Goal: Find specific page/section: Find specific page/section

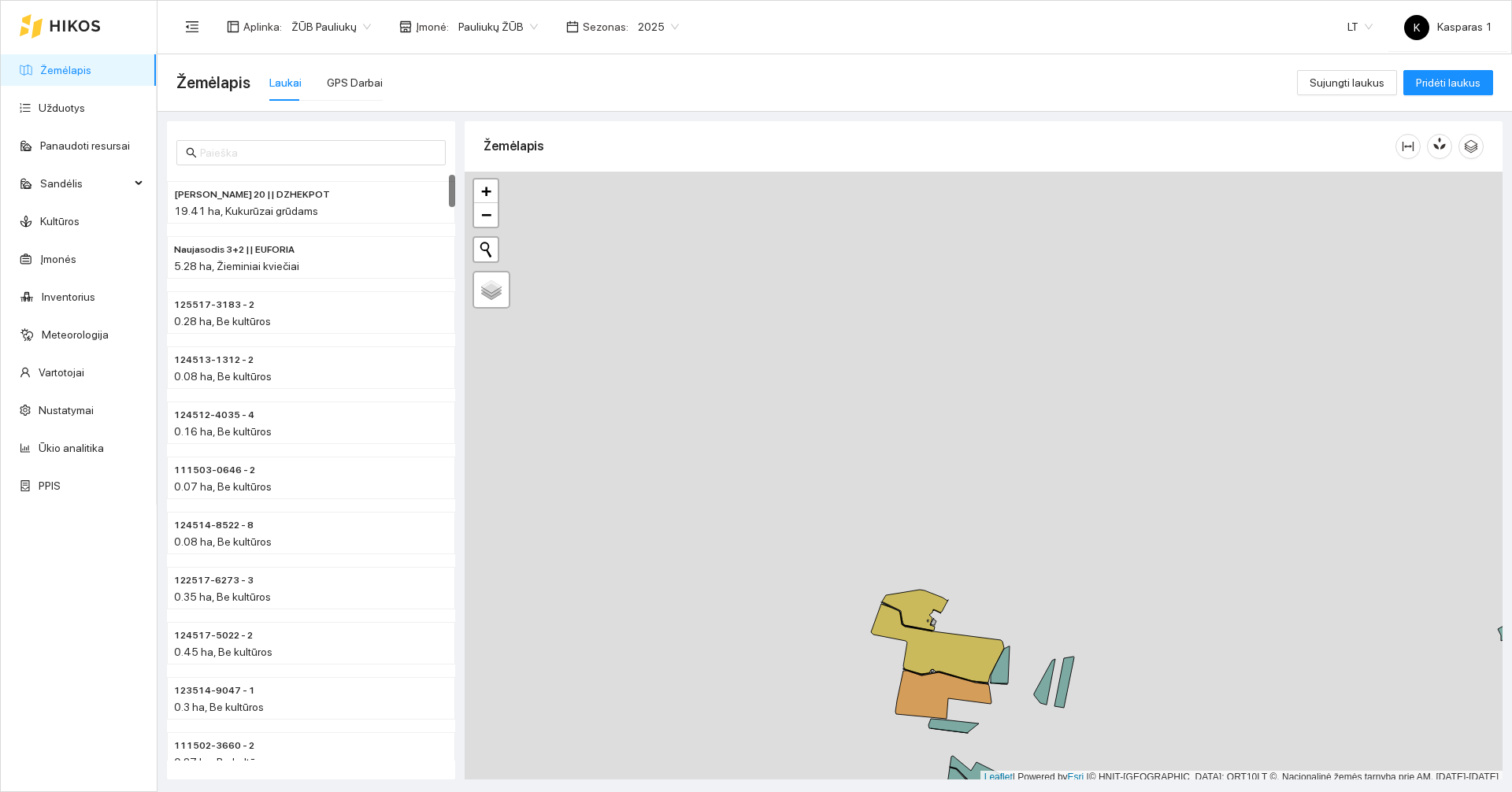
scroll to position [5, 0]
drag, startPoint x: 833, startPoint y: 693, endPoint x: 699, endPoint y: 273, distance: 440.9
click at [699, 275] on div at bounding box center [982, 473] width 1037 height 613
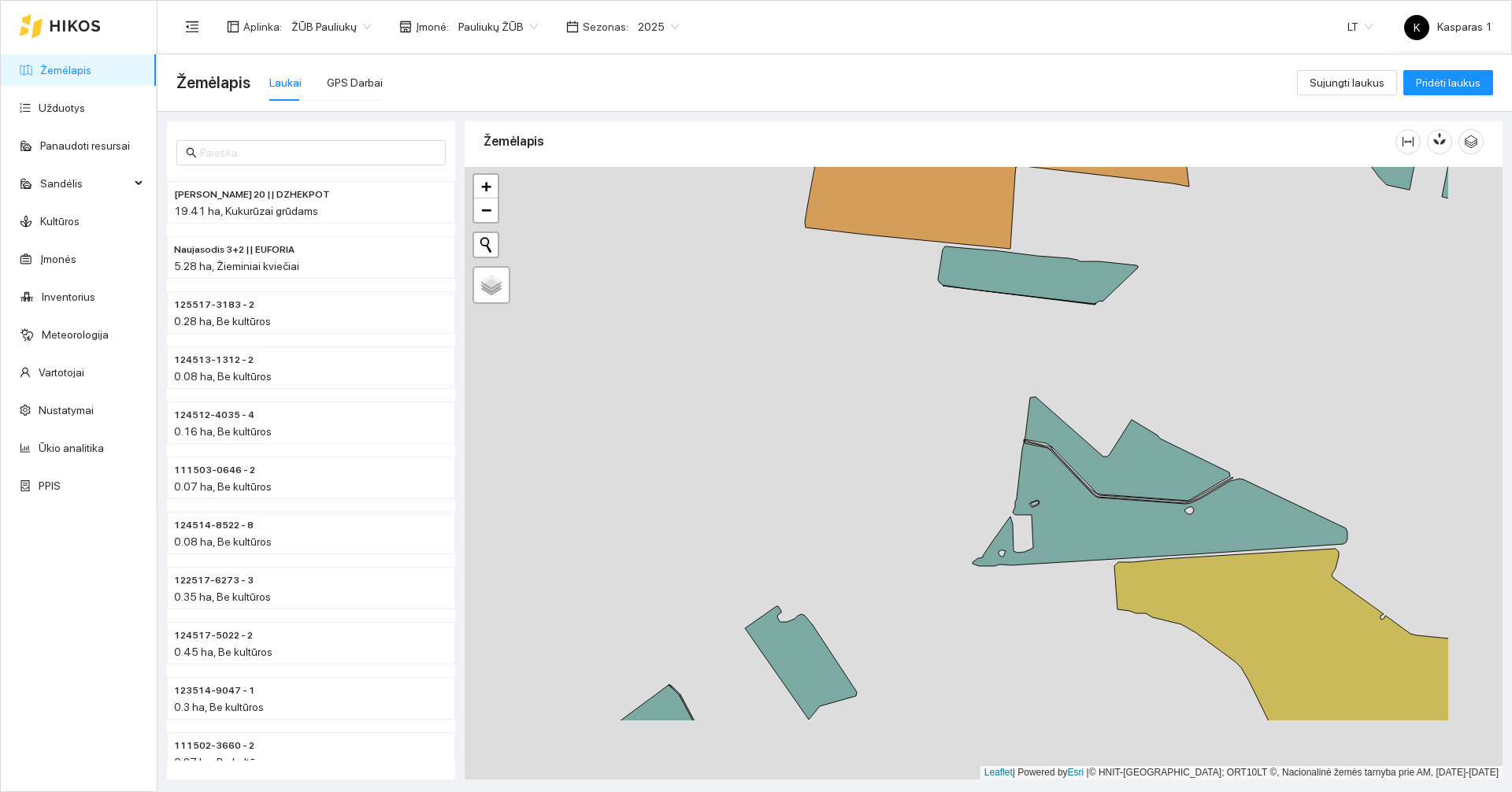
drag, startPoint x: 796, startPoint y: 394, endPoint x: 499, endPoint y: 187, distance: 362.0
click at [499, 187] on div at bounding box center [982, 473] width 1037 height 613
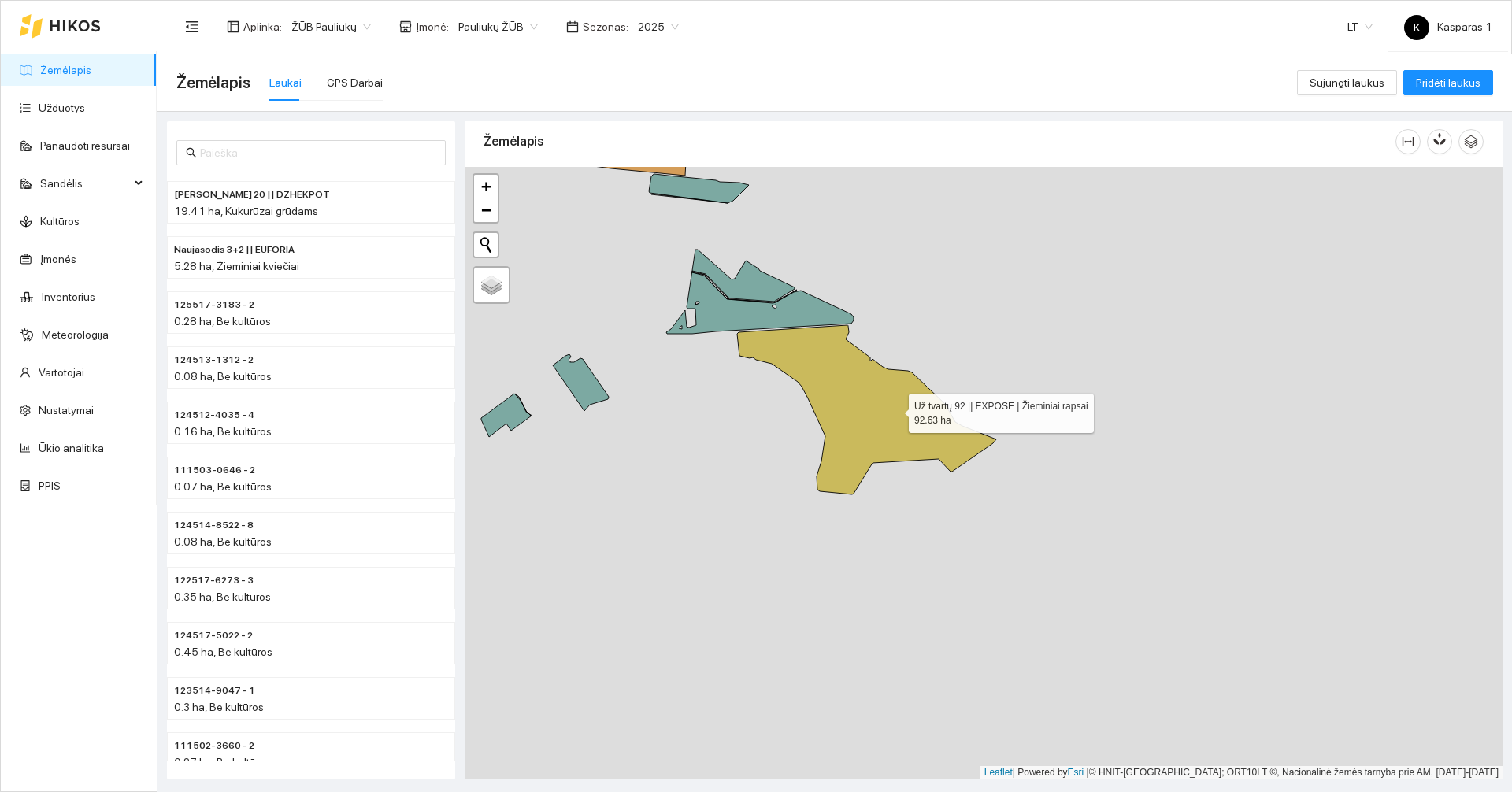
click at [885, 402] on icon at bounding box center [866, 409] width 259 height 169
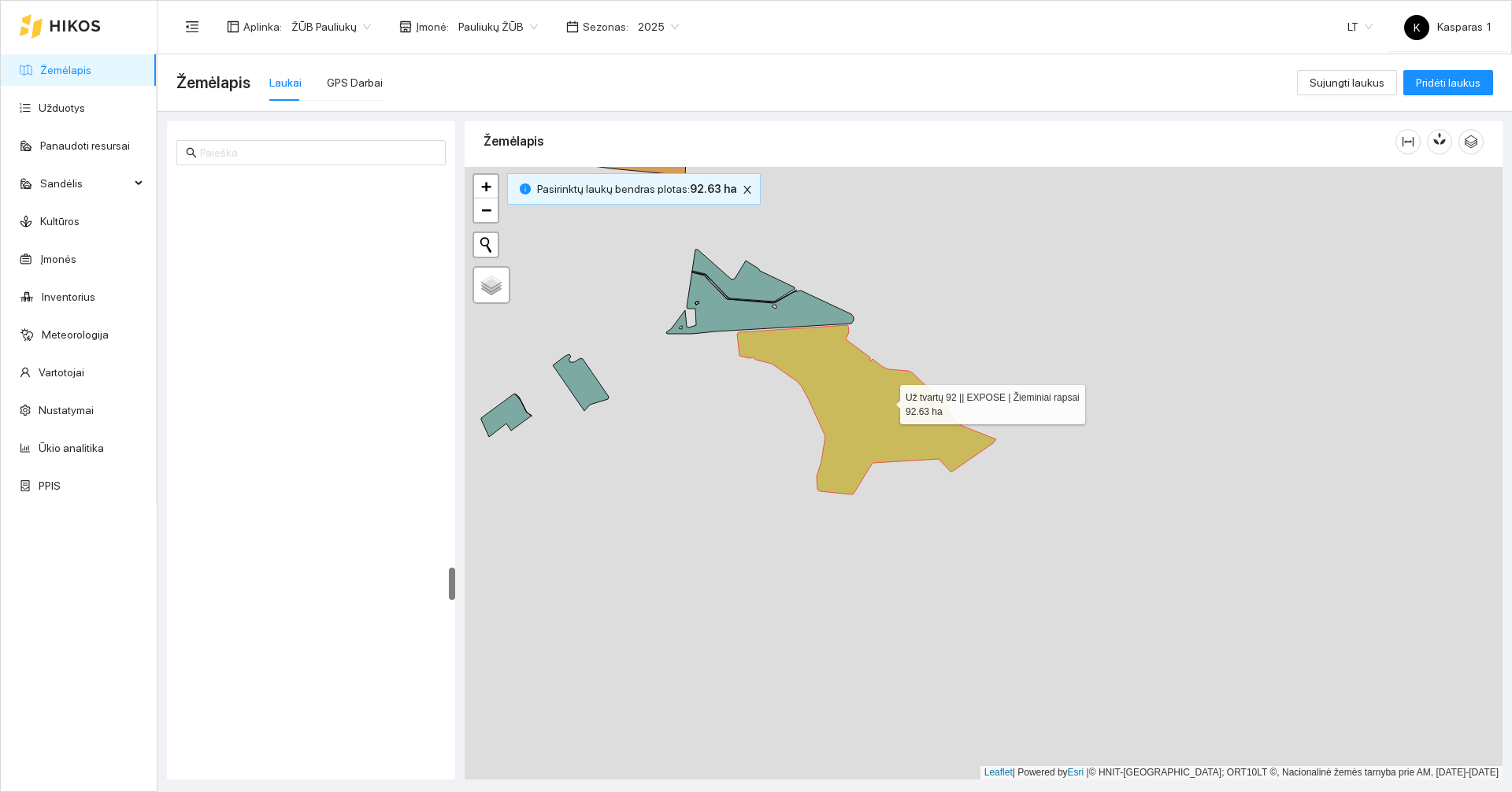
scroll to position [7033, 0]
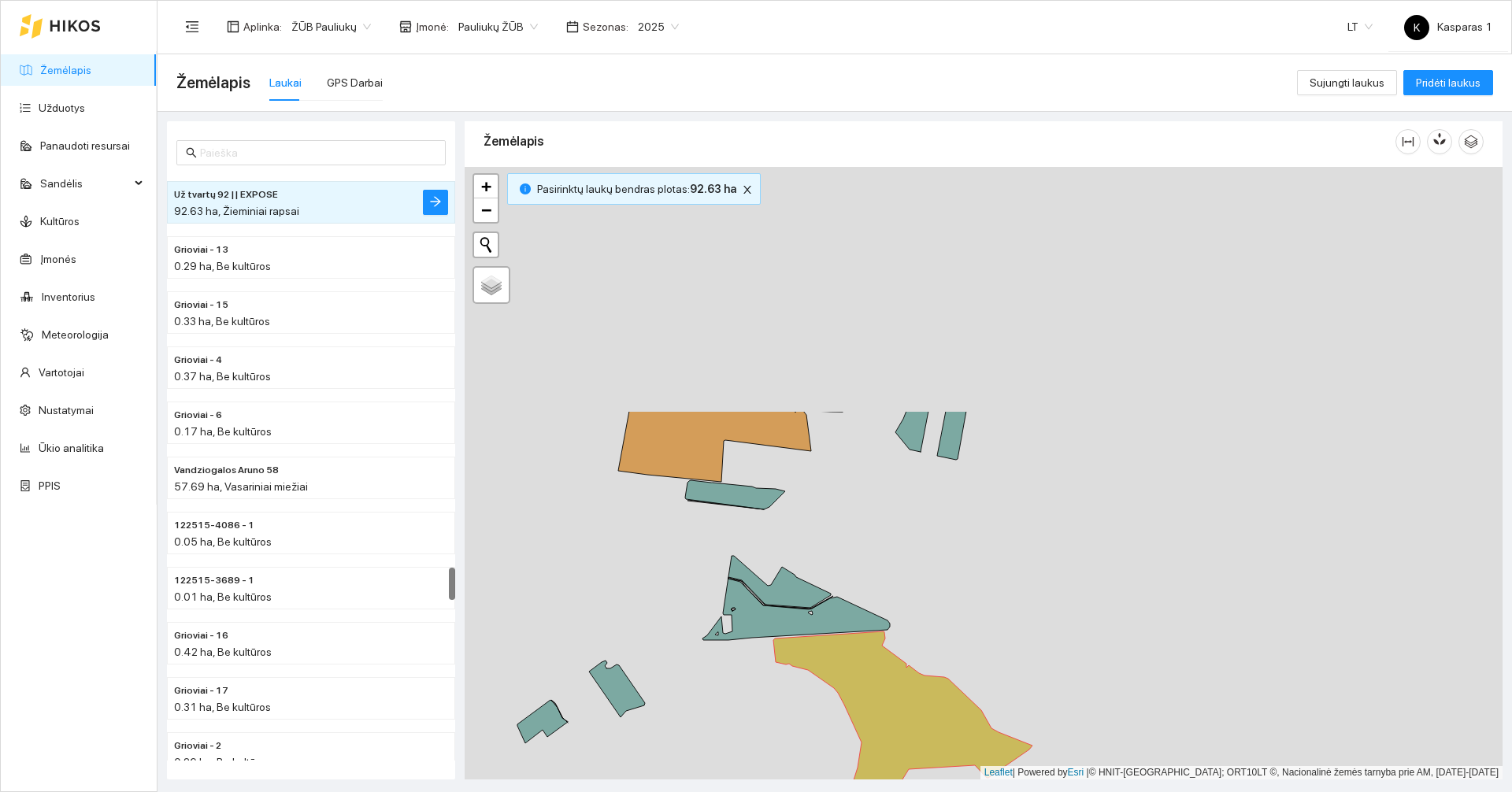
drag, startPoint x: 957, startPoint y: 261, endPoint x: 941, endPoint y: 636, distance: 375.3
click at [948, 637] on div at bounding box center [982, 473] width 1037 height 613
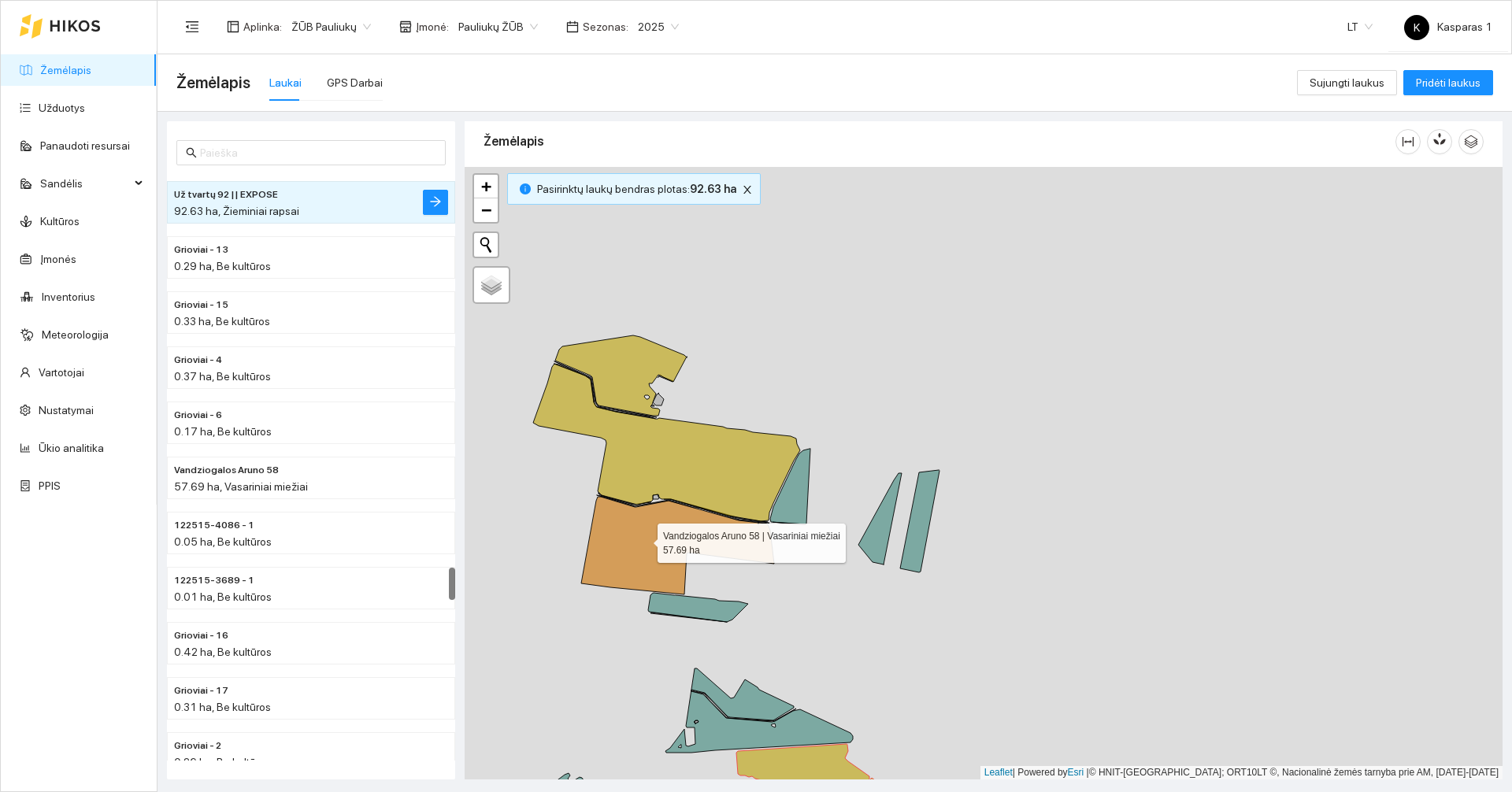
click at [644, 539] on icon at bounding box center [678, 545] width 193 height 98
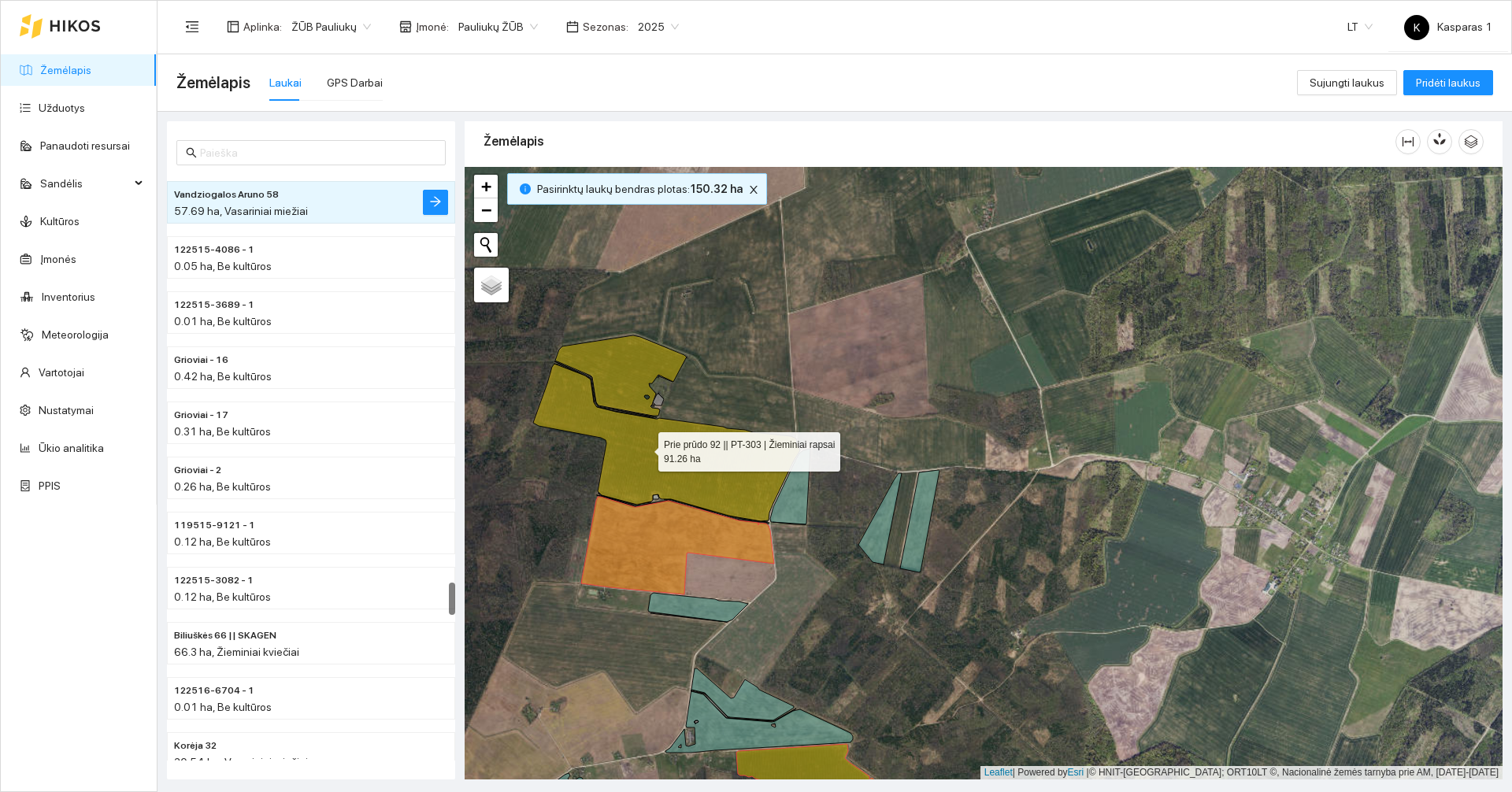
click at [644, 444] on icon at bounding box center [666, 442] width 267 height 158
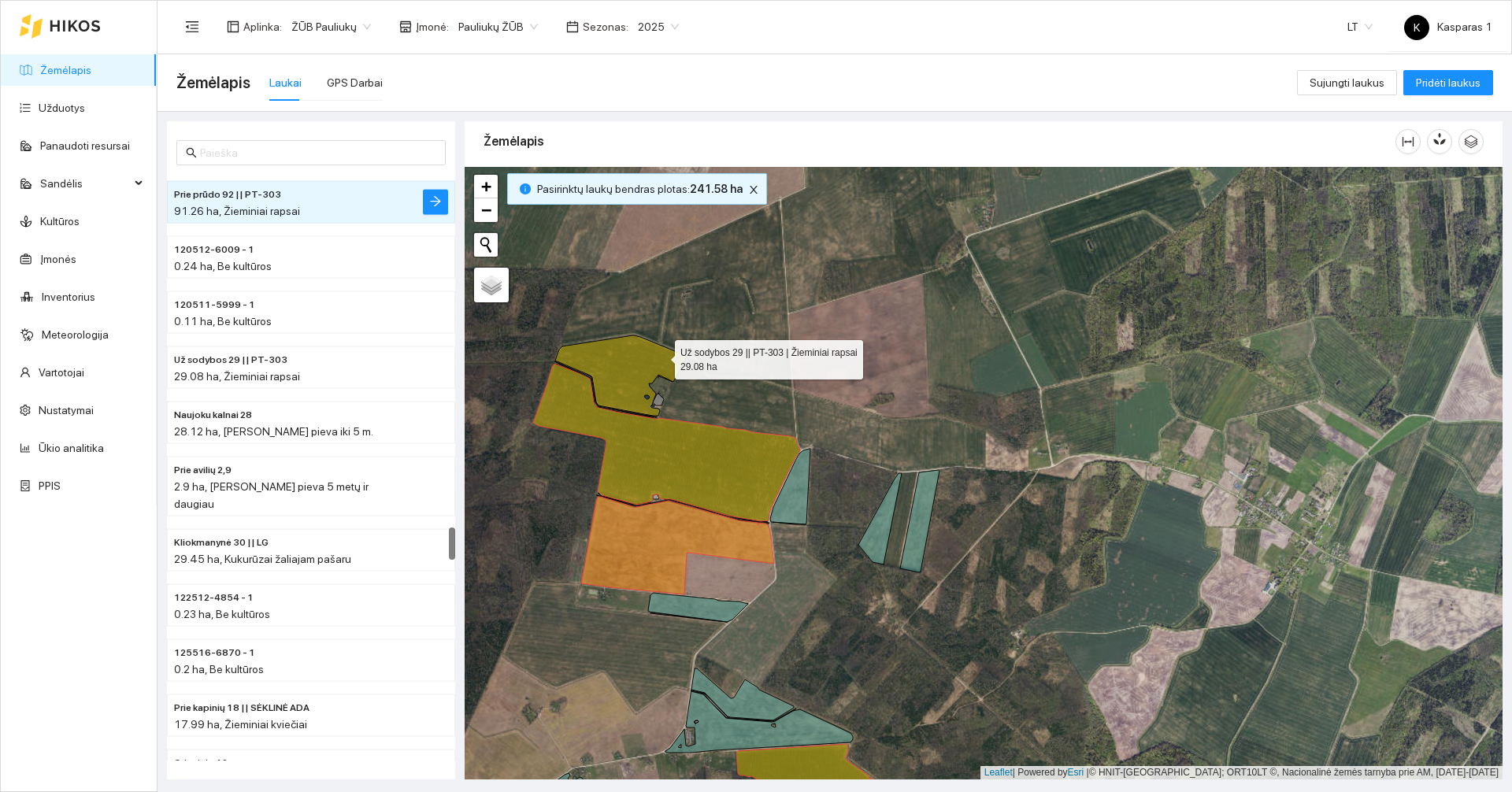
click at [661, 356] on icon at bounding box center [620, 375] width 132 height 80
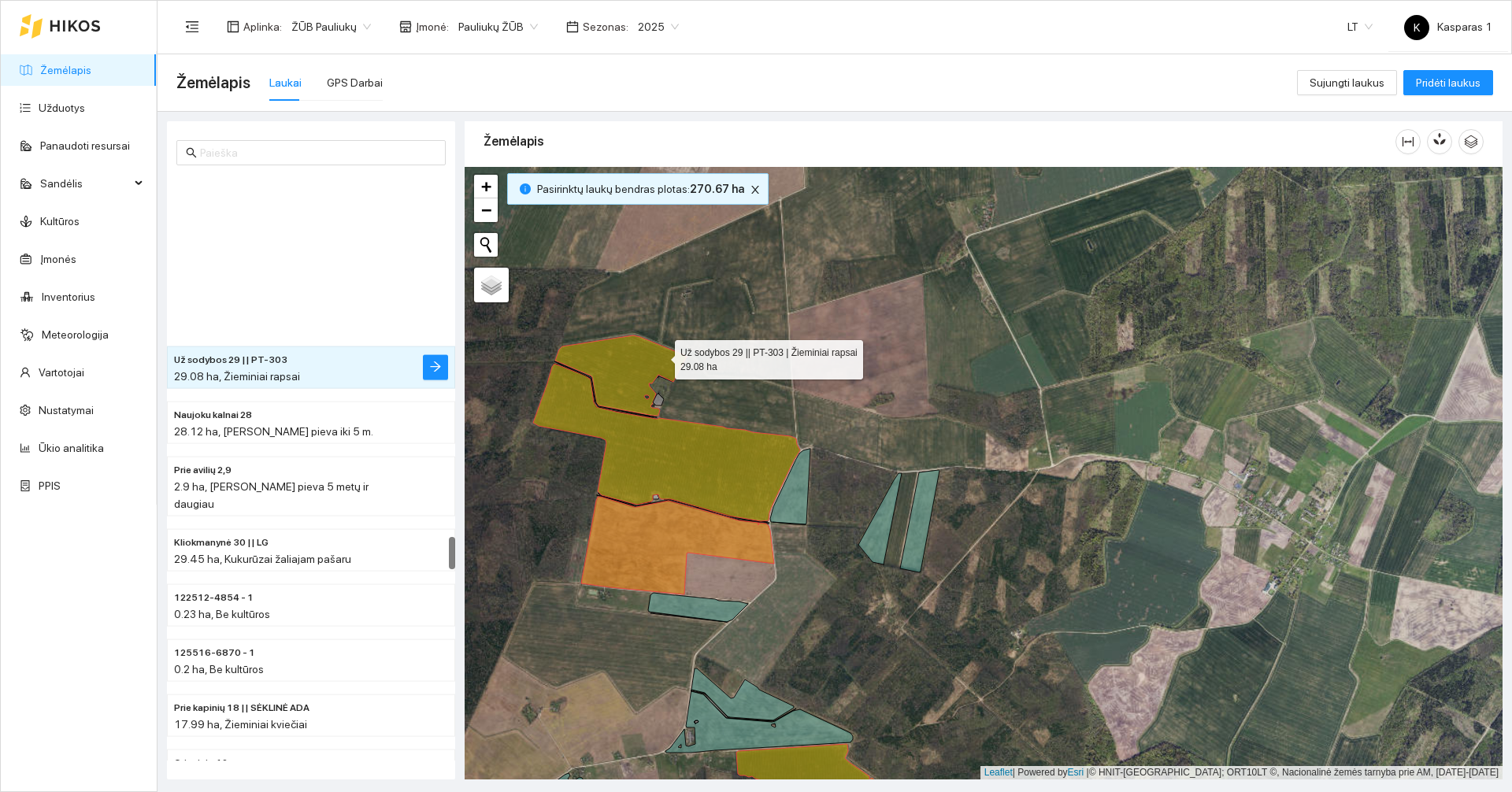
scroll to position [6484, 0]
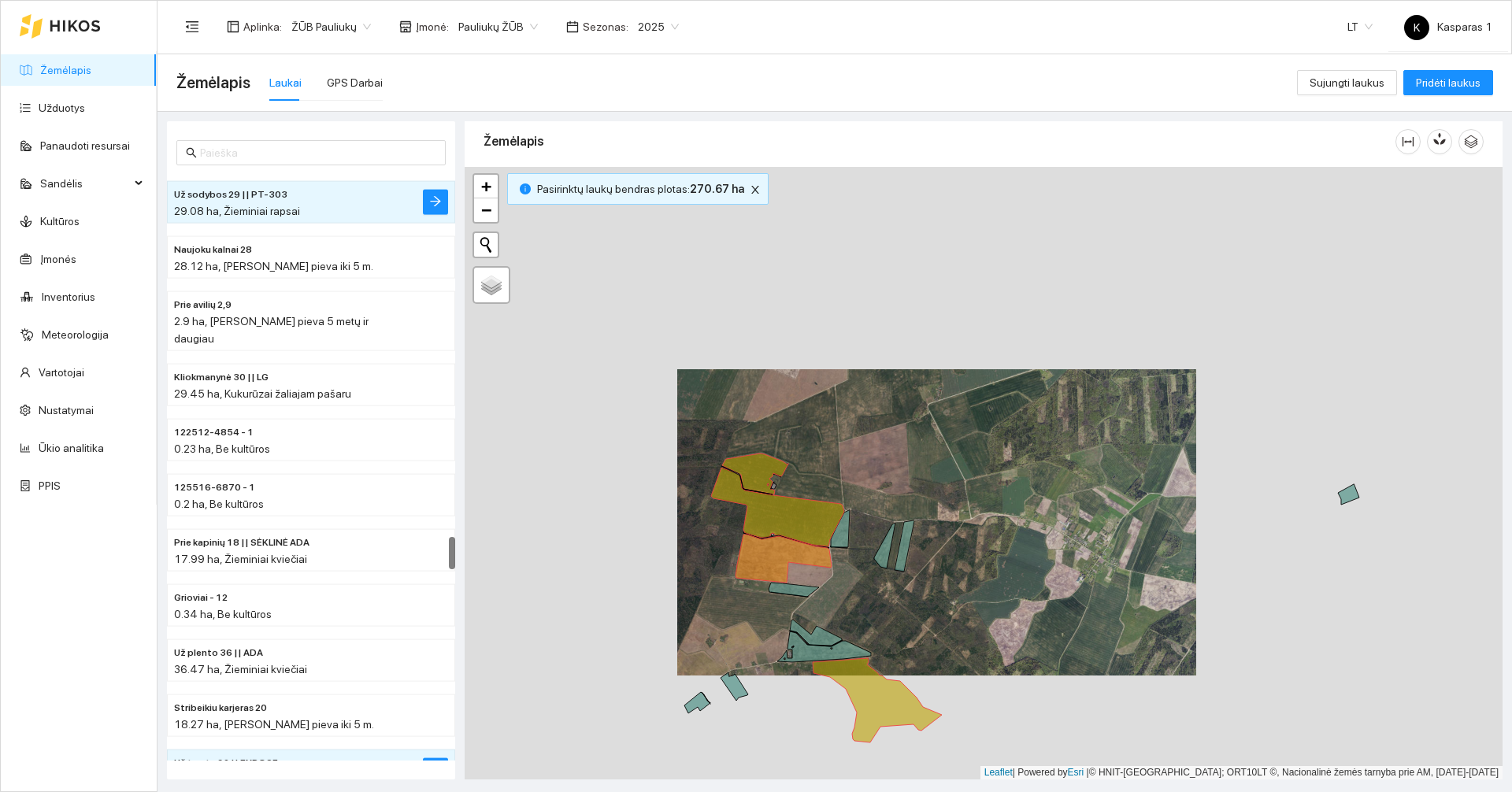
drag, startPoint x: 1200, startPoint y: 293, endPoint x: 732, endPoint y: 653, distance: 590.4
click at [733, 651] on div at bounding box center [982, 473] width 1037 height 613
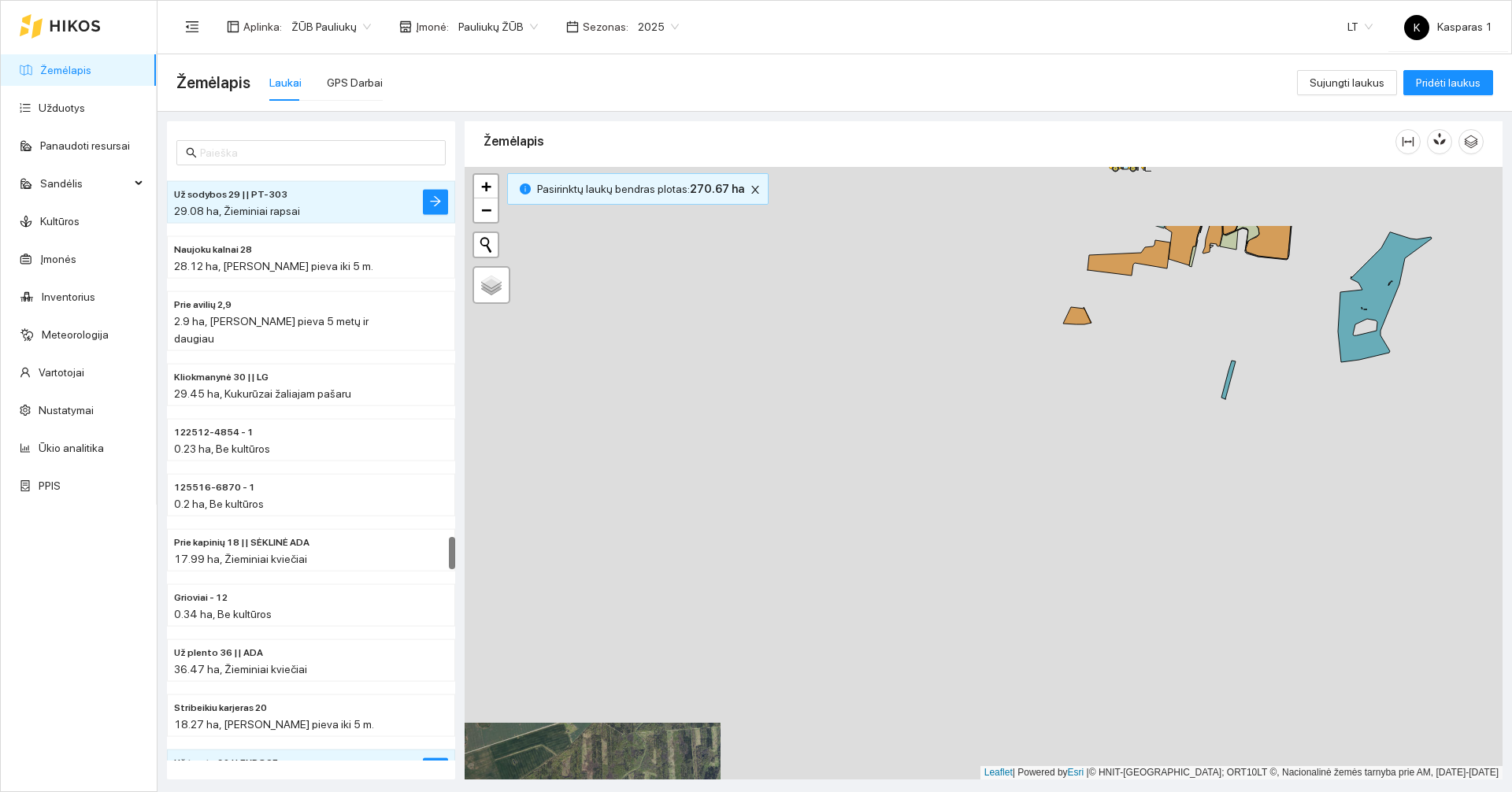
drag, startPoint x: 1068, startPoint y: 434, endPoint x: 524, endPoint y: 828, distance: 671.7
click at [524, 791] on html "Žemėlapis Užduotys Panaudoti resursai Sandėlis Kultūros Įmonės Inventorius Mete…" at bounding box center [756, 396] width 1512 height 792
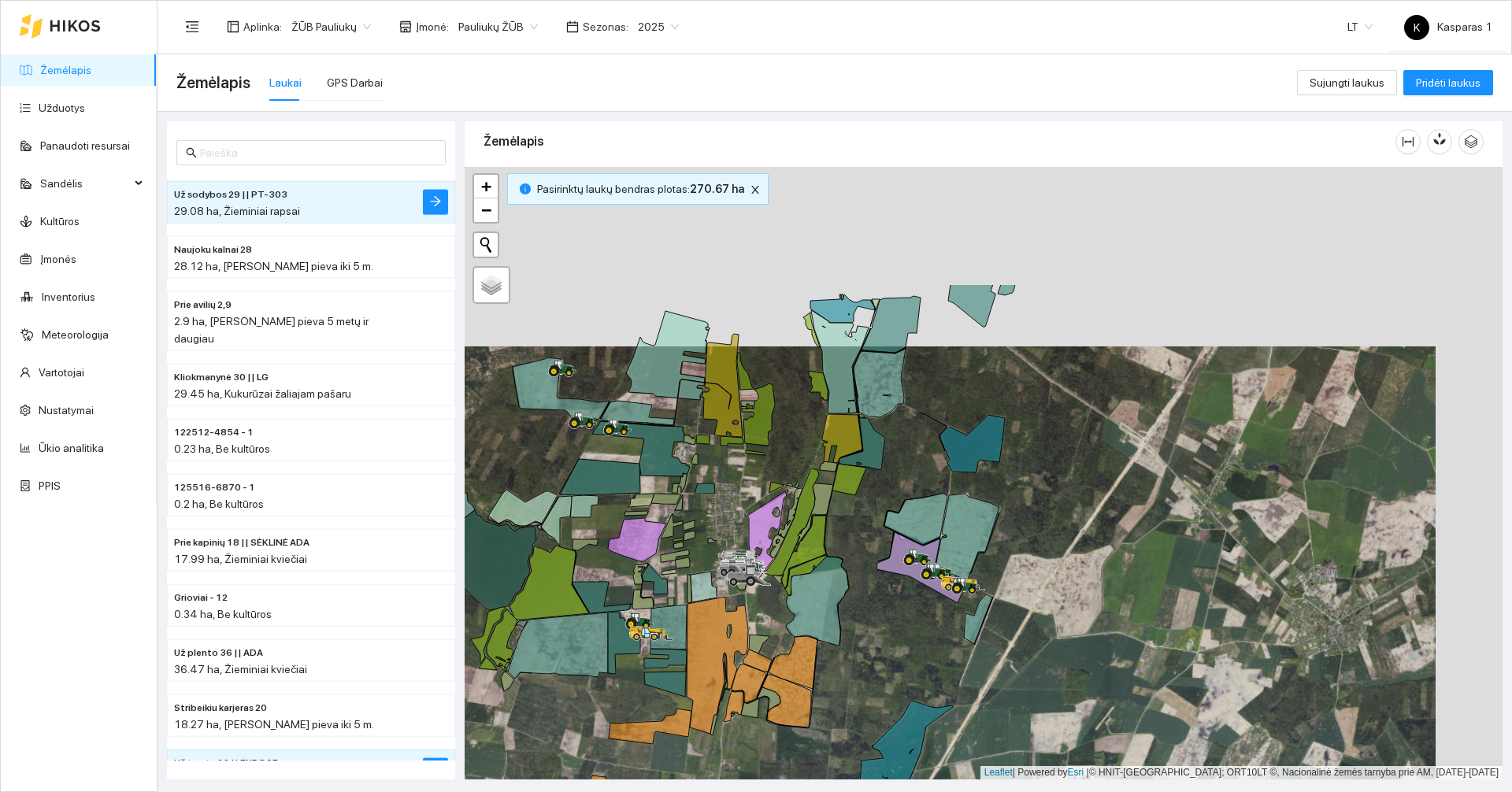
drag, startPoint x: 927, startPoint y: 519, endPoint x: 923, endPoint y: 588, distance: 69.1
click at [920, 592] on div at bounding box center [982, 473] width 1037 height 613
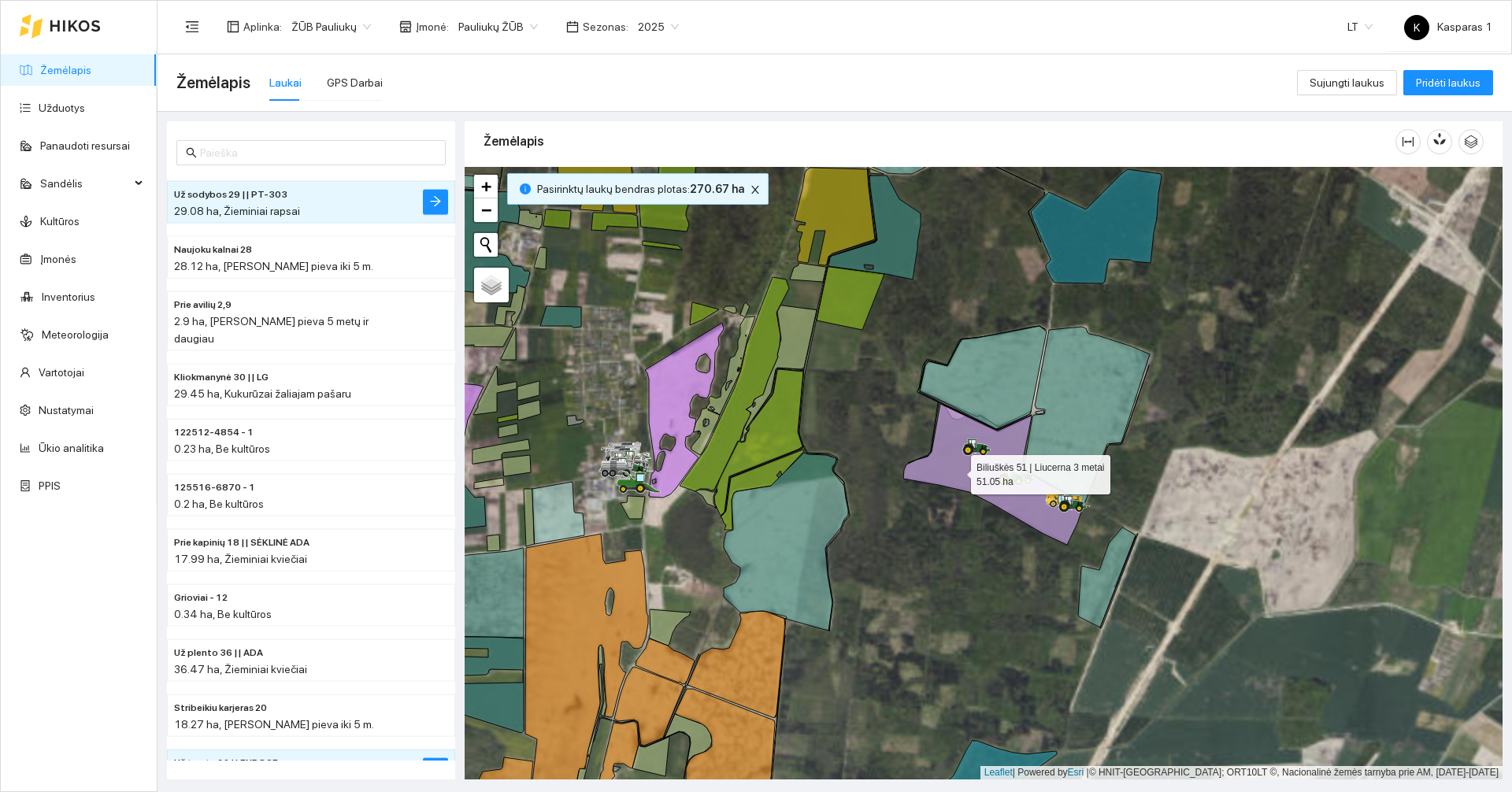
click at [957, 470] on icon at bounding box center [993, 474] width 180 height 141
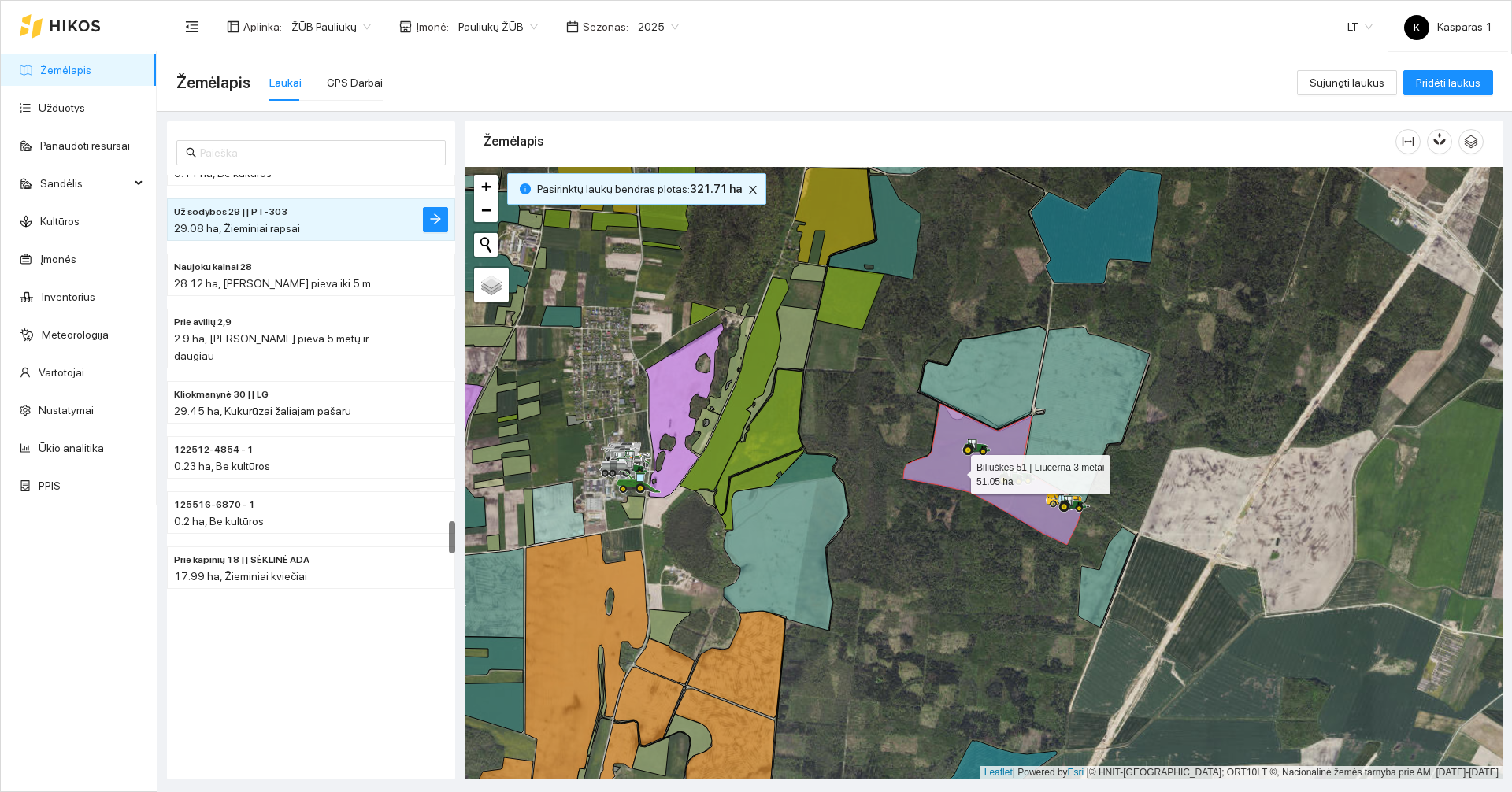
scroll to position [6209, 0]
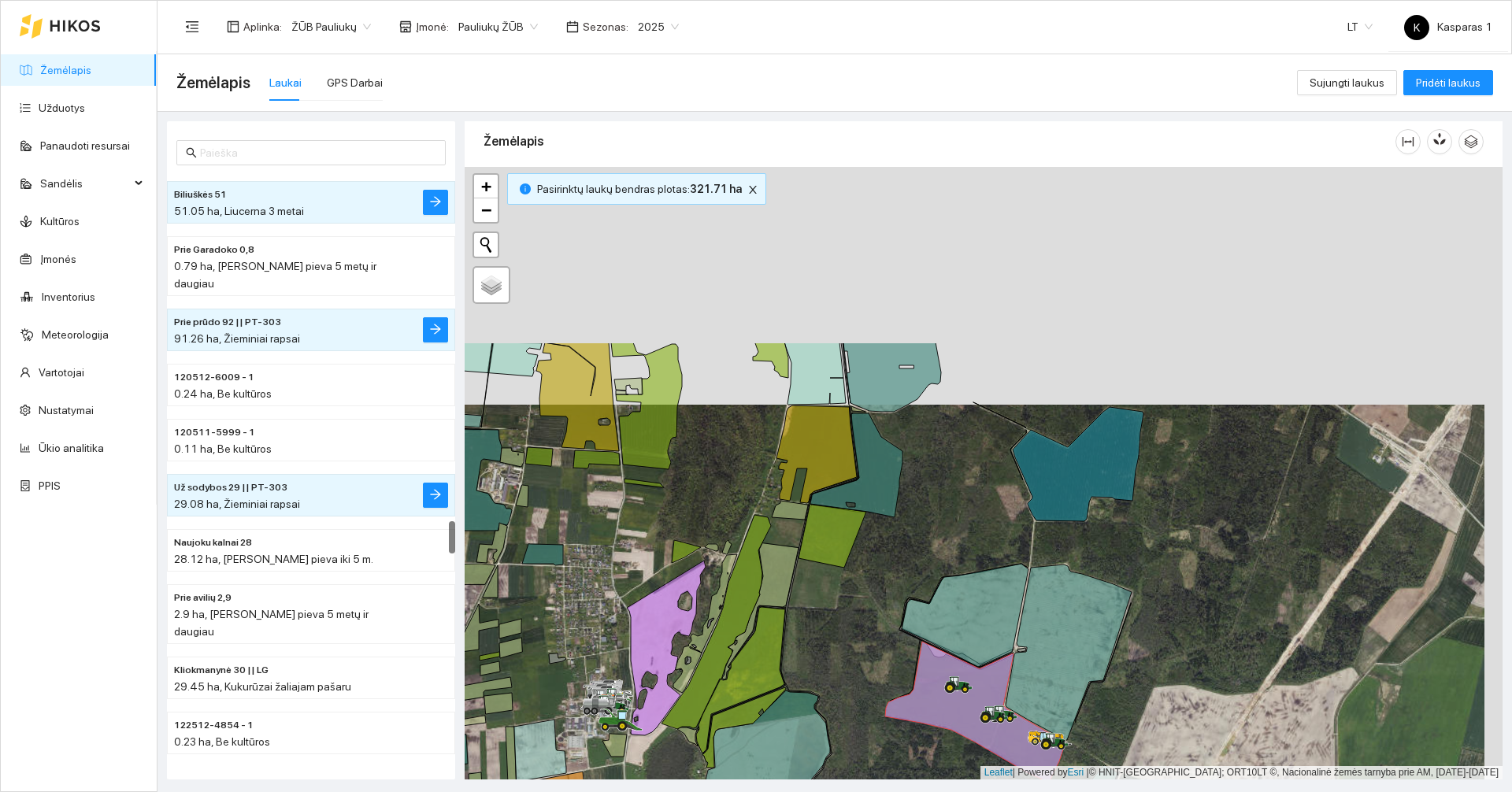
drag, startPoint x: 893, startPoint y: 380, endPoint x: 876, endPoint y: 618, distance: 238.6
click at [876, 618] on div at bounding box center [982, 473] width 1037 height 613
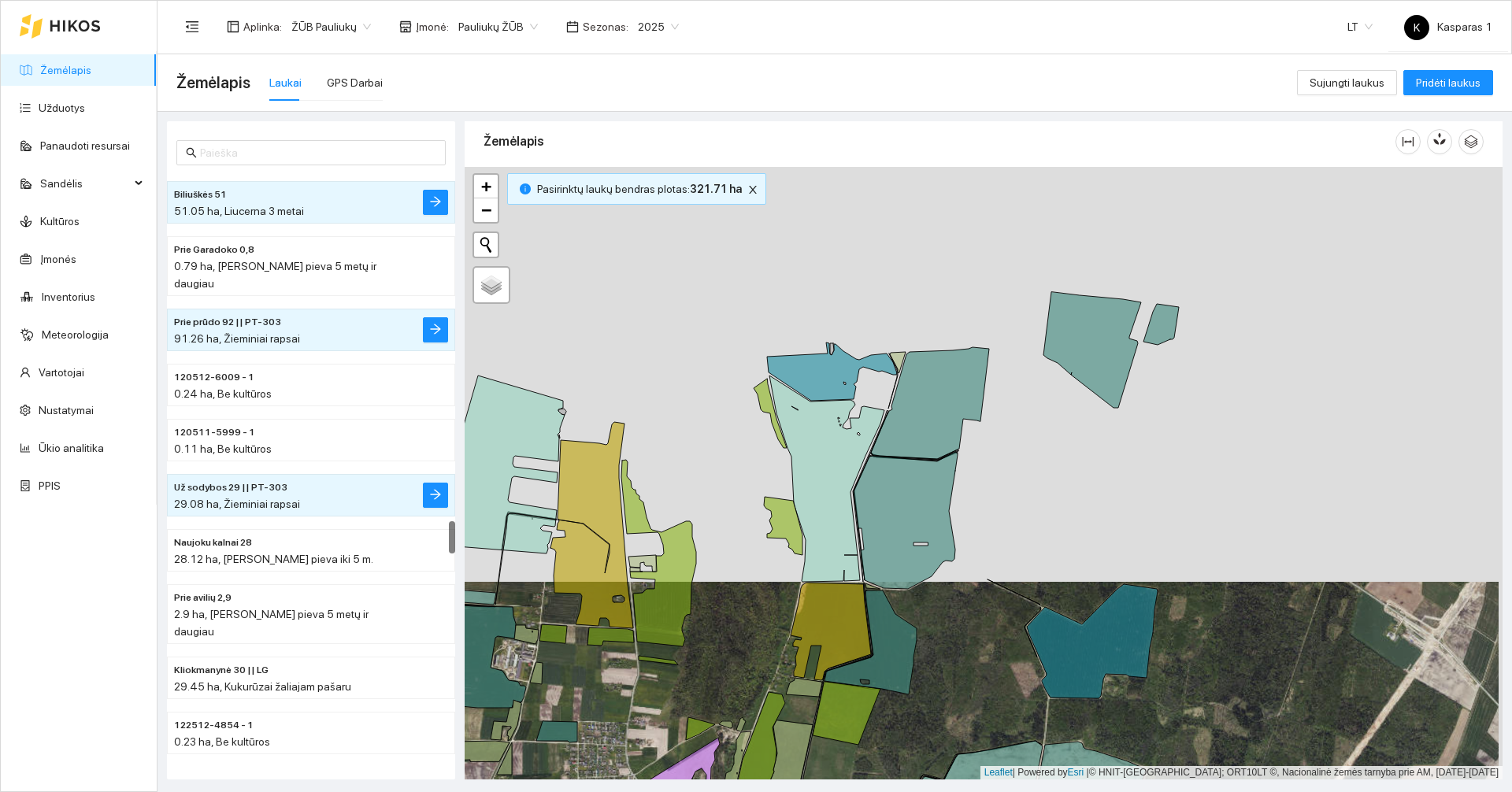
drag, startPoint x: 989, startPoint y: 374, endPoint x: 995, endPoint y: 546, distance: 172.1
click at [1000, 551] on div at bounding box center [982, 473] width 1037 height 613
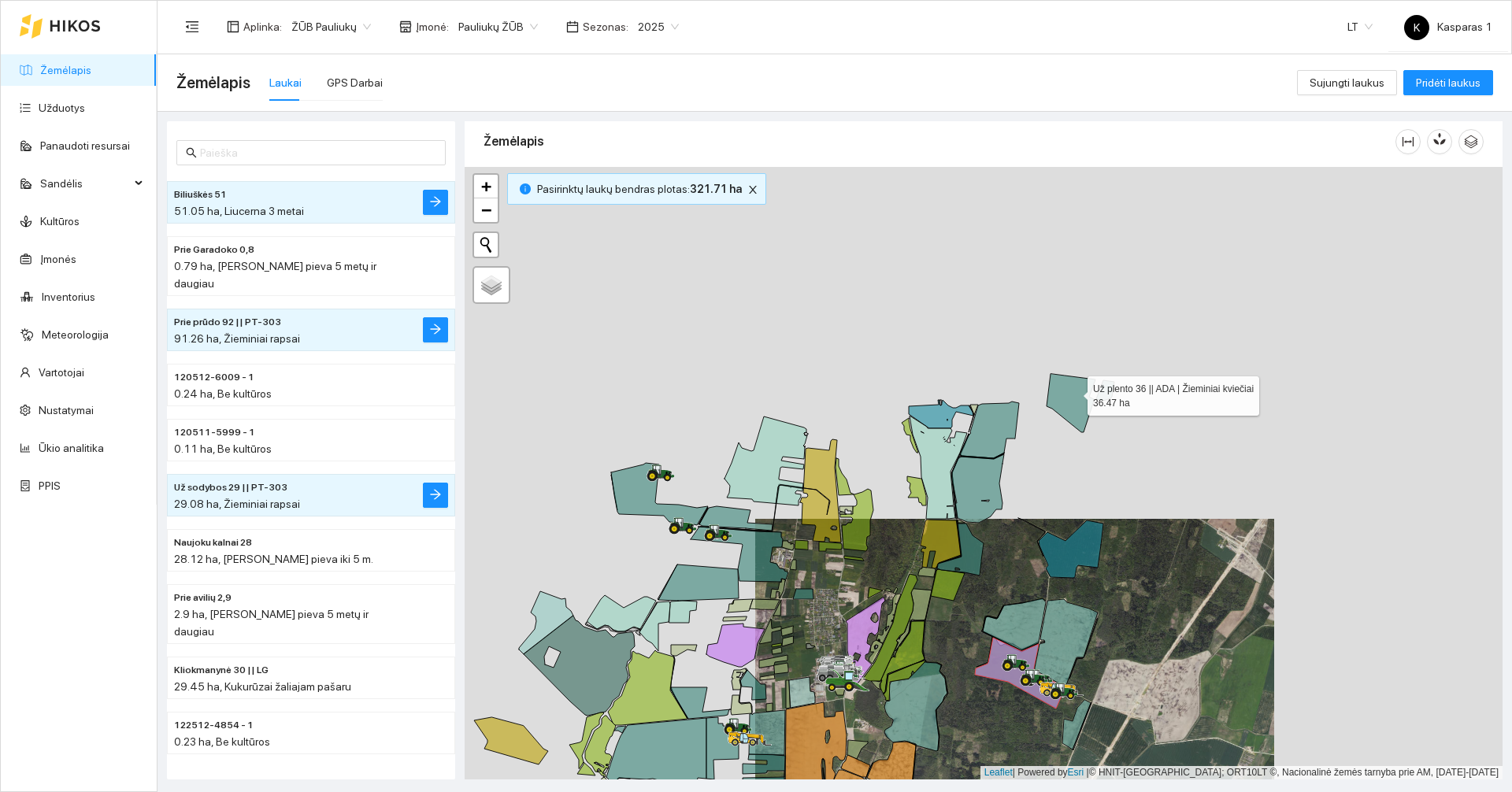
click at [1073, 391] on icon at bounding box center [1071, 403] width 49 height 58
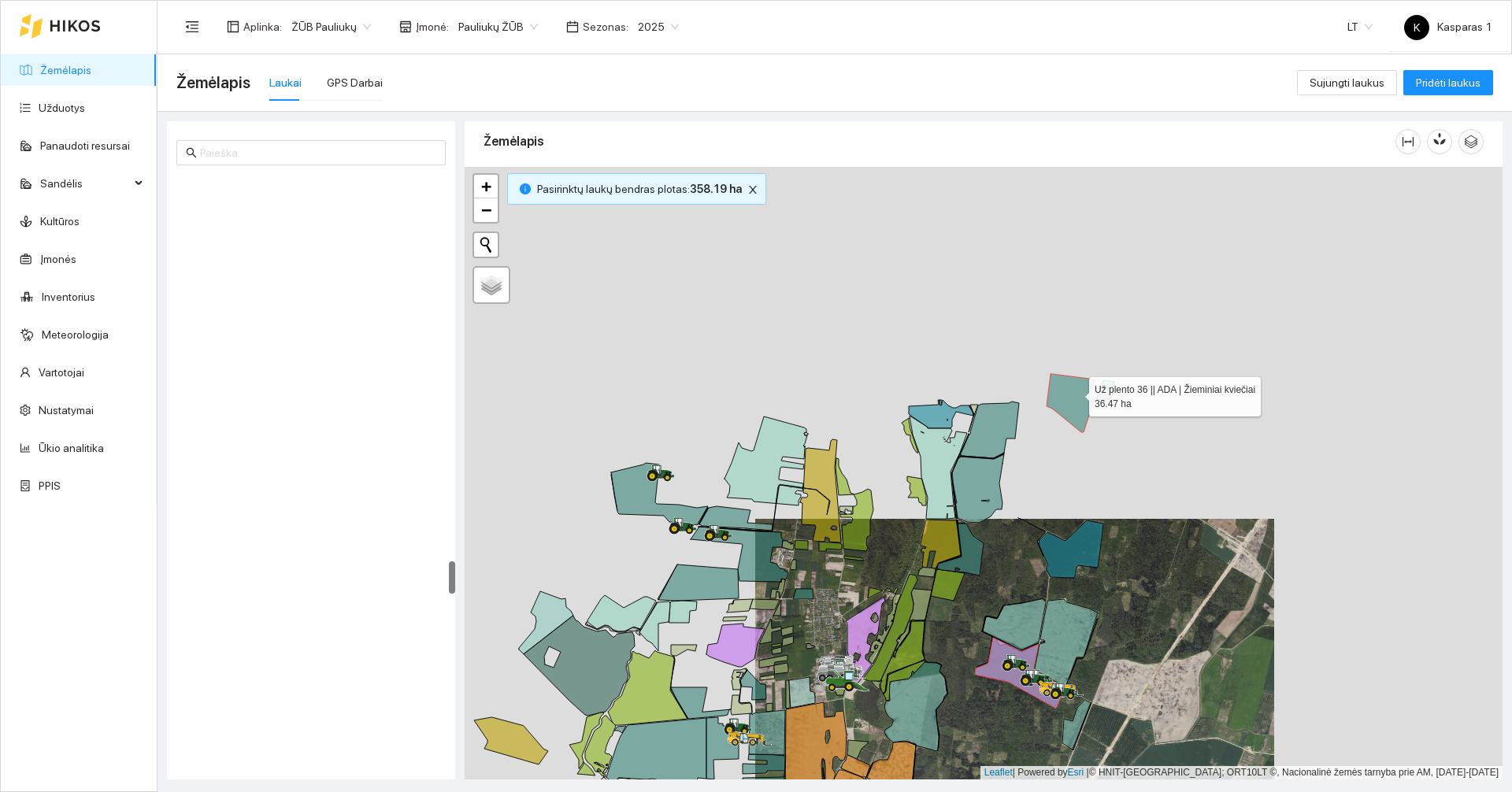
scroll to position [6925, 0]
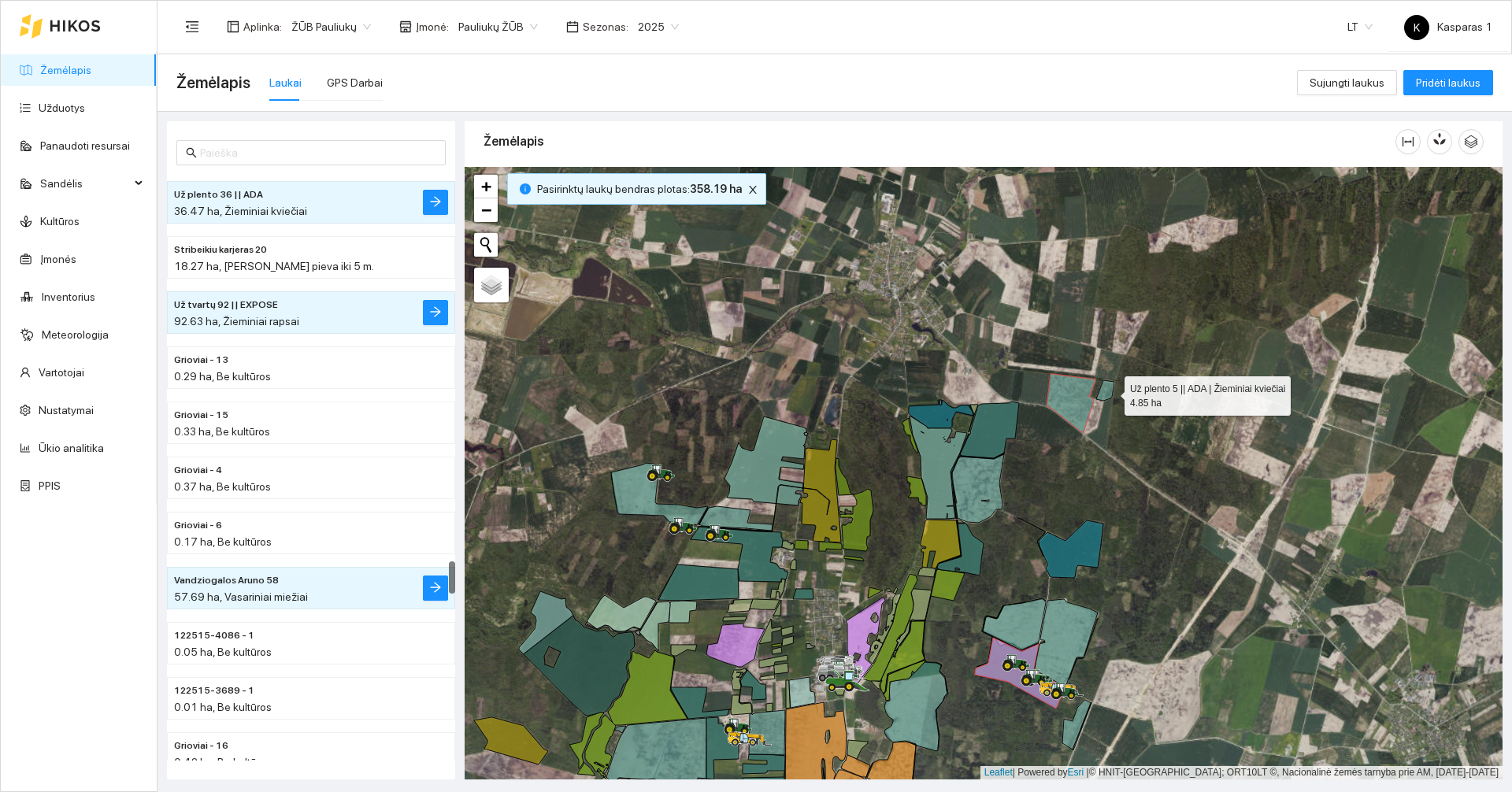
click at [1110, 392] on icon at bounding box center [1104, 390] width 18 height 20
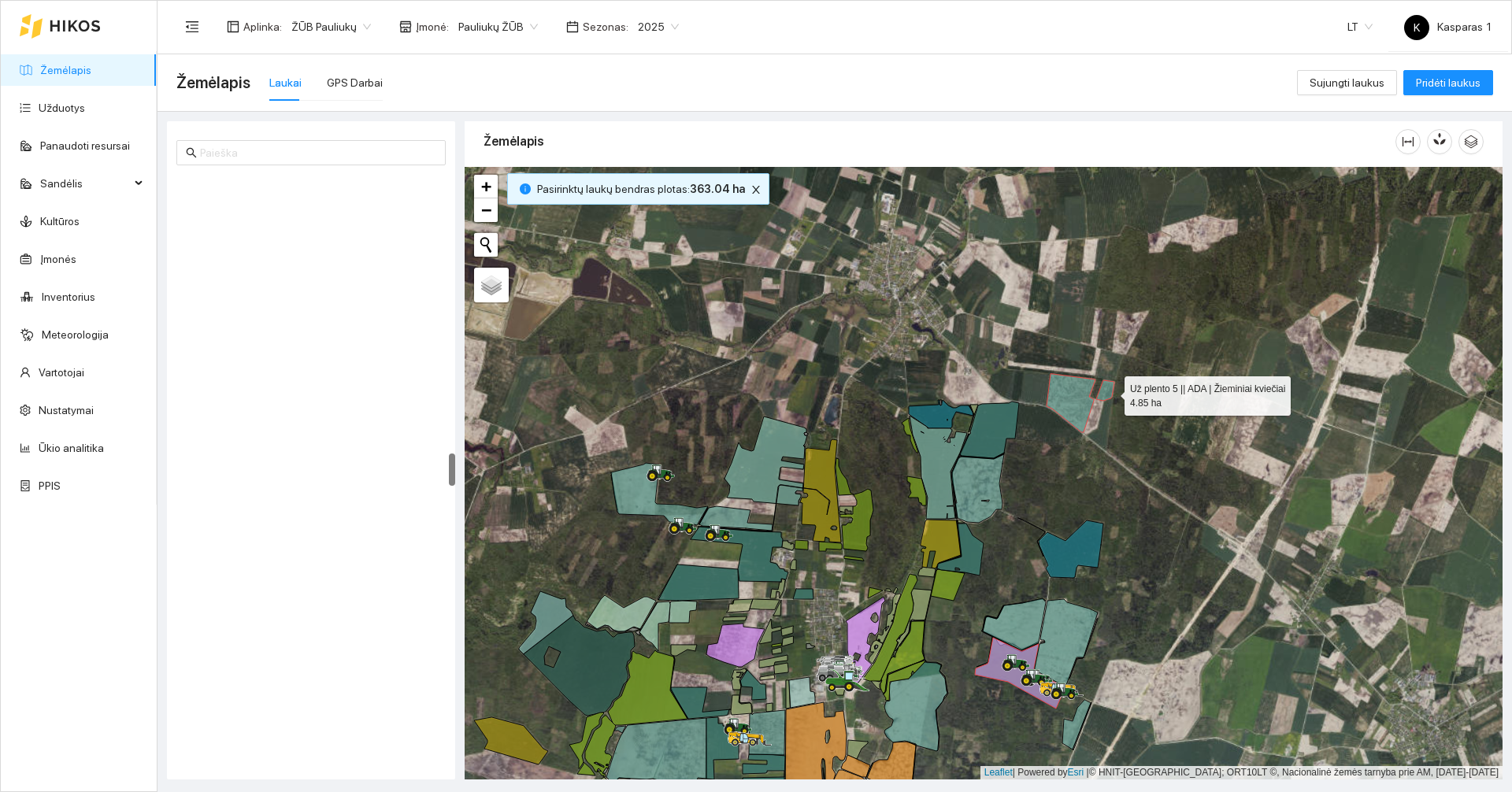
scroll to position [5000, 0]
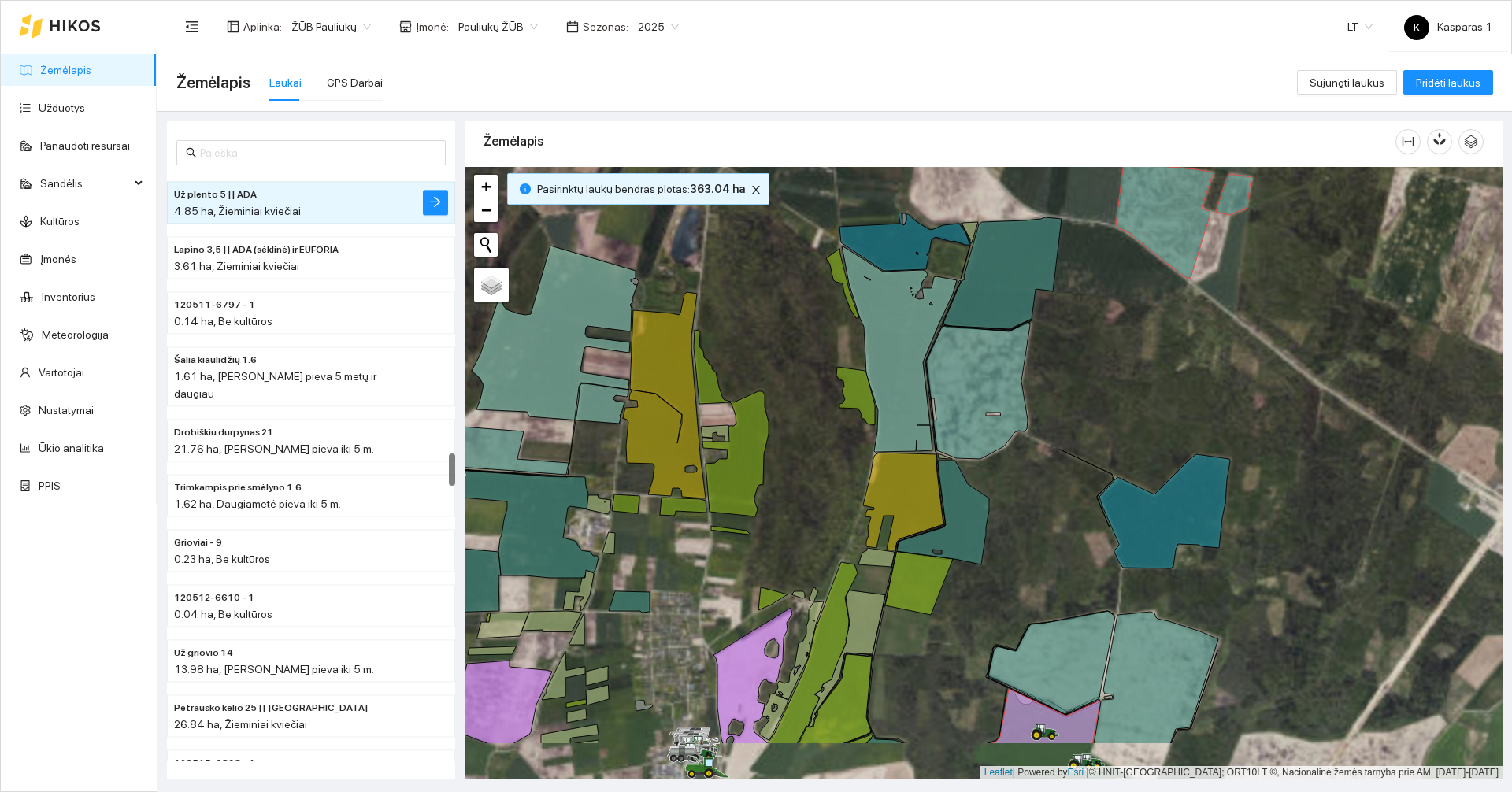
drag, startPoint x: 1019, startPoint y: 489, endPoint x: 1113, endPoint y: 381, distance: 143.2
click at [1113, 381] on div at bounding box center [982, 473] width 1037 height 613
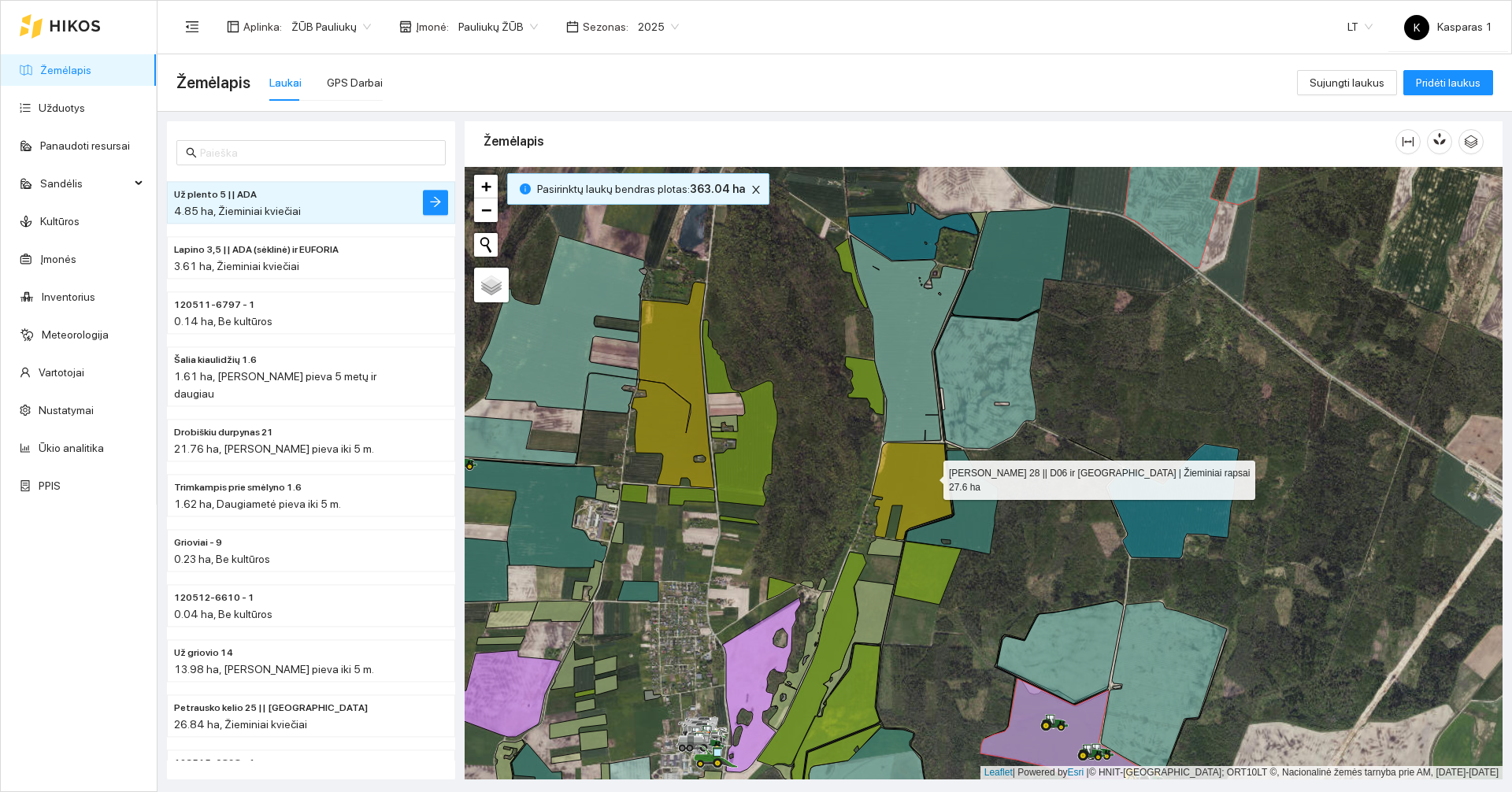
click at [929, 476] on icon at bounding box center [911, 491] width 80 height 98
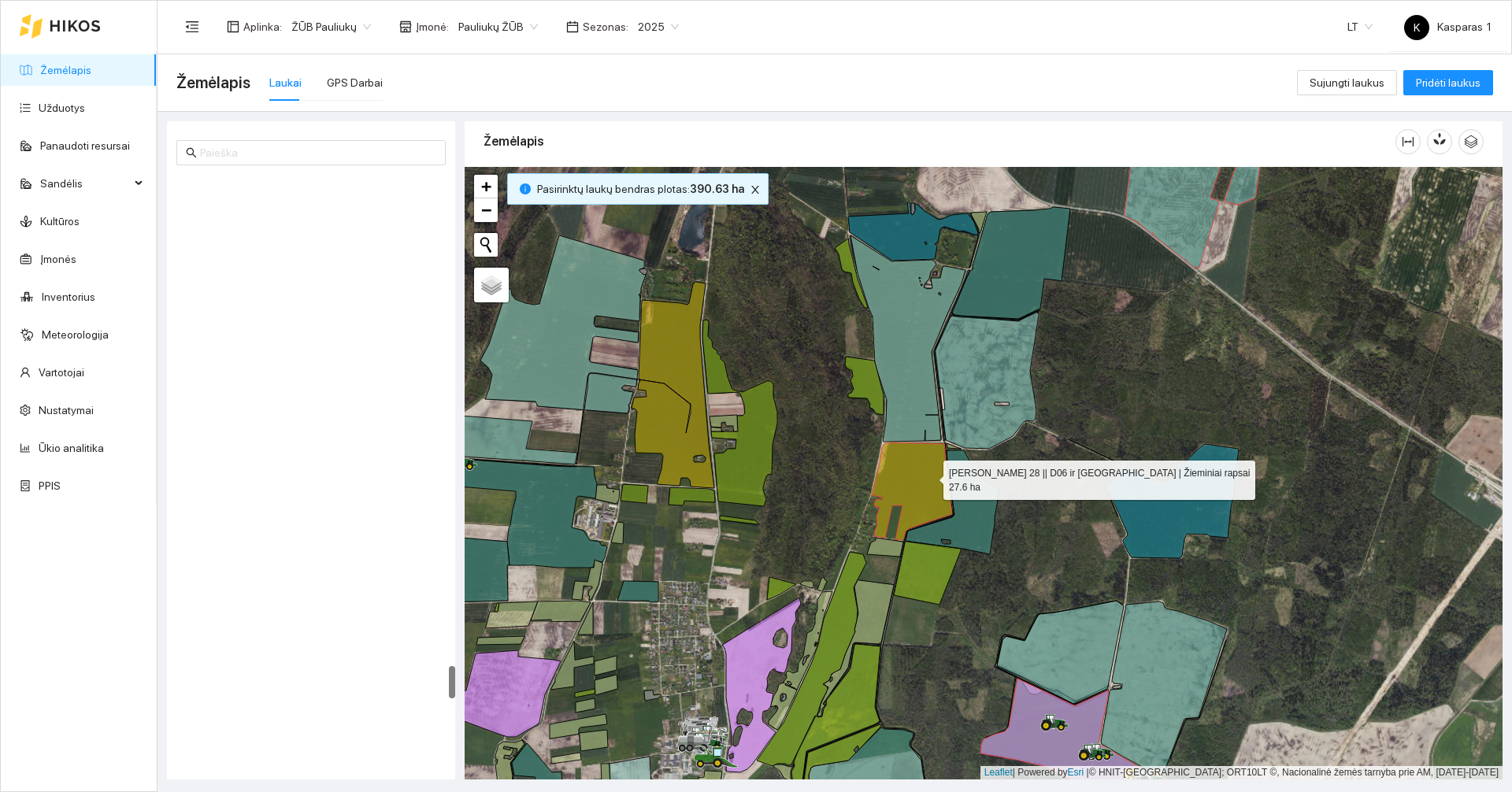
scroll to position [8815, 0]
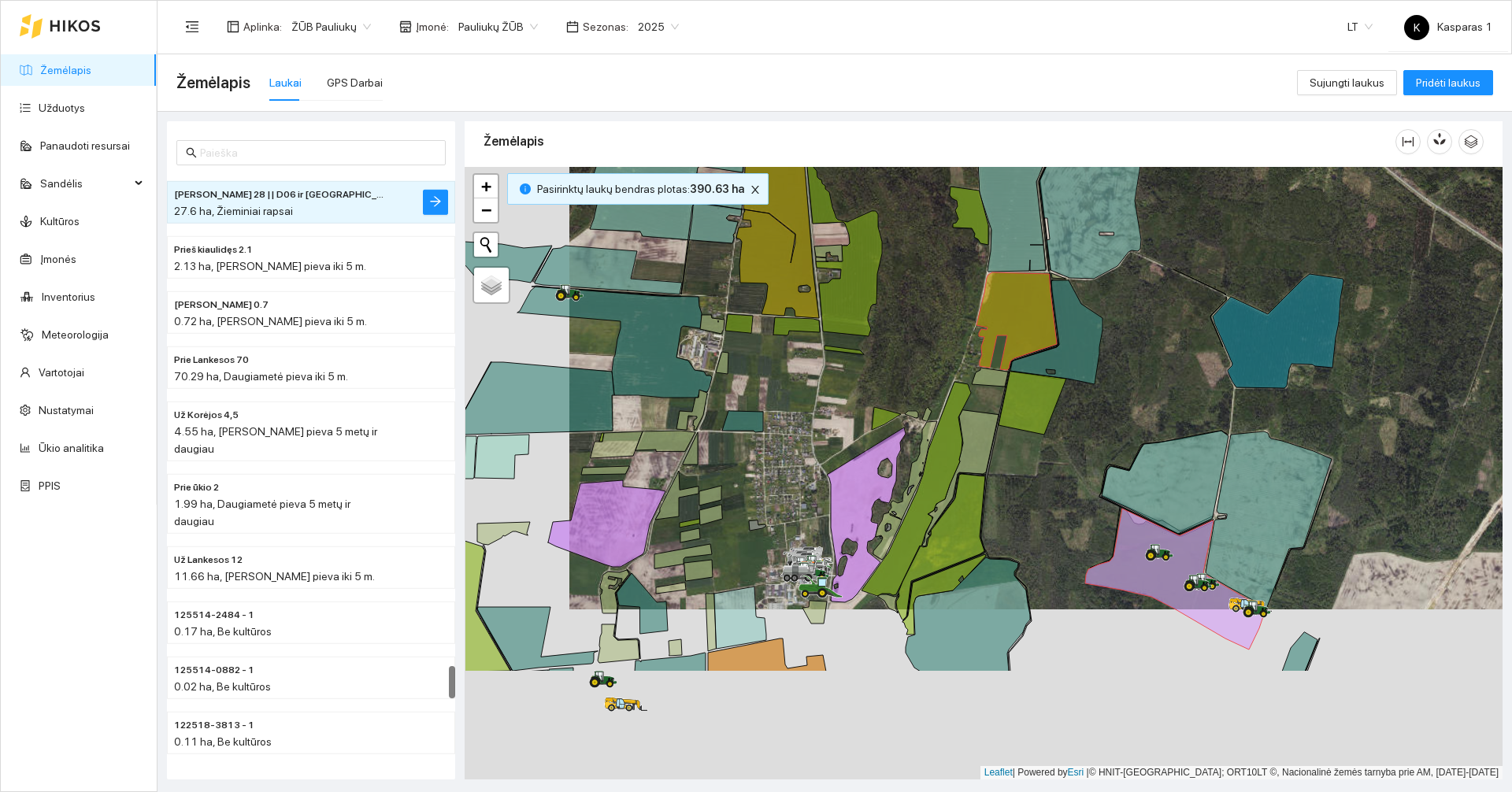
drag, startPoint x: 990, startPoint y: 589, endPoint x: 1097, endPoint y: 412, distance: 206.8
click at [1097, 412] on div at bounding box center [982, 473] width 1037 height 613
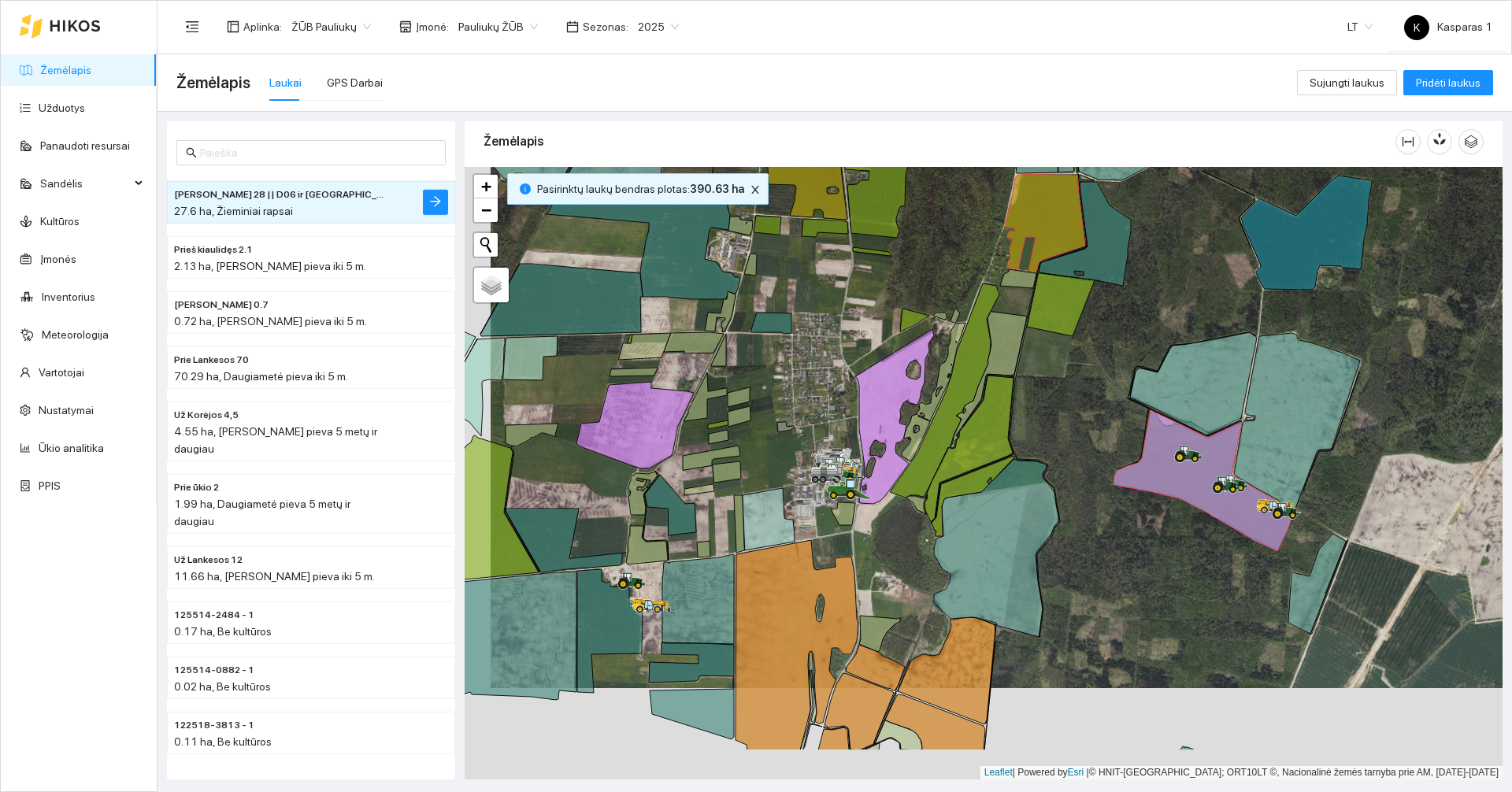
drag, startPoint x: 1066, startPoint y: 551, endPoint x: 1112, endPoint y: 394, distance: 163.6
click at [1112, 394] on div at bounding box center [982, 473] width 1037 height 613
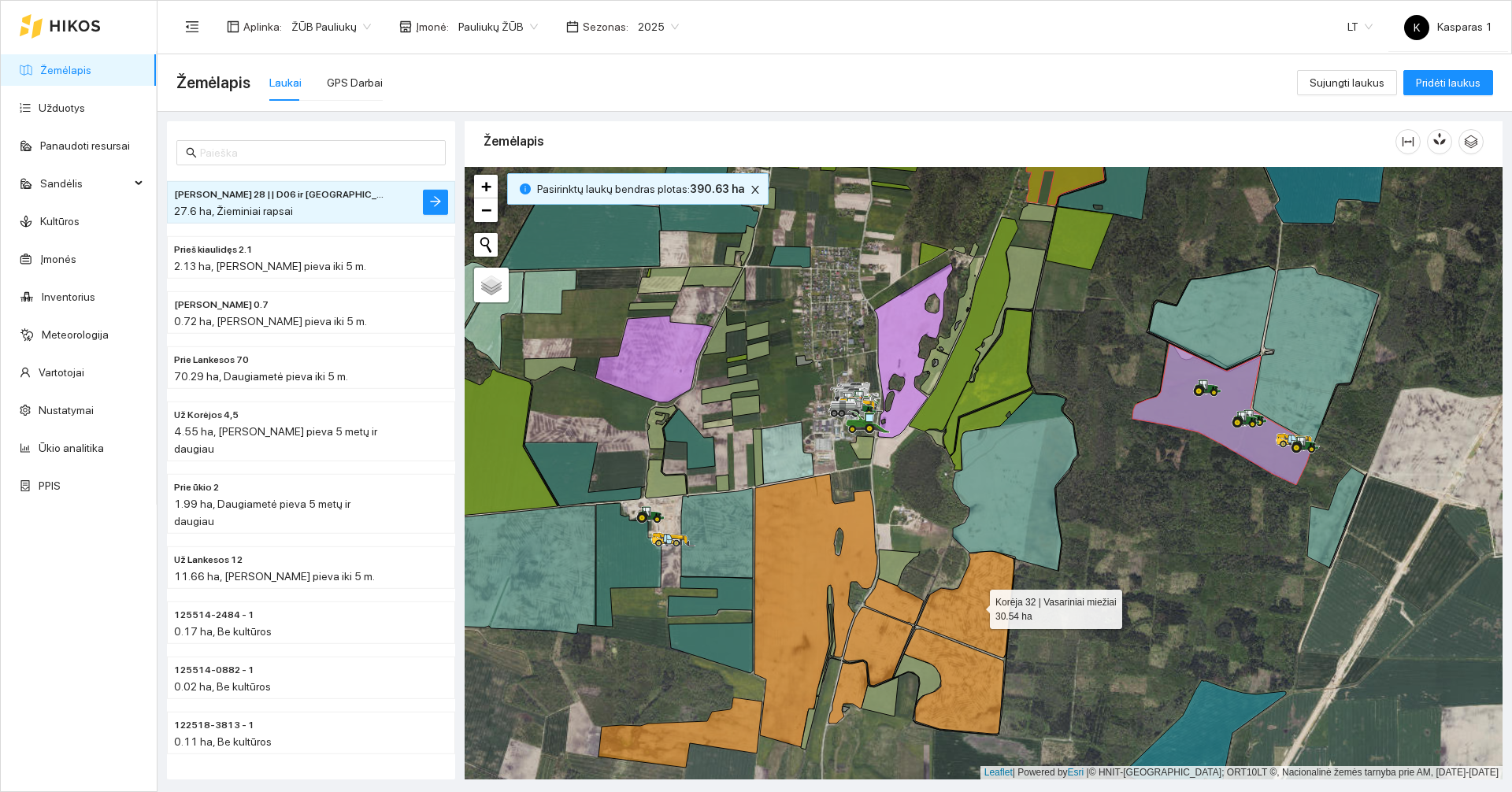
click at [983, 612] on icon at bounding box center [965, 605] width 98 height 107
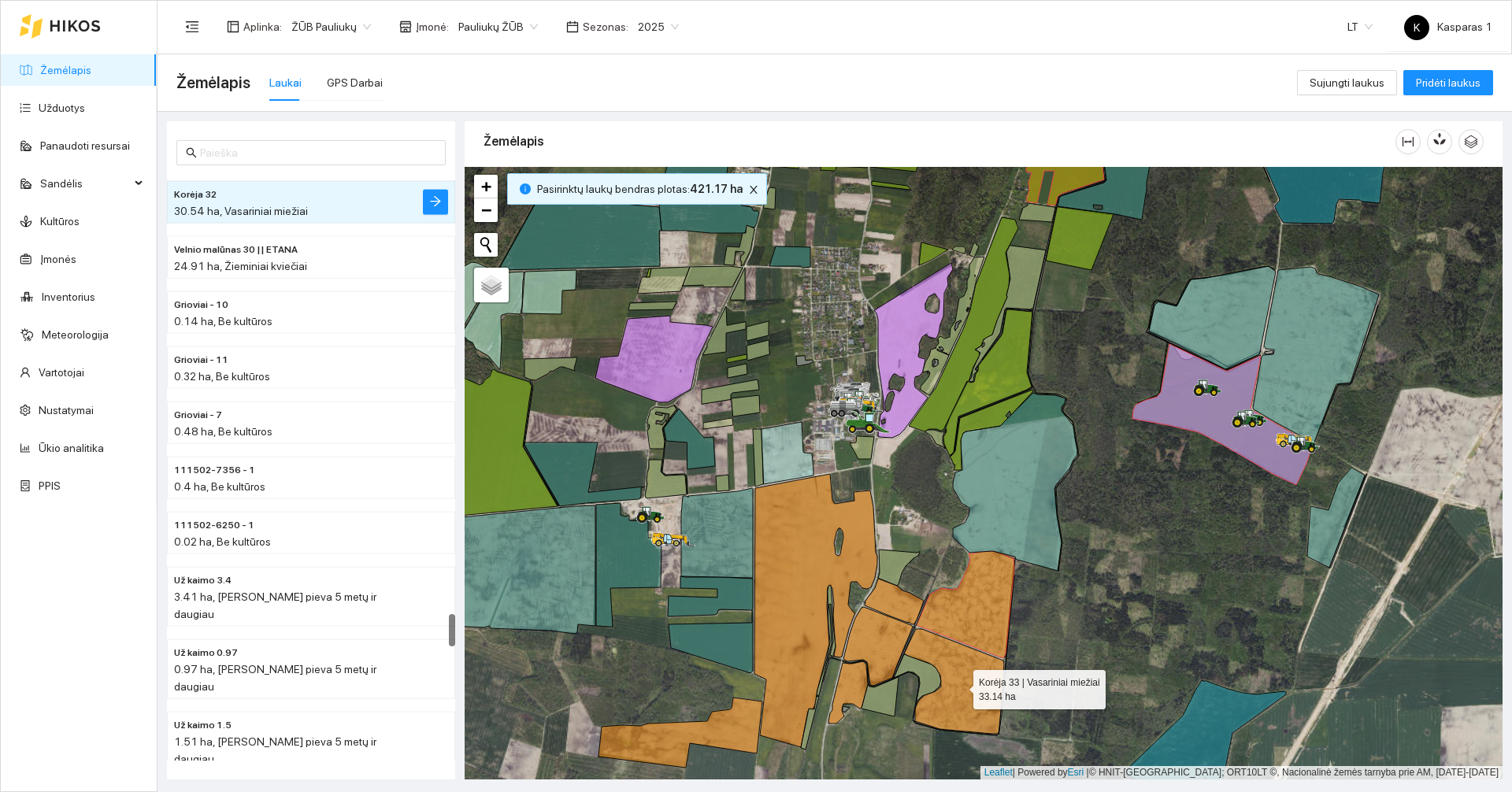
drag, startPoint x: 965, startPoint y: 693, endPoint x: 950, endPoint y: 688, distance: 15.8
click at [966, 693] on icon at bounding box center [954, 681] width 100 height 105
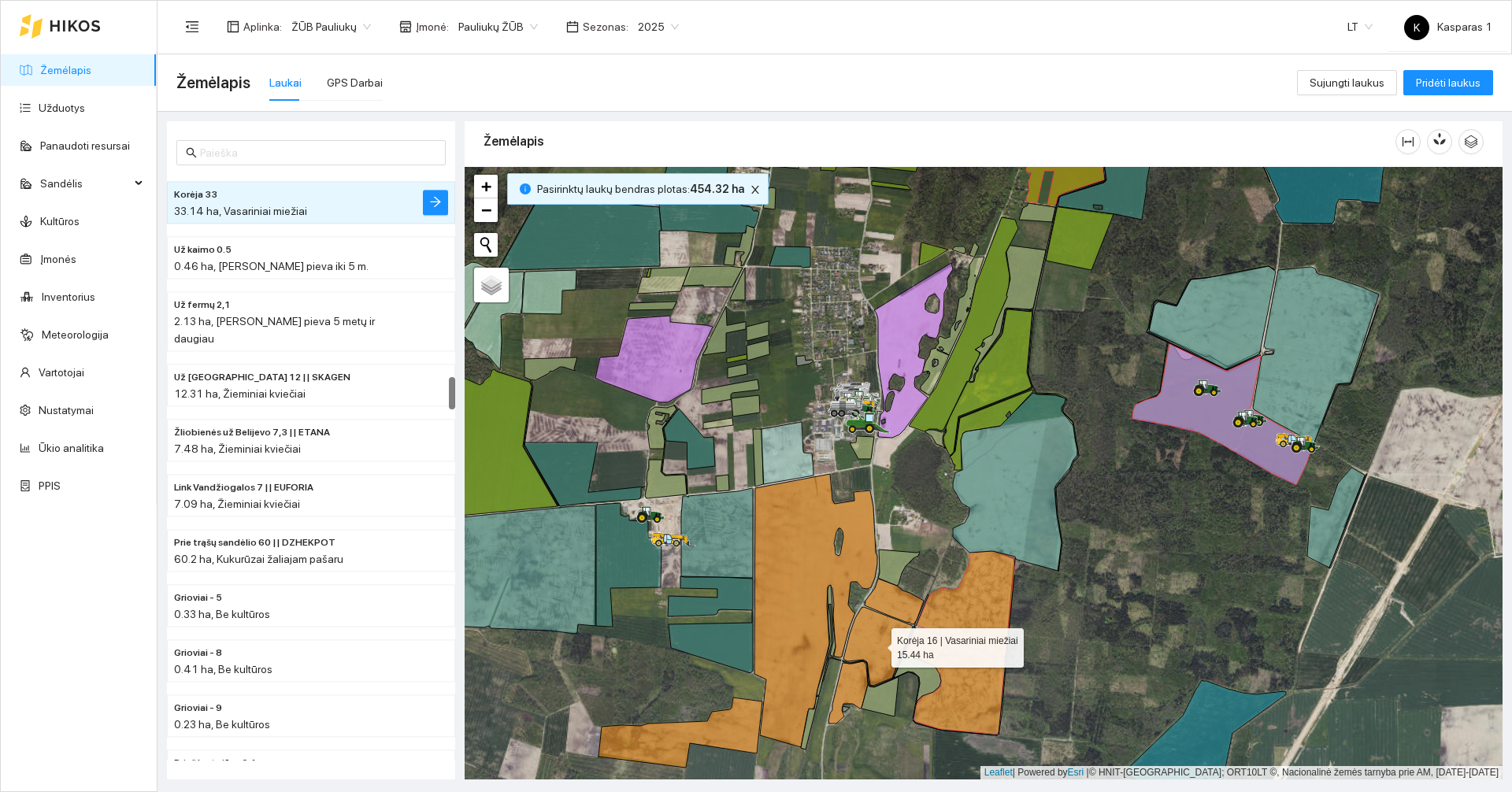
click at [868, 638] on icon at bounding box center [878, 646] width 70 height 78
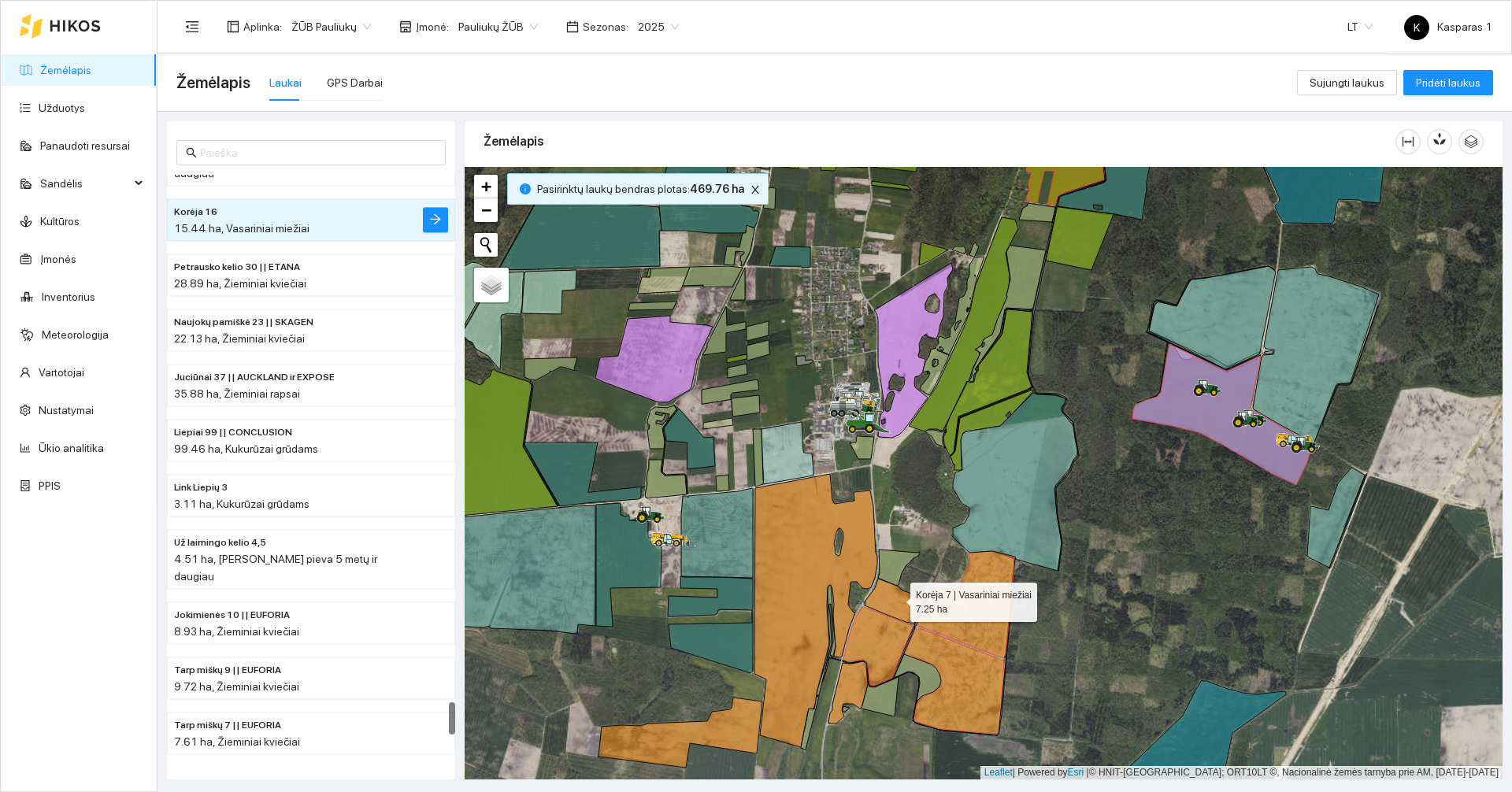
click at [897, 597] on icon at bounding box center [893, 601] width 59 height 45
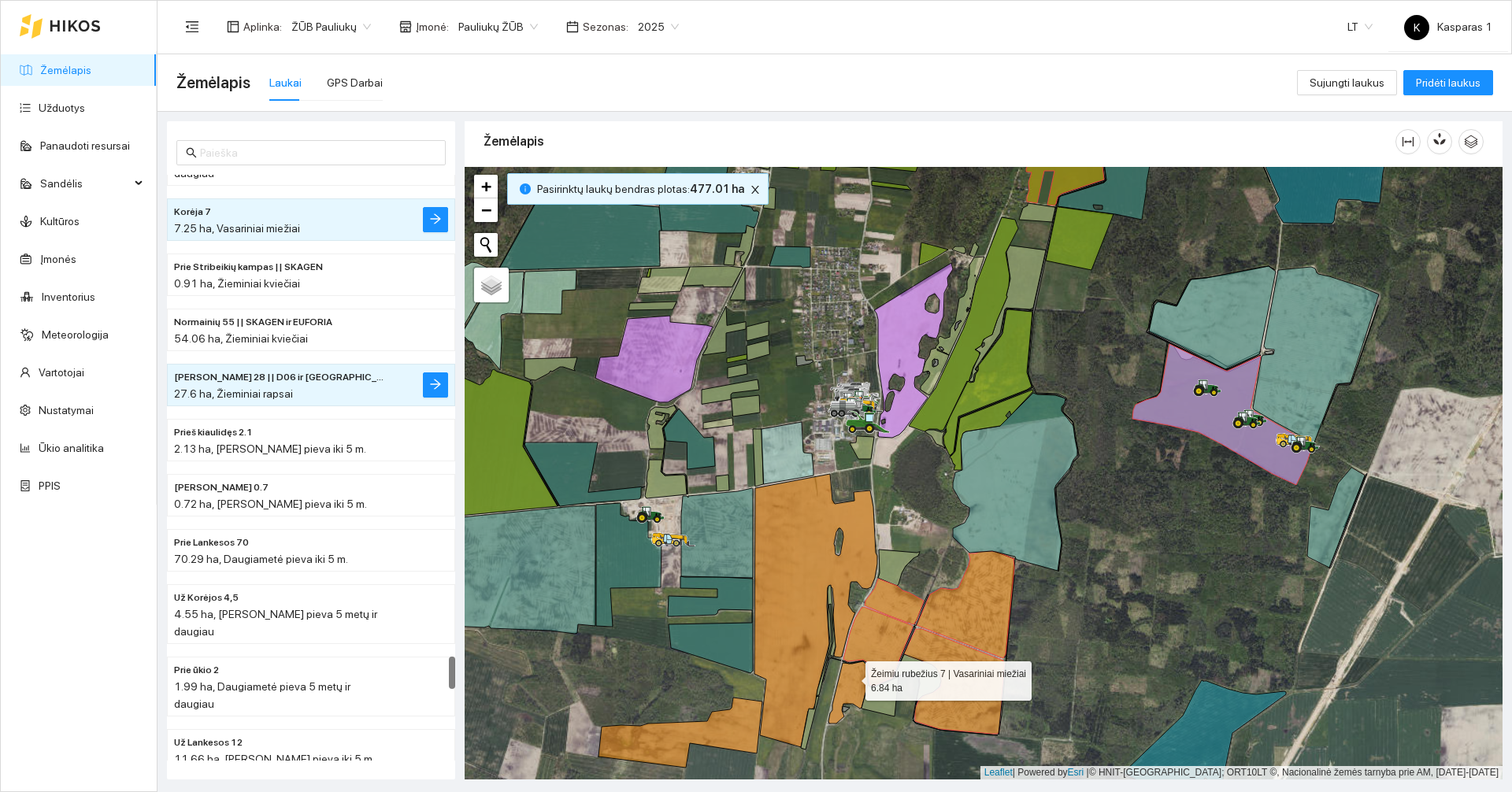
click at [851, 676] on icon at bounding box center [847, 692] width 40 height 62
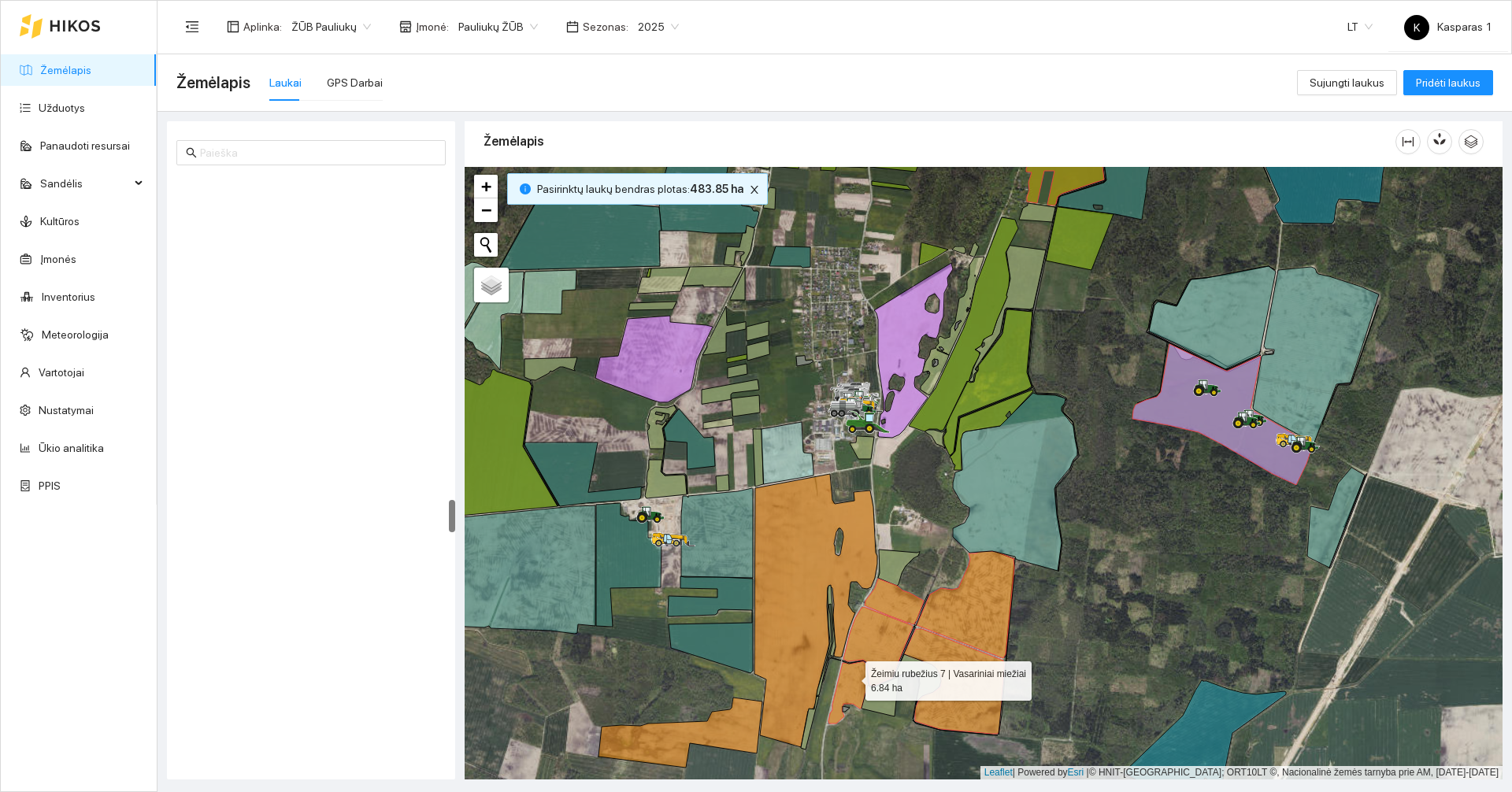
scroll to position [5846, 0]
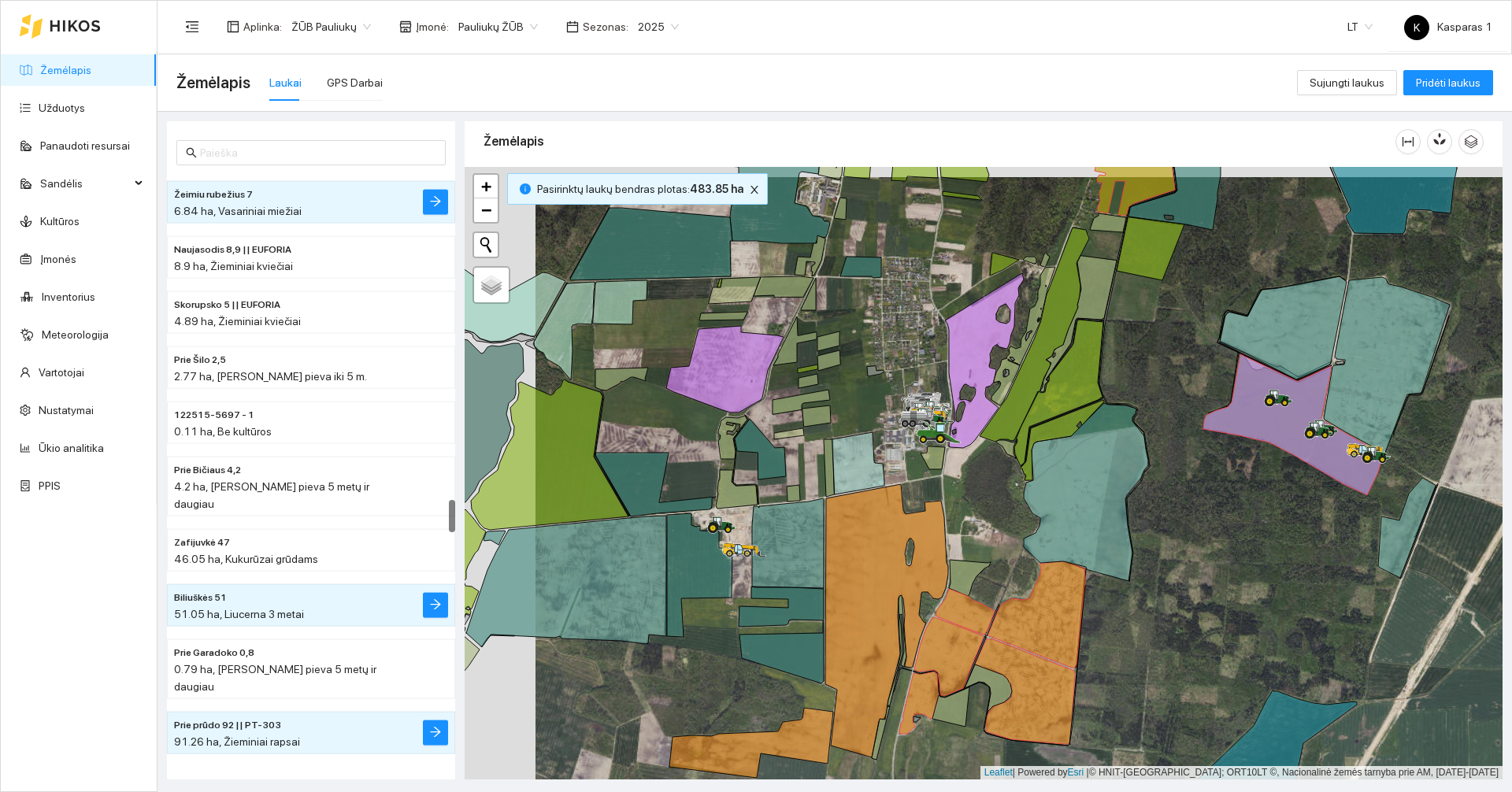
drag, startPoint x: 912, startPoint y: 491, endPoint x: 992, endPoint y: 501, distance: 80.6
click at [992, 501] on div at bounding box center [982, 473] width 1037 height 613
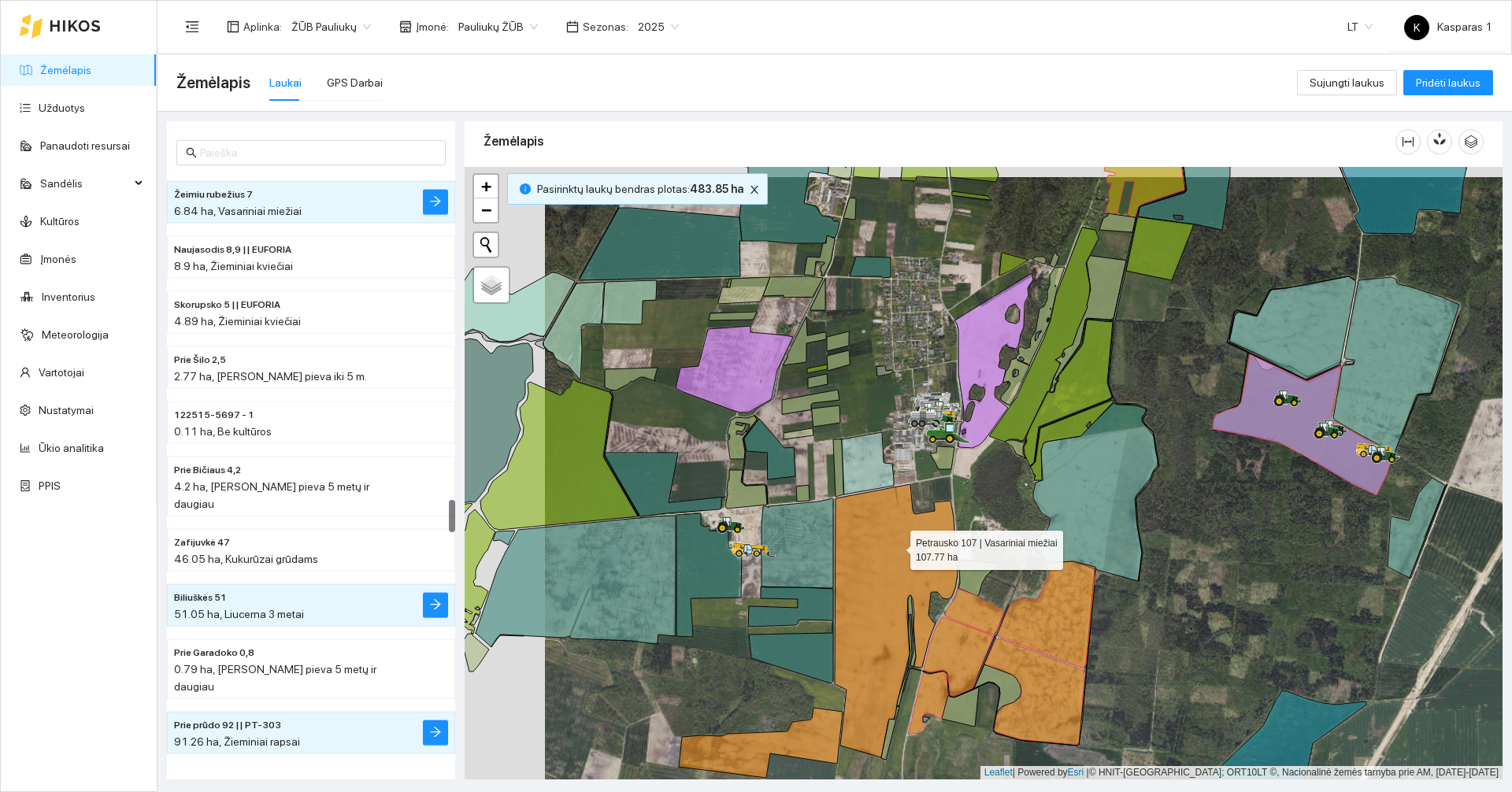
click at [889, 550] on icon at bounding box center [896, 621] width 123 height 273
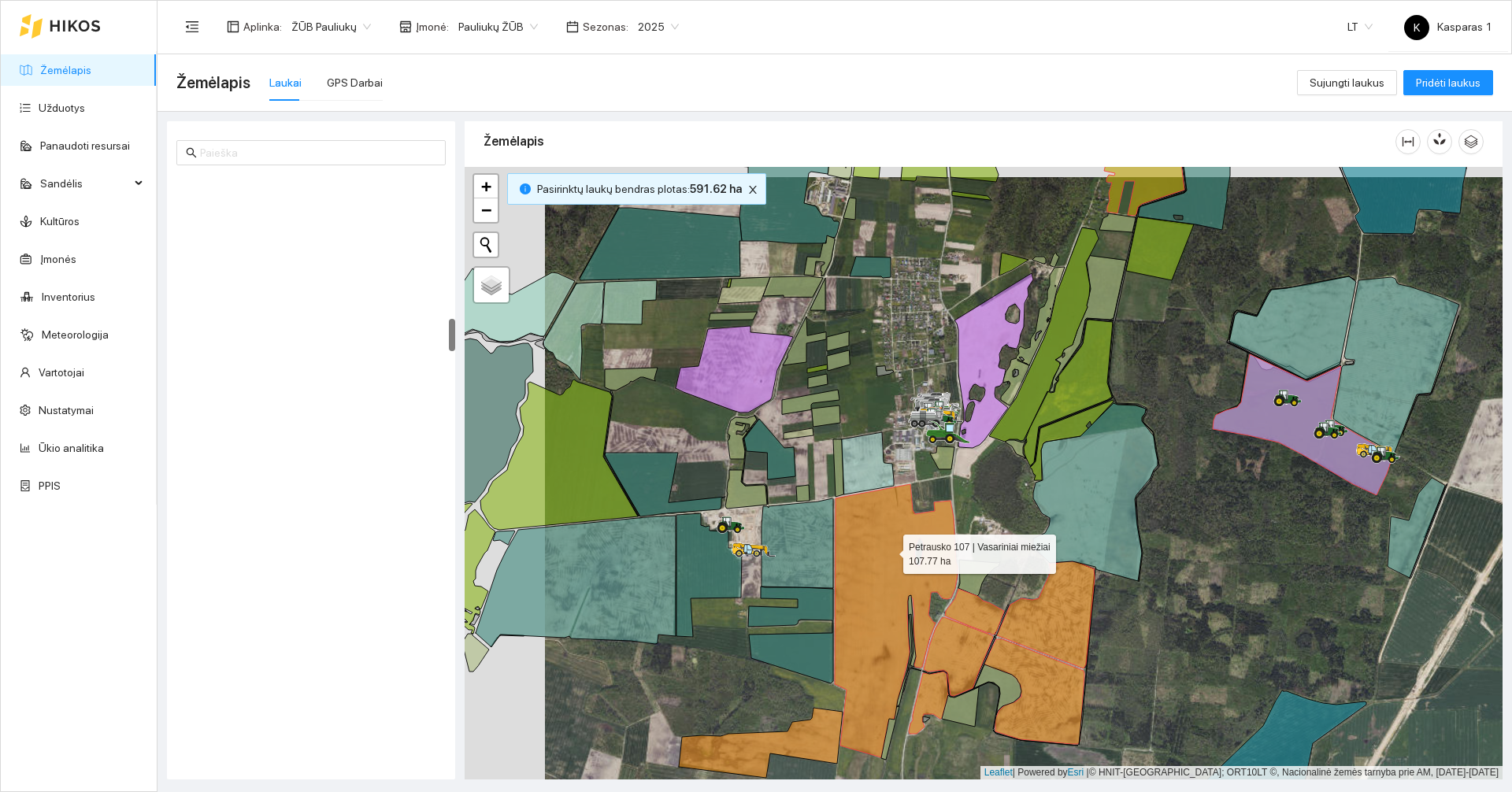
scroll to position [2584, 0]
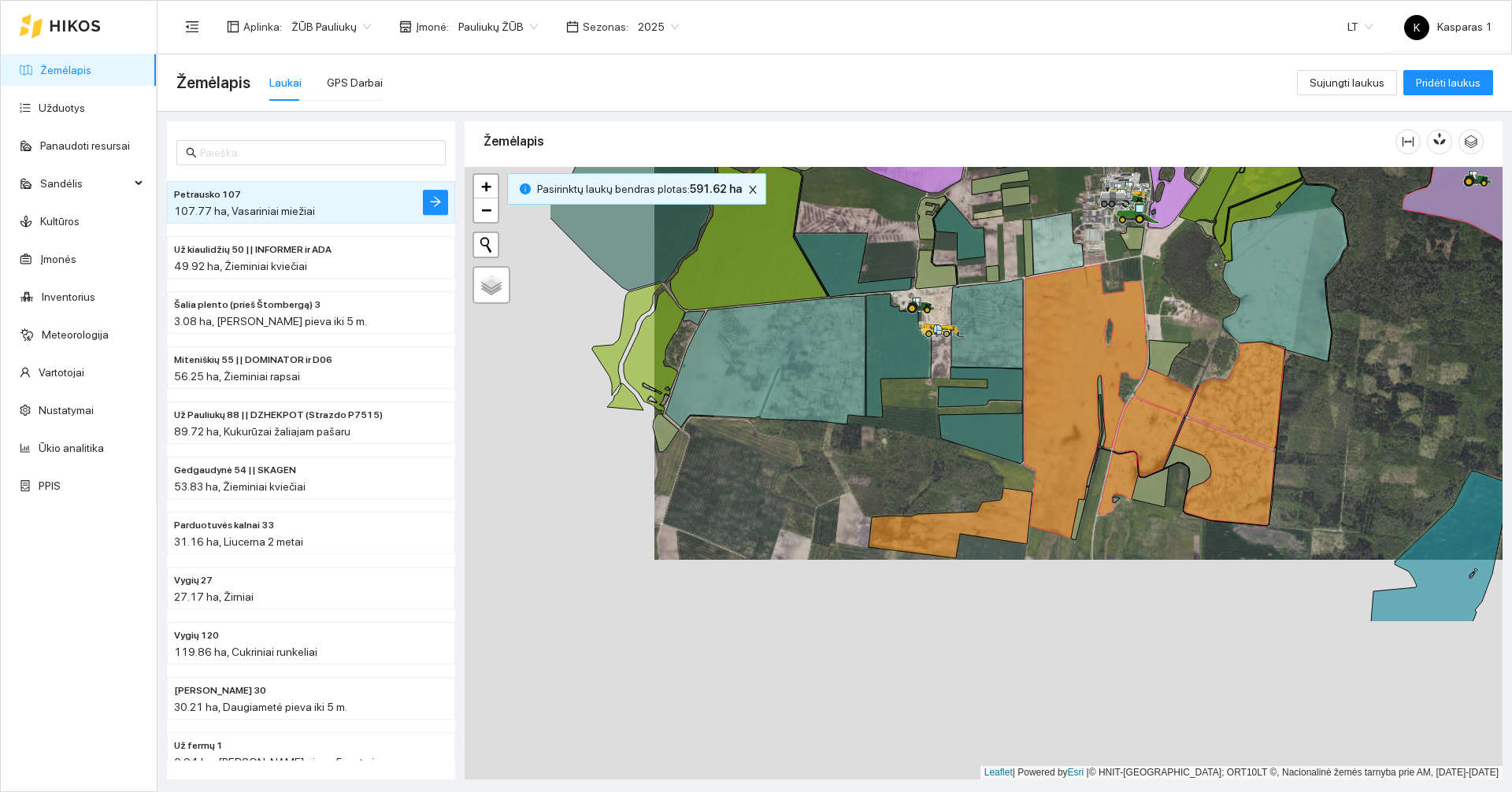
drag, startPoint x: 890, startPoint y: 388, endPoint x: 1080, endPoint y: 166, distance: 292.2
click at [1080, 166] on div at bounding box center [982, 473] width 1037 height 613
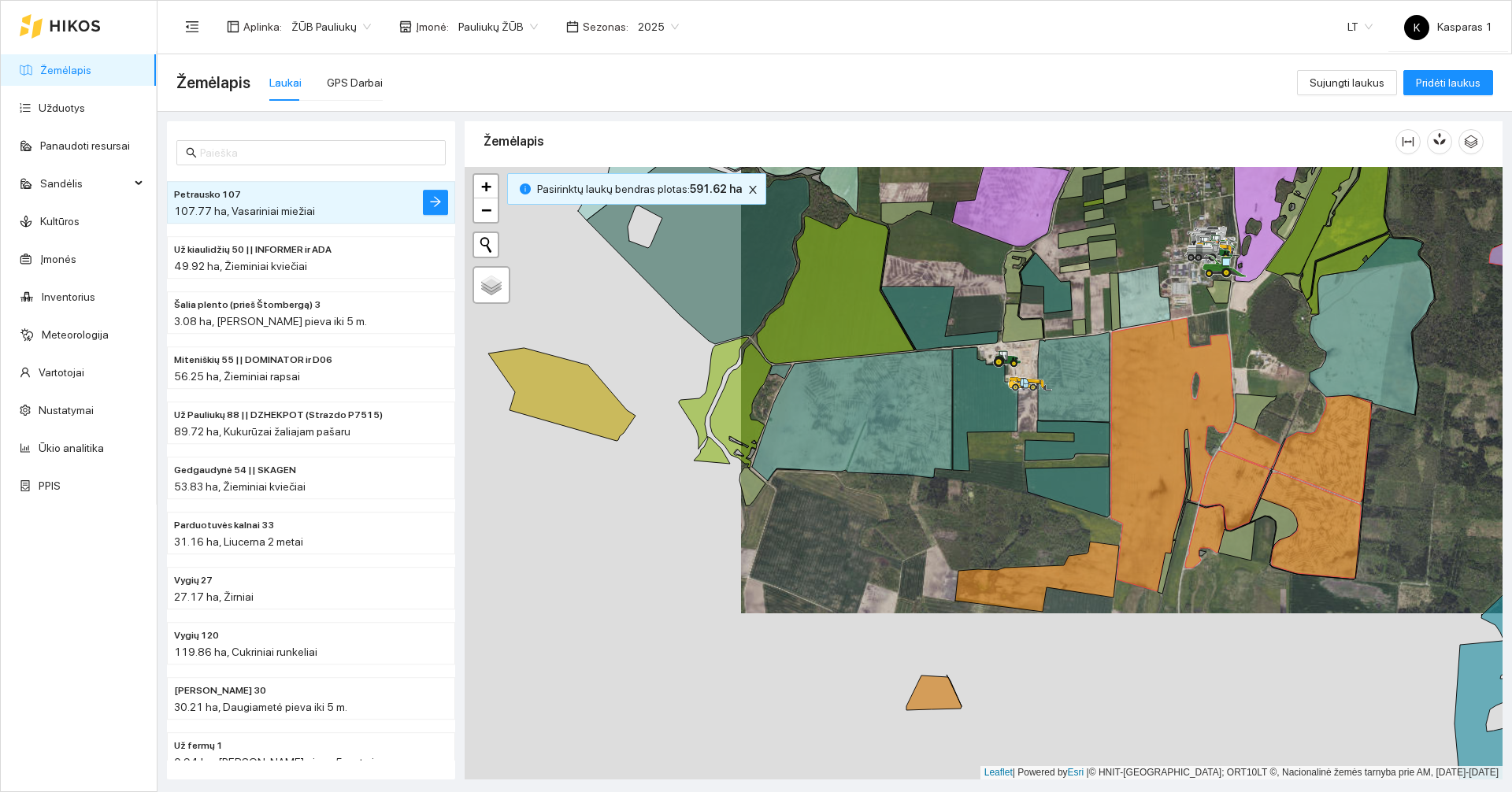
drag, startPoint x: 560, startPoint y: 497, endPoint x: 665, endPoint y: 569, distance: 127.3
click at [665, 569] on div at bounding box center [982, 473] width 1037 height 613
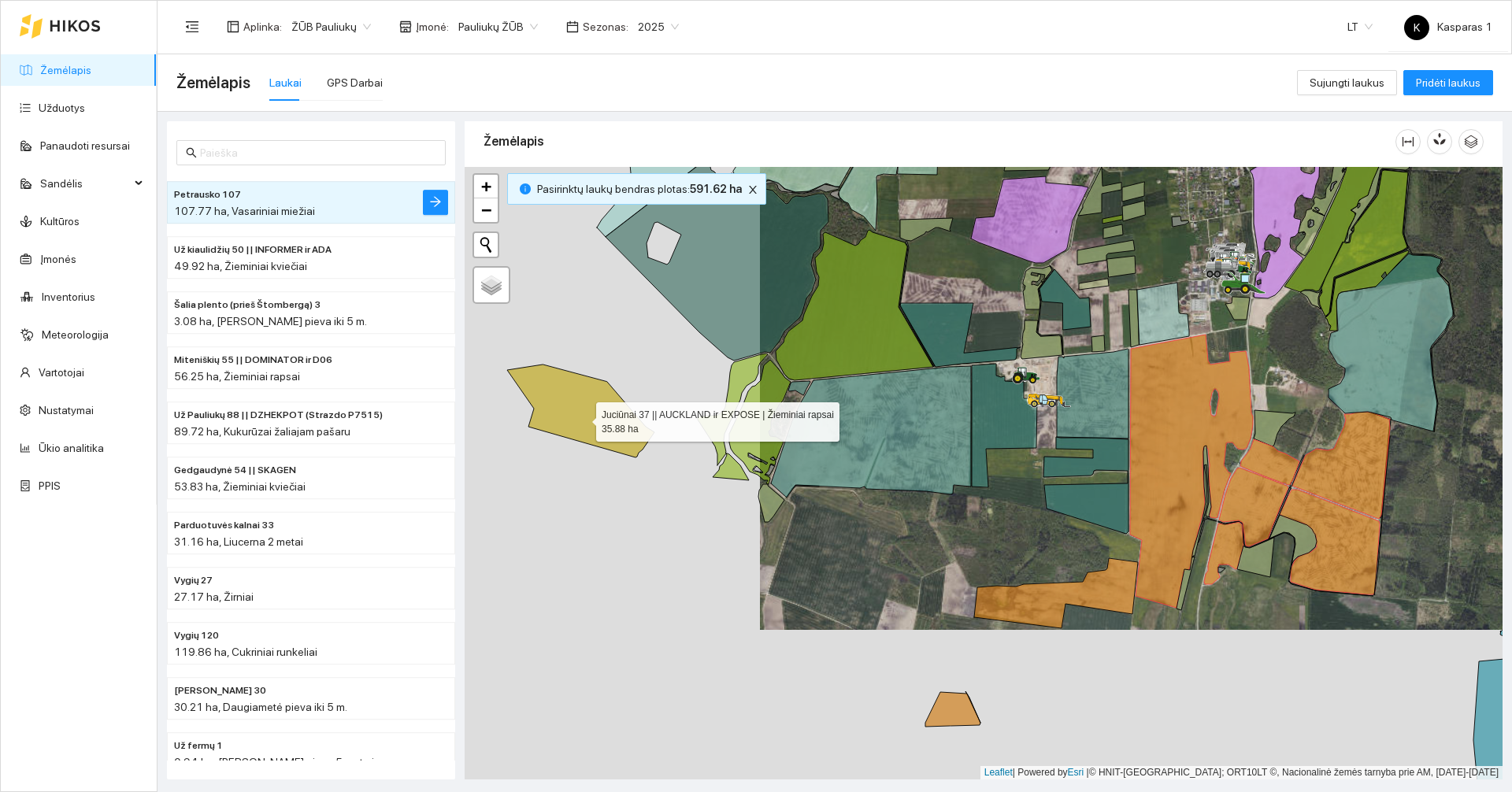
click at [582, 418] on icon at bounding box center [581, 411] width 147 height 93
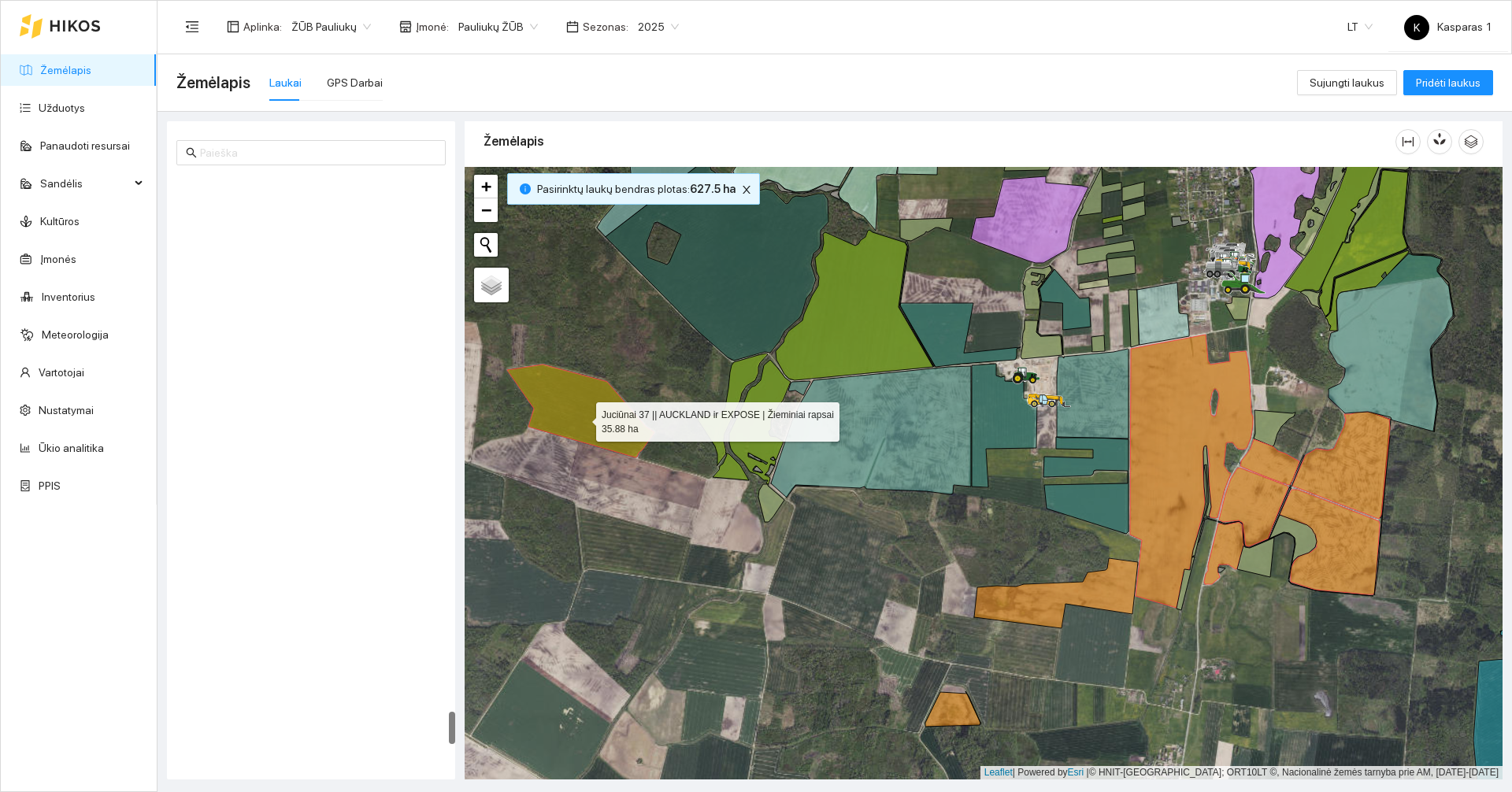
scroll to position [9649, 0]
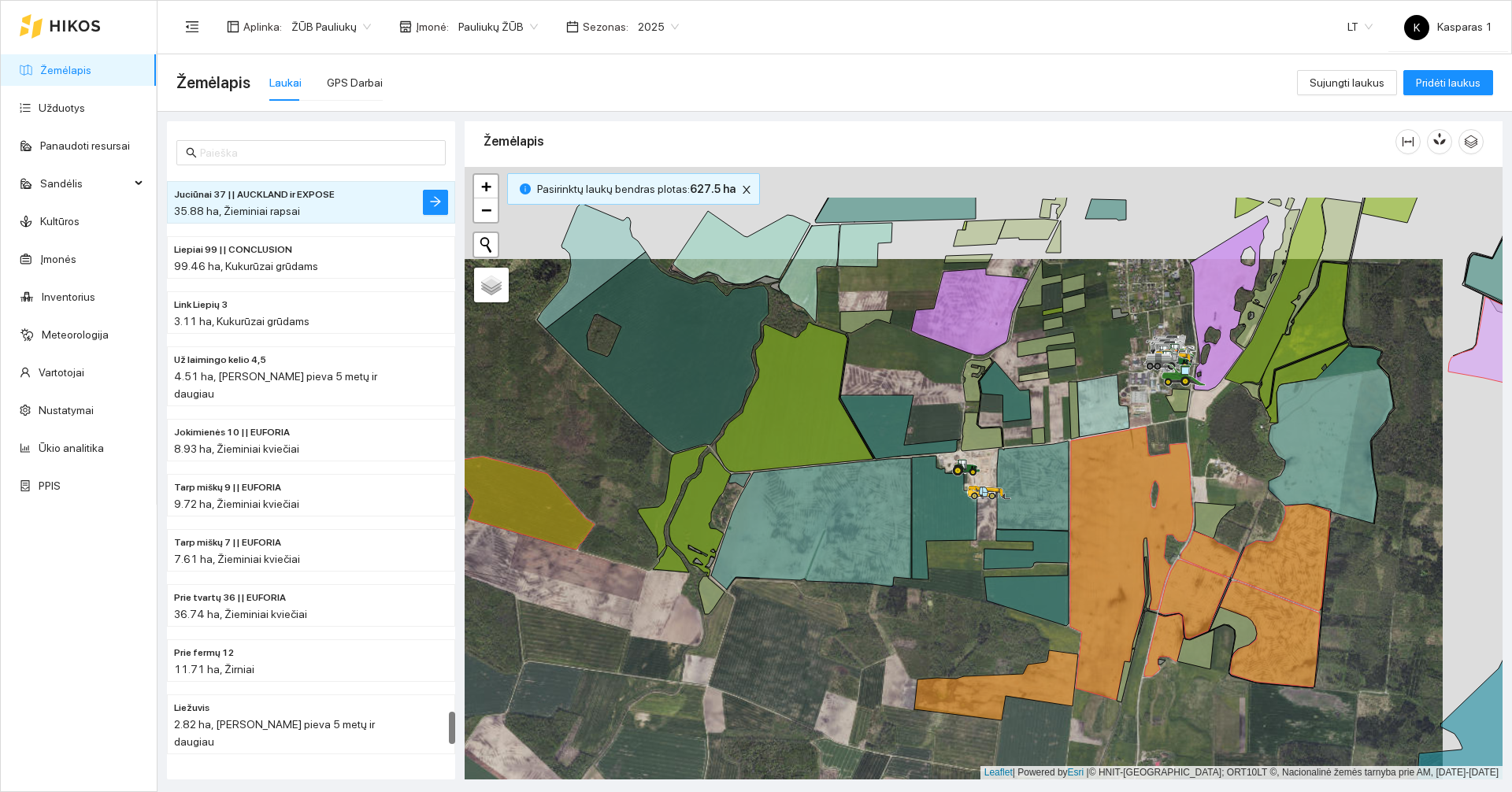
drag, startPoint x: 827, startPoint y: 558, endPoint x: 729, endPoint y: 704, distance: 175.8
click at [729, 704] on div at bounding box center [982, 473] width 1037 height 613
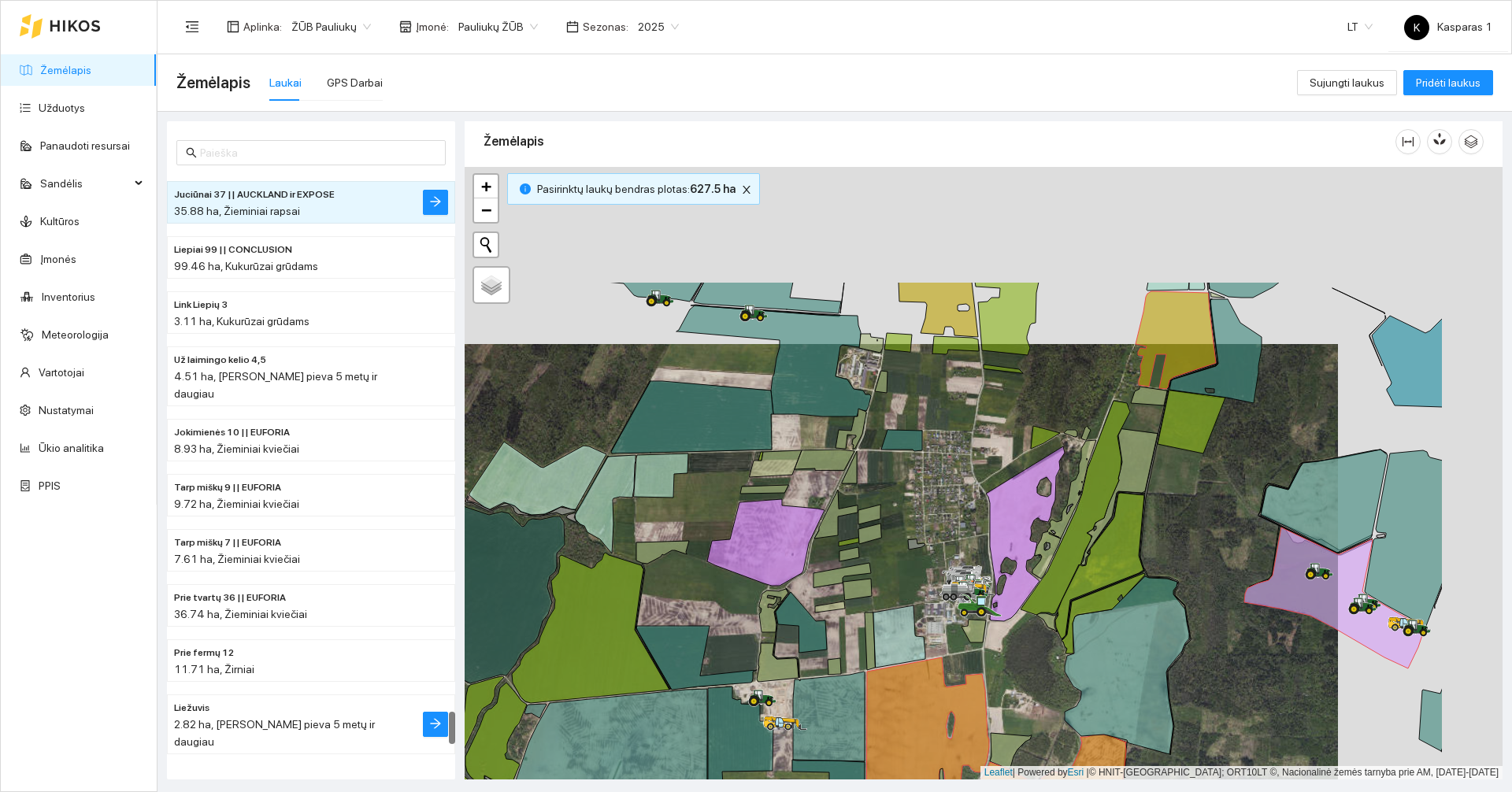
drag, startPoint x: 589, startPoint y: 510, endPoint x: 420, endPoint y: 700, distance: 254.3
click at [420, 699] on div "Naujokų pamiškė 23 || SKAGEN 22.13 ha, Žieminiai kviečiai Juciūnai 37 || AUCKLA…" at bounding box center [830, 445] width 1354 height 668
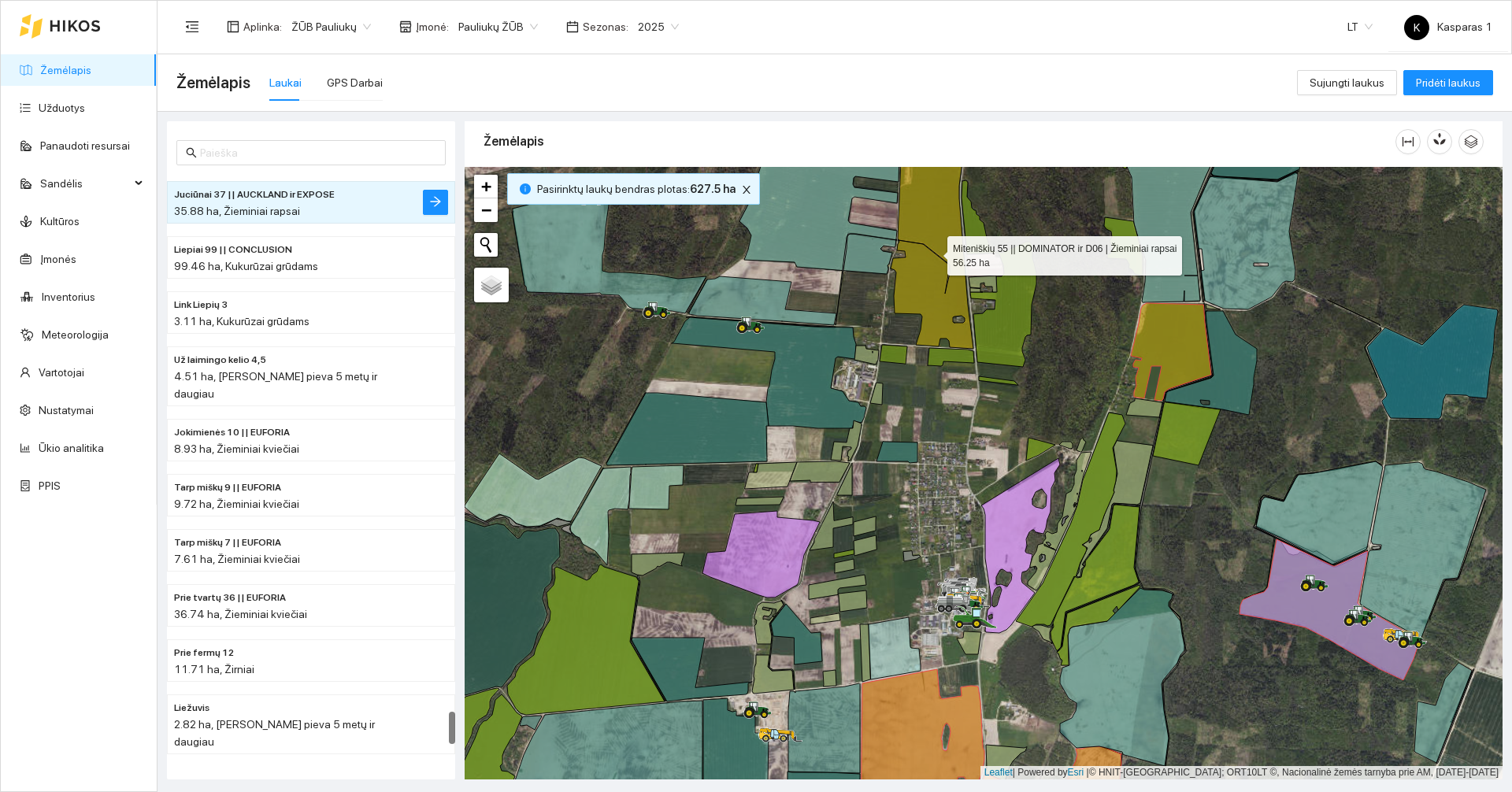
click at [925, 285] on icon at bounding box center [931, 245] width 82 height 206
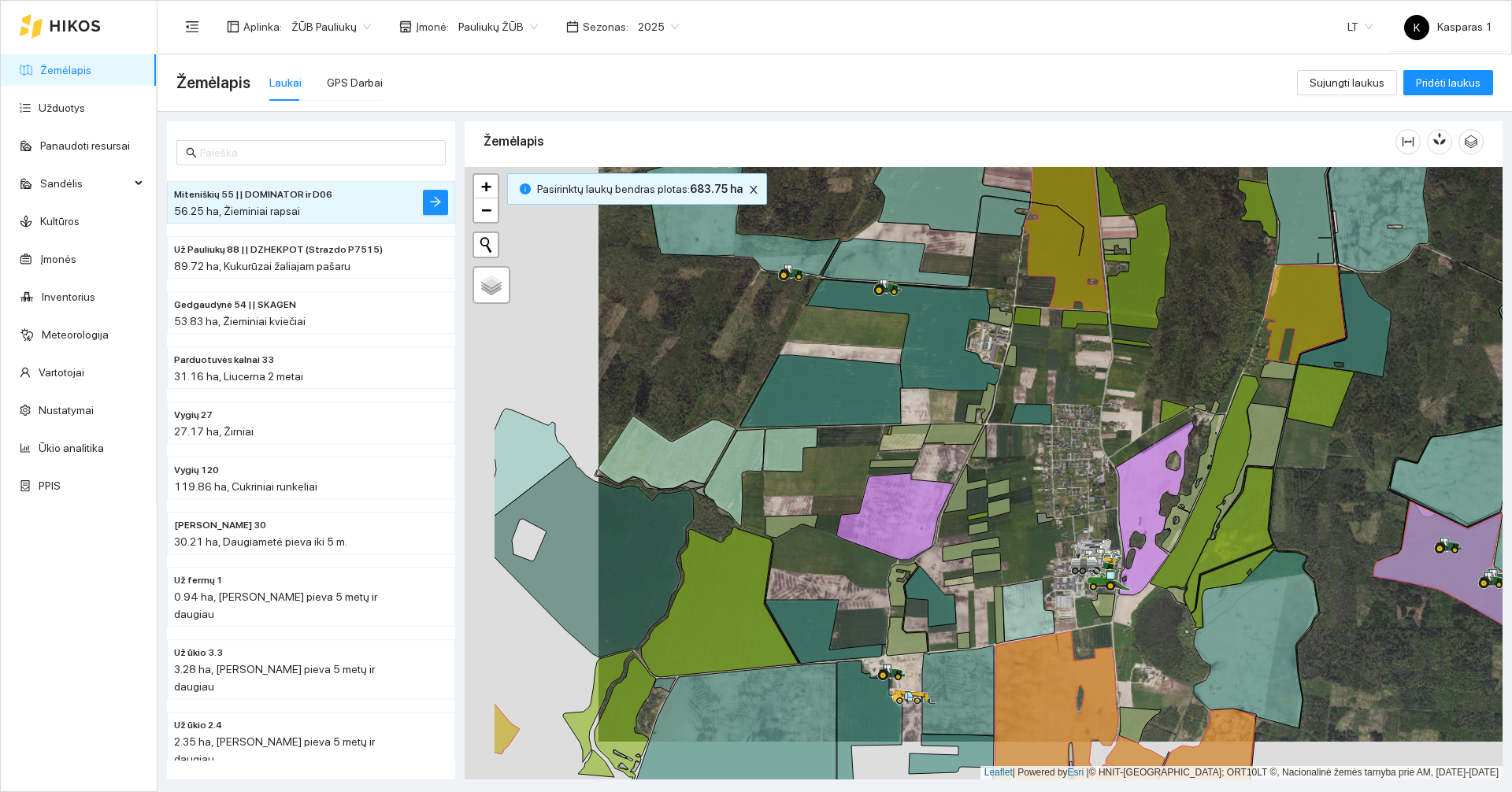
drag, startPoint x: 1075, startPoint y: 329, endPoint x: 1217, endPoint y: 278, distance: 150.9
click at [1217, 278] on div at bounding box center [982, 473] width 1037 height 613
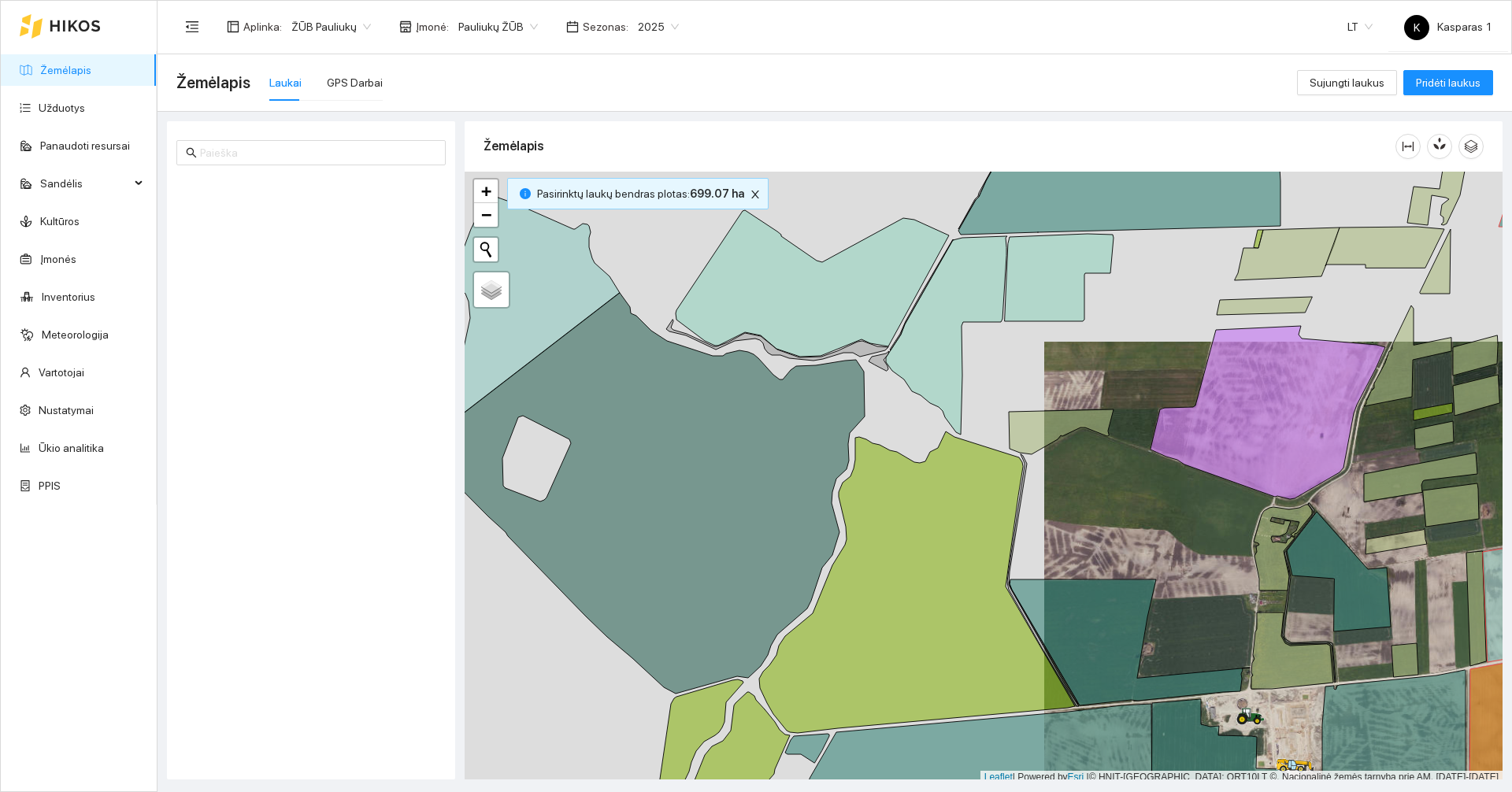
scroll to position [5, 0]
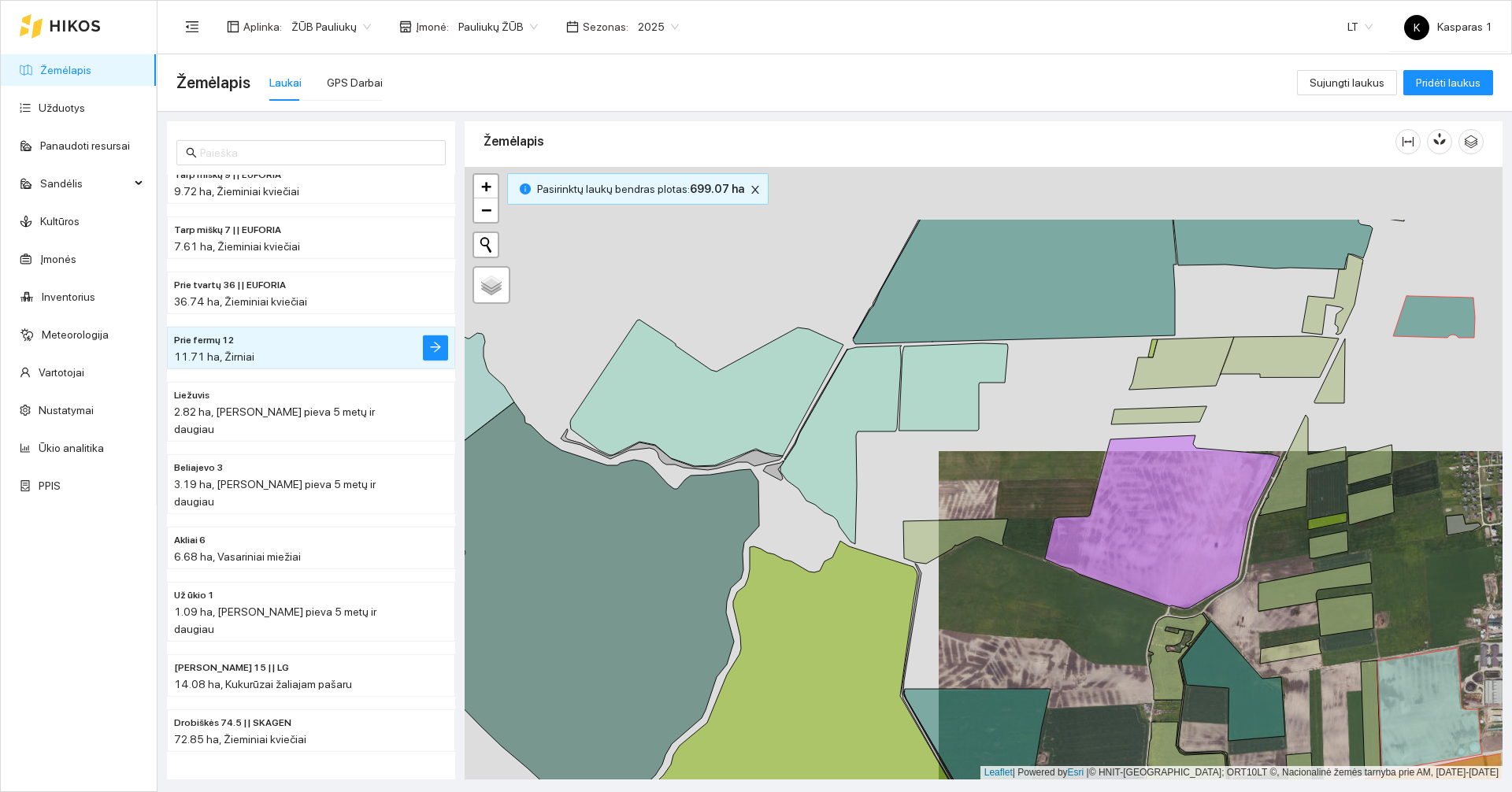
drag, startPoint x: 1100, startPoint y: 502, endPoint x: 969, endPoint y: 628, distance: 181.8
click at [973, 626] on div at bounding box center [982, 473] width 1037 height 613
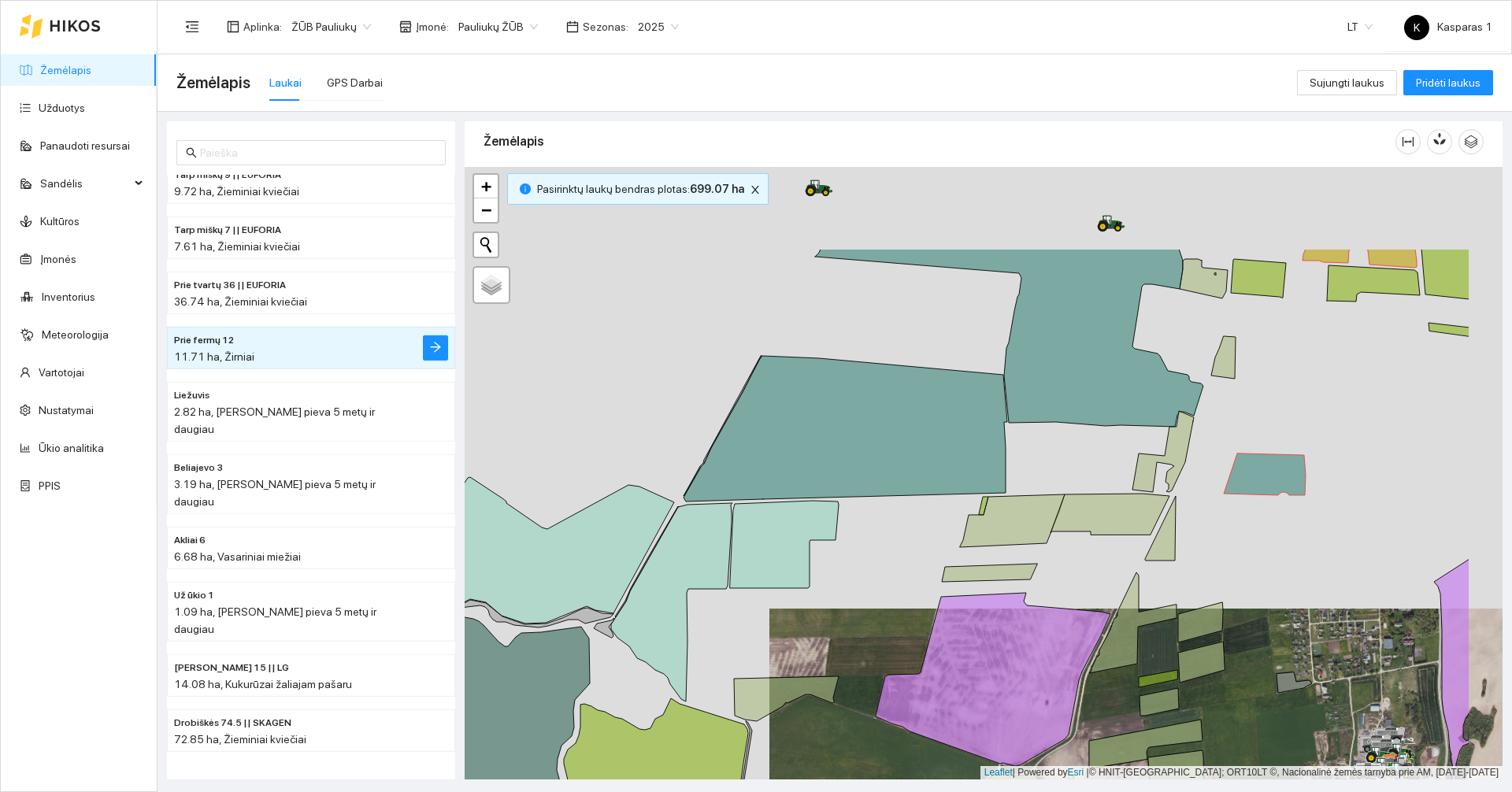
drag, startPoint x: 1027, startPoint y: 418, endPoint x: 881, endPoint y: 568, distance: 209.3
click at [881, 568] on div at bounding box center [982, 473] width 1037 height 613
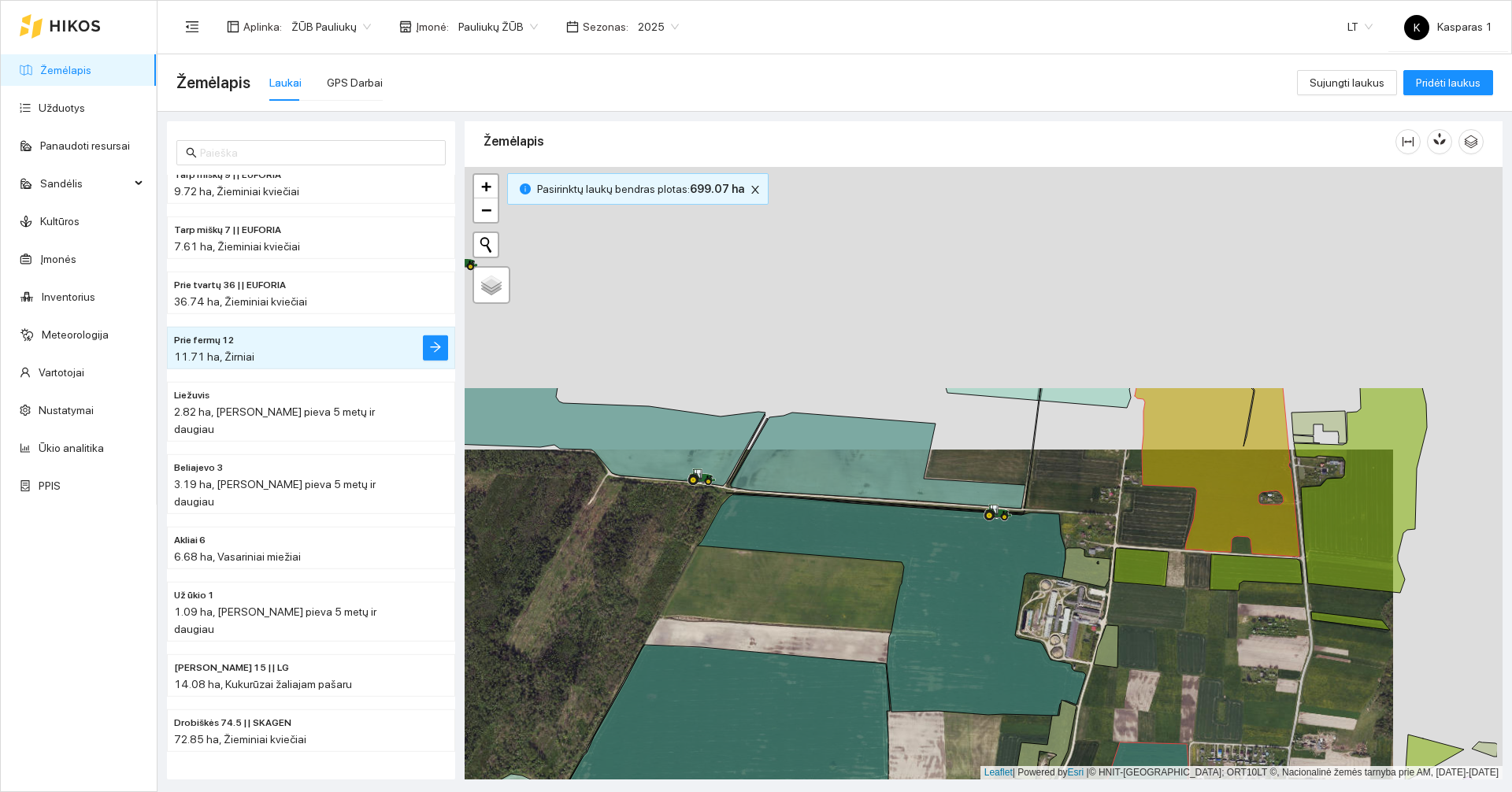
drag, startPoint x: 904, startPoint y: 346, endPoint x: 796, endPoint y: 636, distance: 309.5
click at [796, 636] on div at bounding box center [982, 473] width 1037 height 613
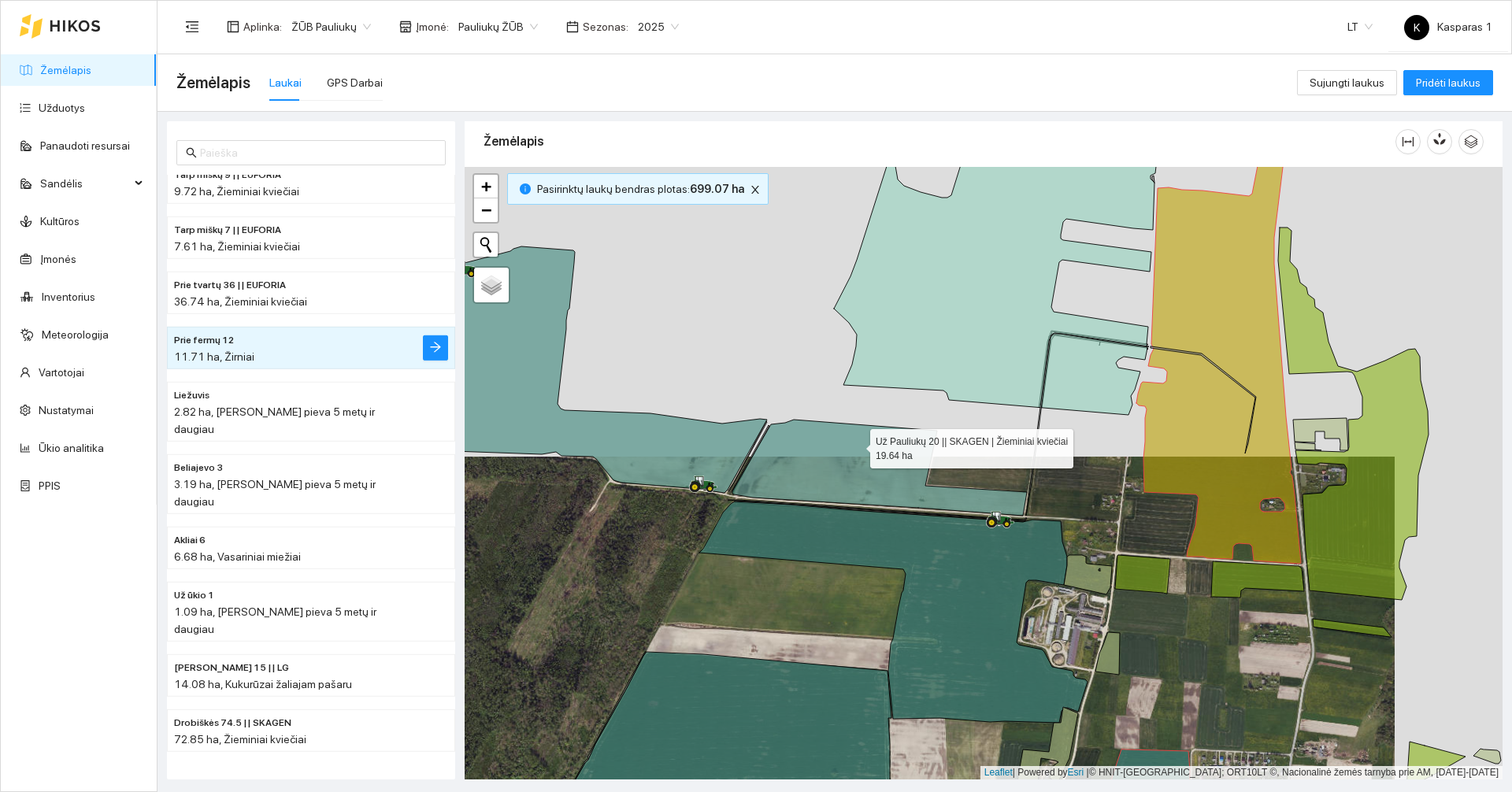
click at [855, 444] on icon at bounding box center [880, 467] width 294 height 96
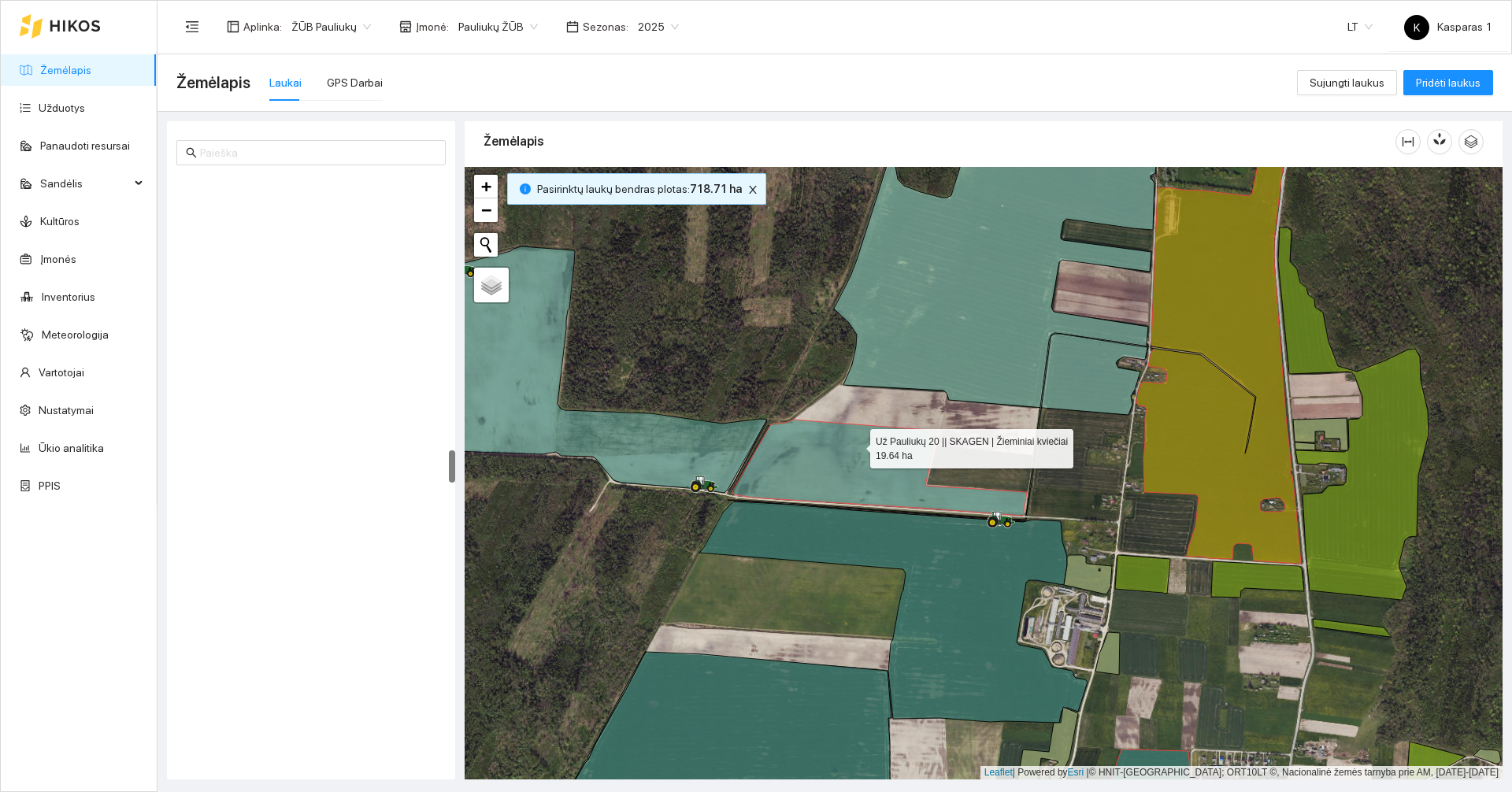
scroll to position [4950, 0]
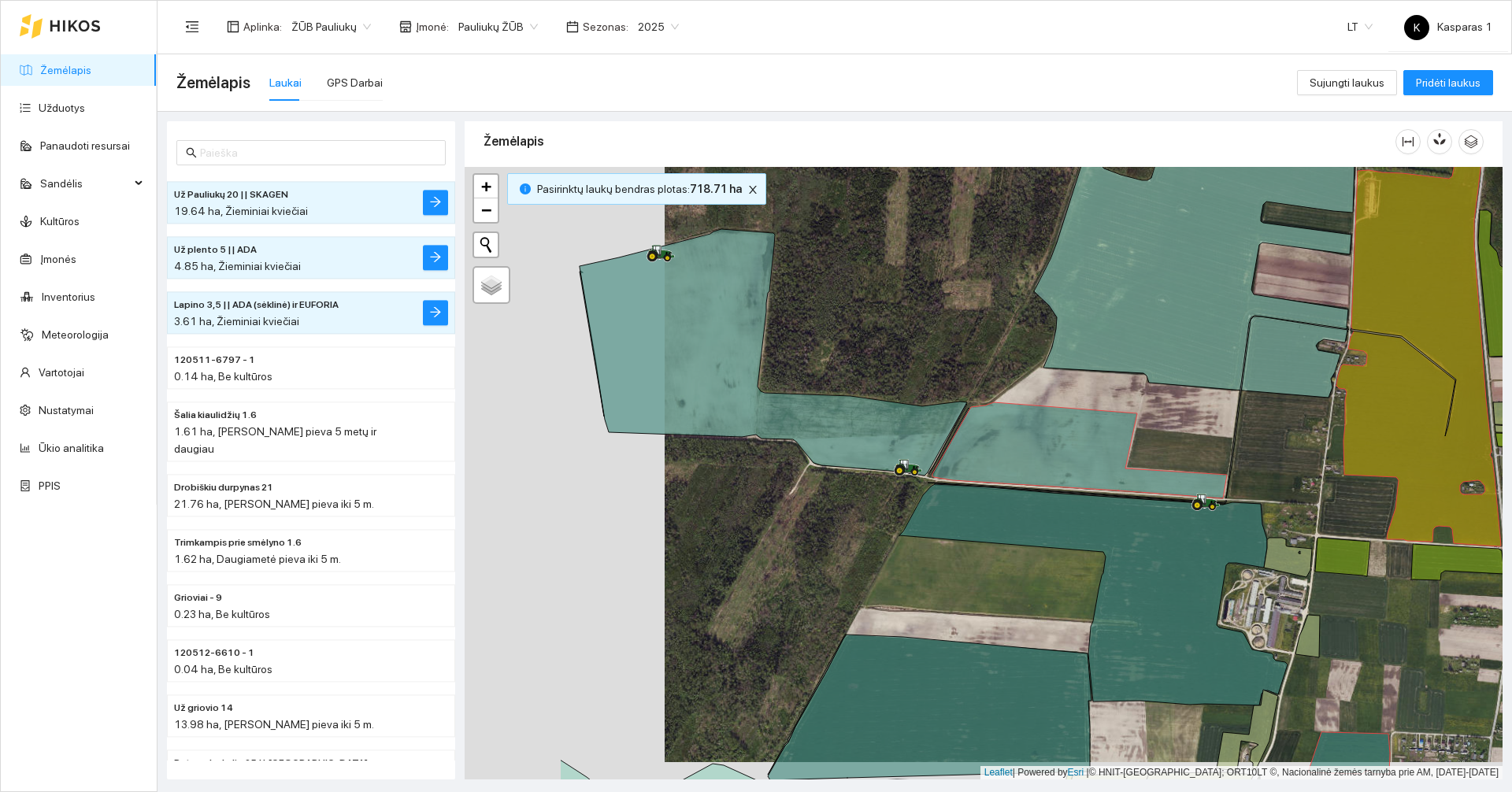
drag, startPoint x: 610, startPoint y: 554, endPoint x: 811, endPoint y: 537, distance: 201.7
click at [811, 537] on div at bounding box center [982, 473] width 1037 height 613
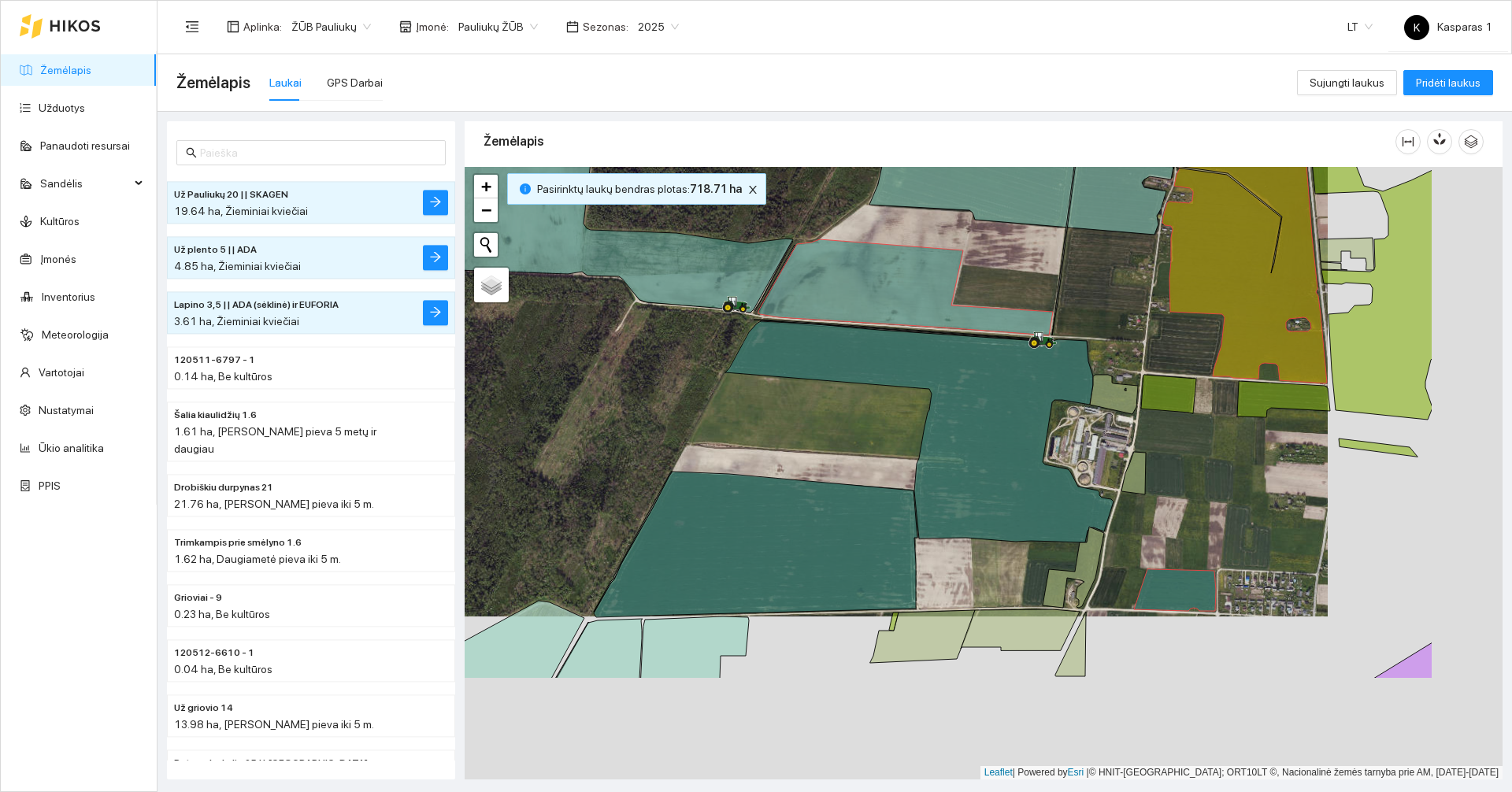
drag, startPoint x: 779, startPoint y: 527, endPoint x: 605, endPoint y: 364, distance: 238.4
click at [605, 364] on div at bounding box center [982, 473] width 1037 height 613
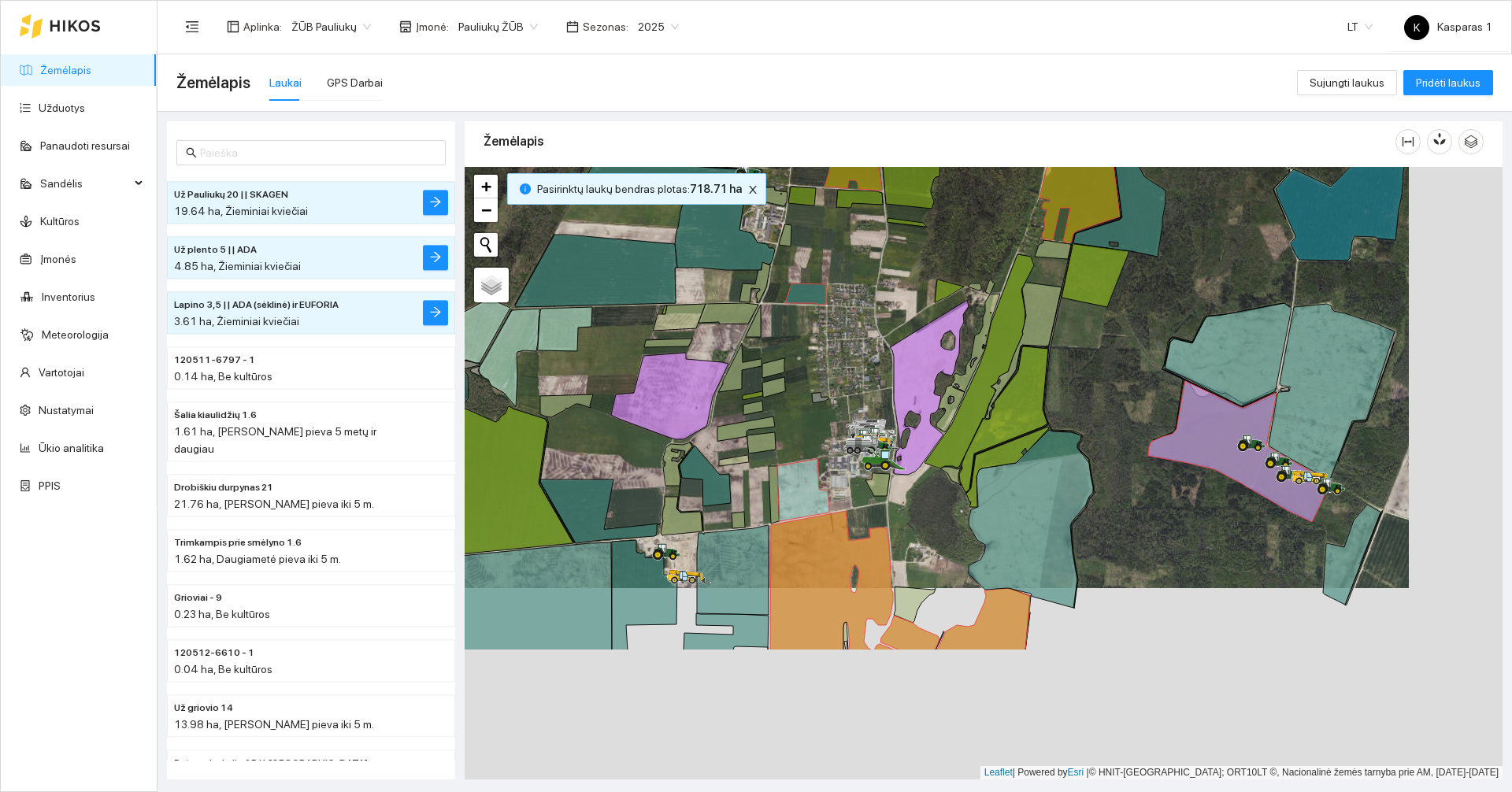
drag, startPoint x: 1045, startPoint y: 391, endPoint x: 960, endPoint y: 227, distance: 184.7
click at [960, 227] on div at bounding box center [982, 473] width 1037 height 613
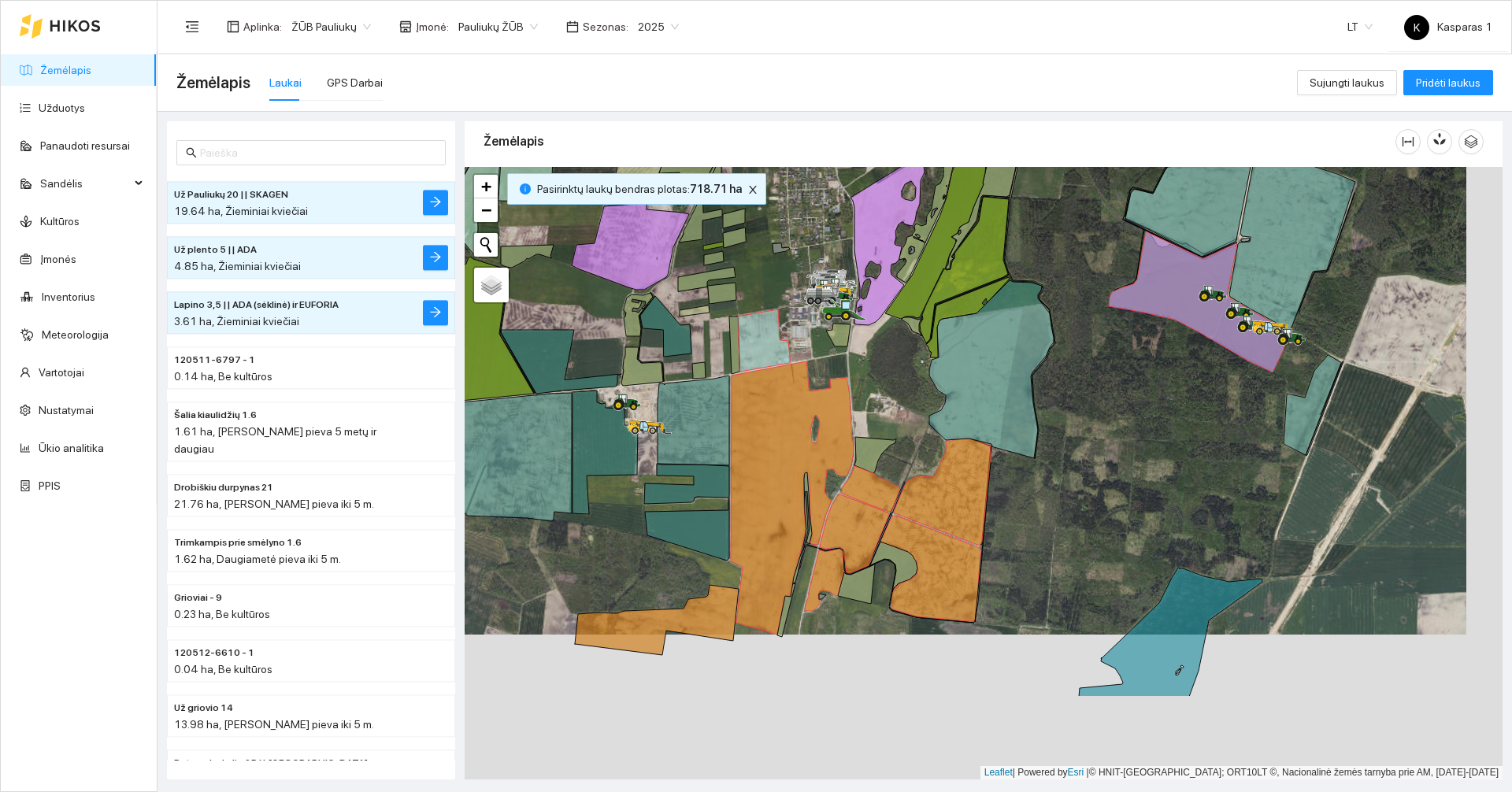
drag, startPoint x: 1138, startPoint y: 452, endPoint x: 1096, endPoint y: 299, distance: 158.7
click at [1096, 299] on div at bounding box center [982, 473] width 1037 height 613
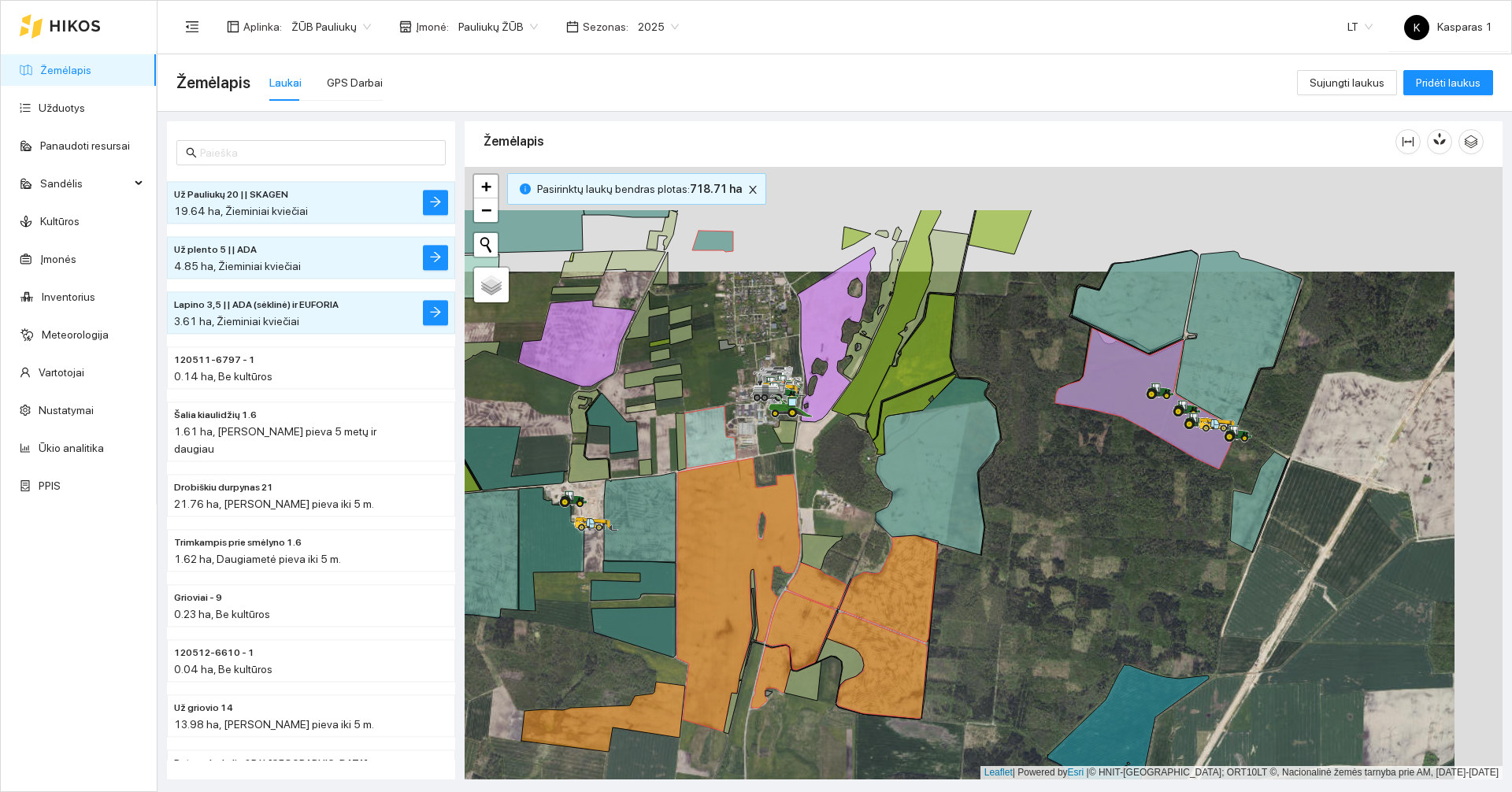
drag, startPoint x: 1036, startPoint y: 548, endPoint x: 981, endPoint y: 667, distance: 131.1
click at [981, 667] on div at bounding box center [982, 473] width 1037 height 613
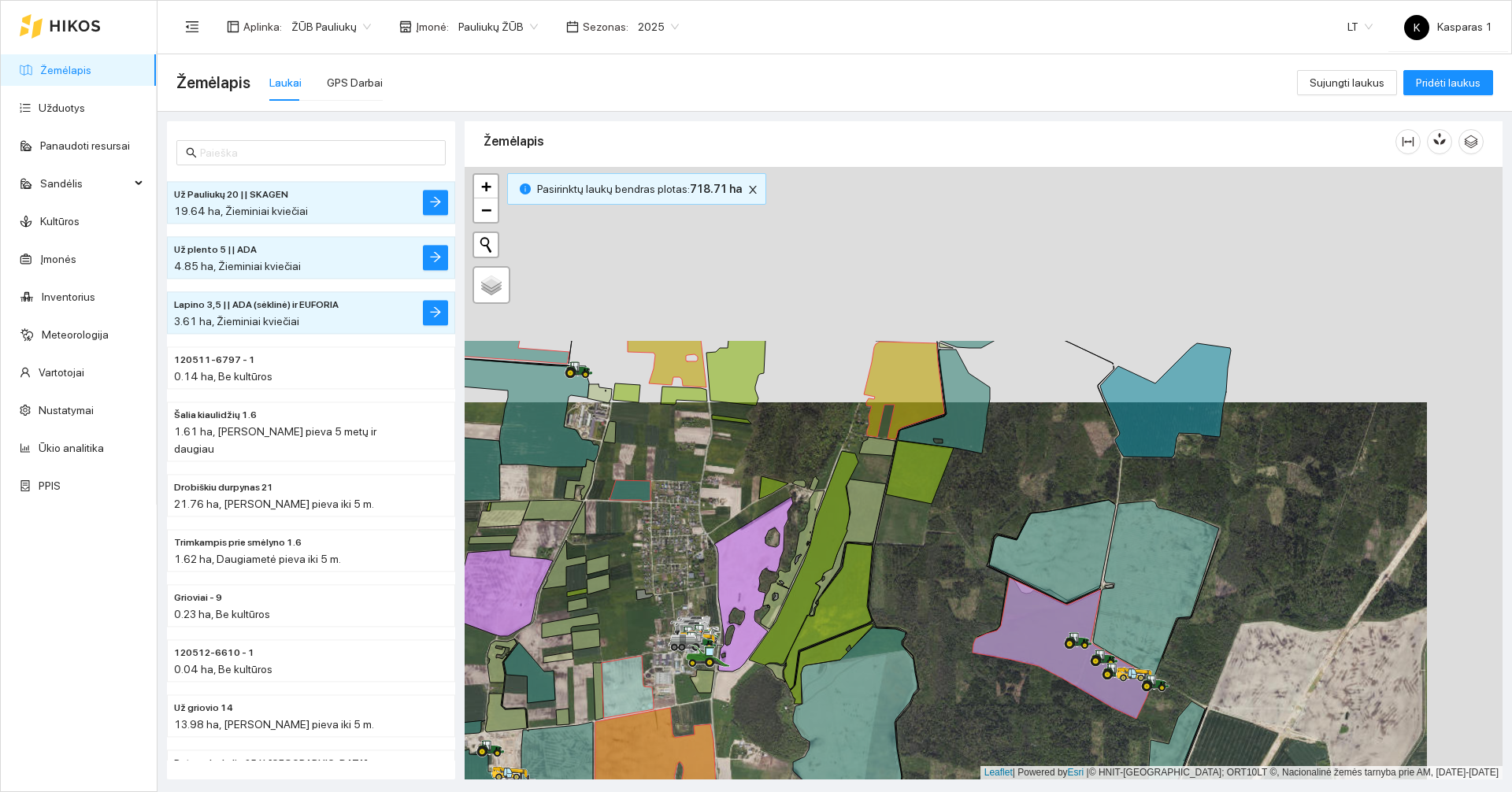
drag, startPoint x: 1012, startPoint y: 338, endPoint x: 921, endPoint y: 588, distance: 266.0
click at [921, 588] on div at bounding box center [982, 473] width 1037 height 613
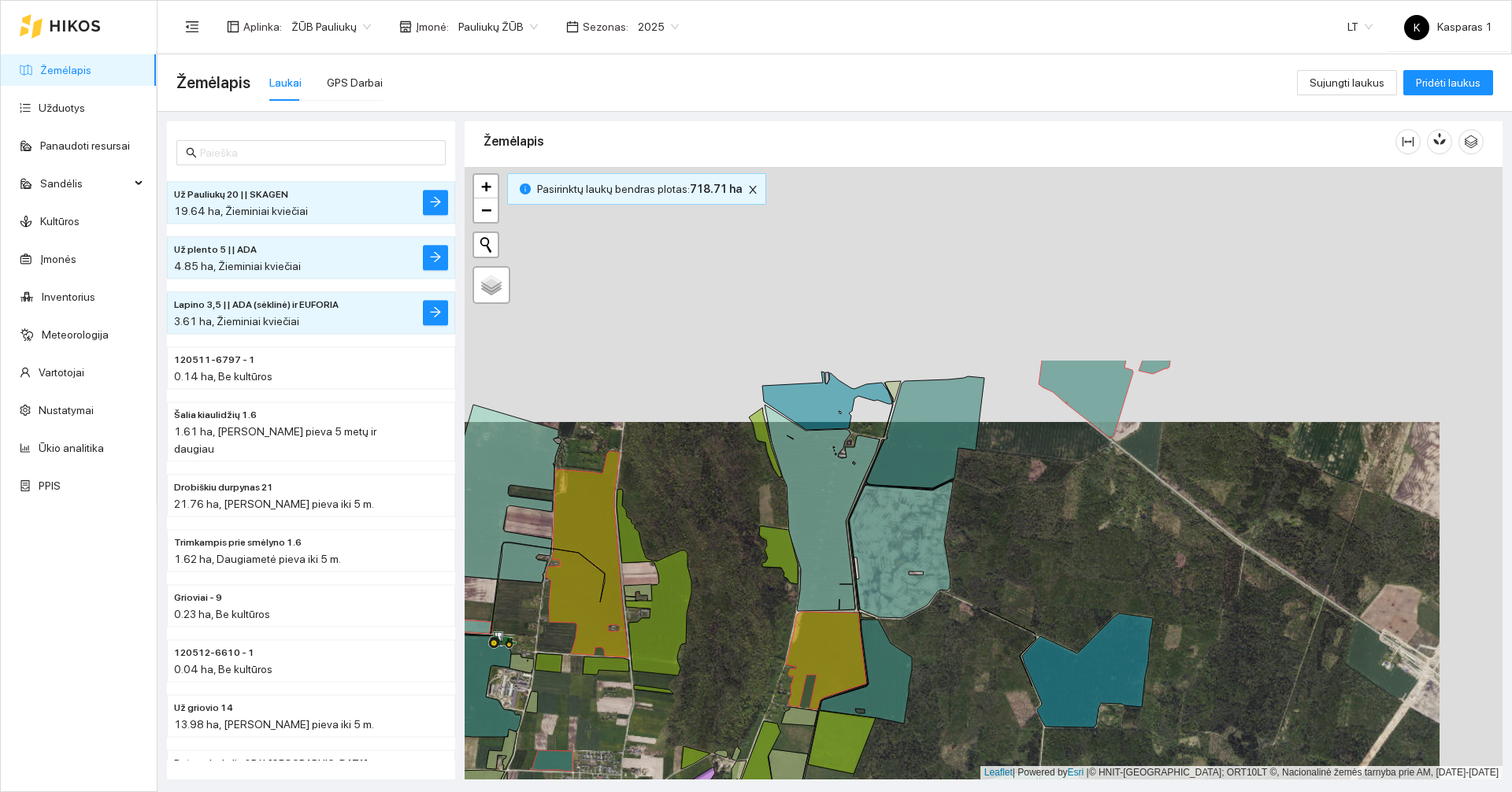
drag, startPoint x: 1093, startPoint y: 297, endPoint x: 1031, endPoint y: 552, distance: 262.4
click at [1031, 552] on div at bounding box center [982, 473] width 1037 height 613
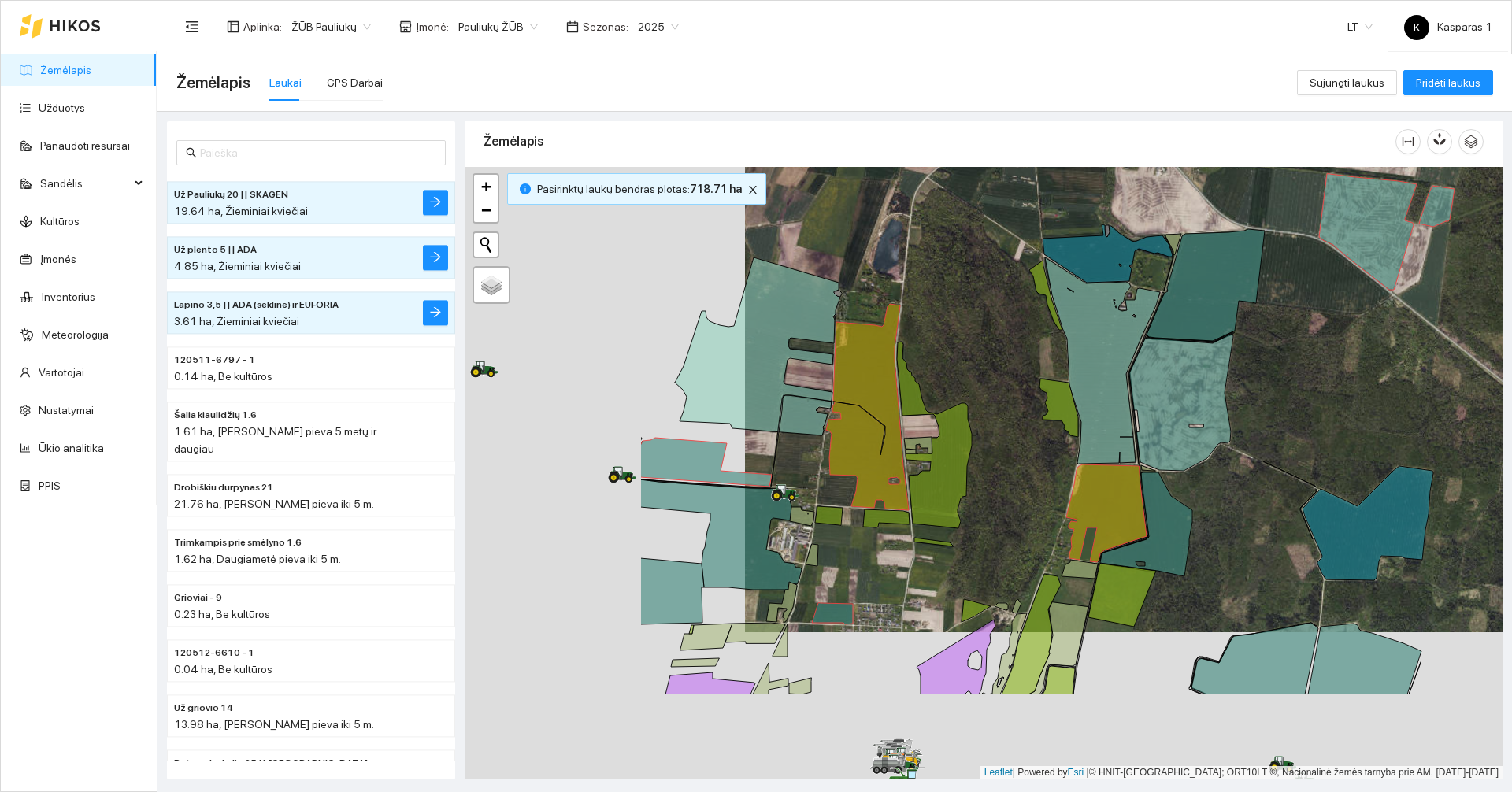
drag, startPoint x: 718, startPoint y: 445, endPoint x: 997, endPoint y: 306, distance: 311.7
click at [997, 306] on div at bounding box center [982, 473] width 1037 height 613
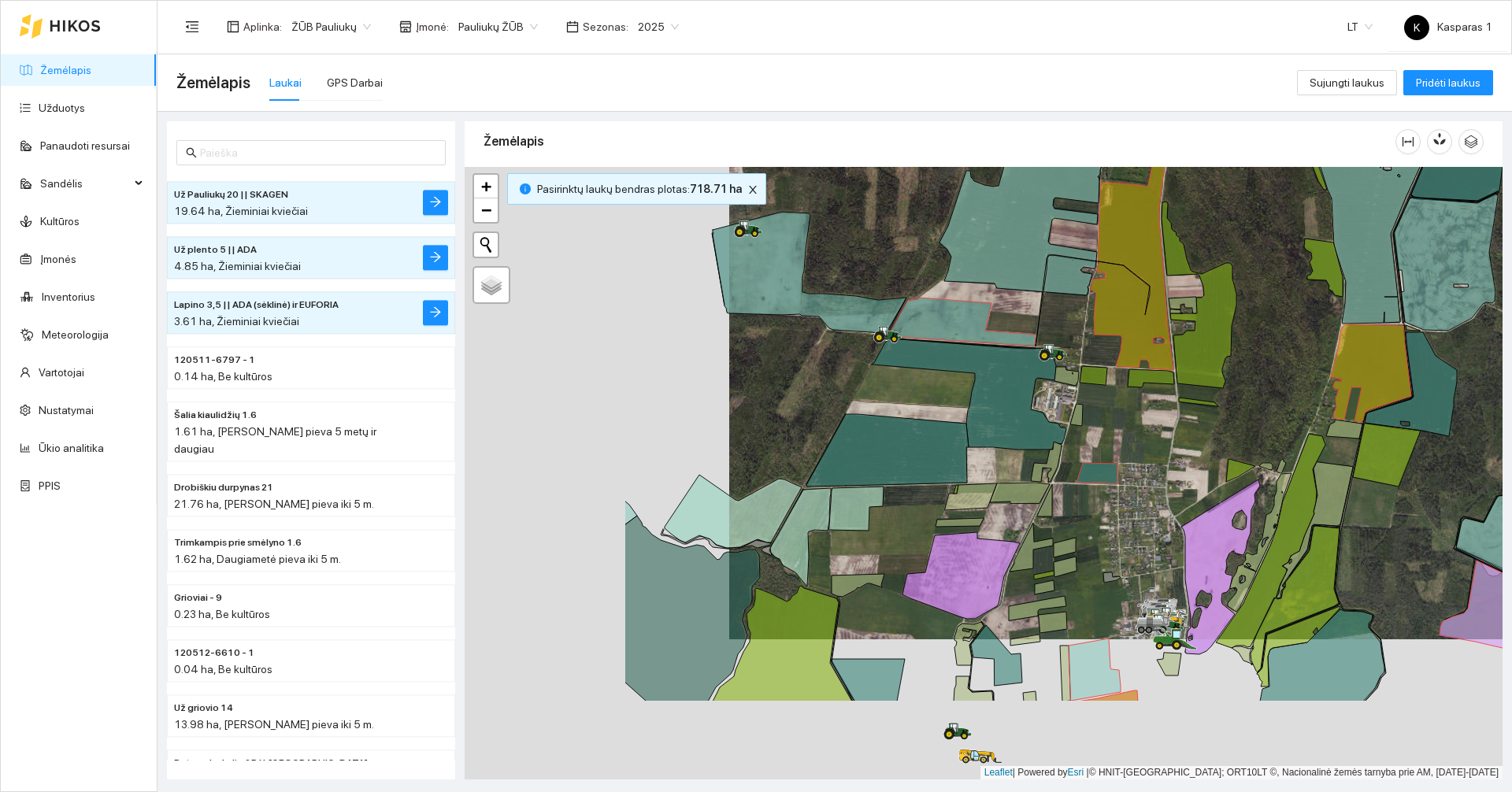
drag, startPoint x: 634, startPoint y: 360, endPoint x: 898, endPoint y: 220, distance: 298.8
click at [898, 220] on div at bounding box center [982, 473] width 1037 height 613
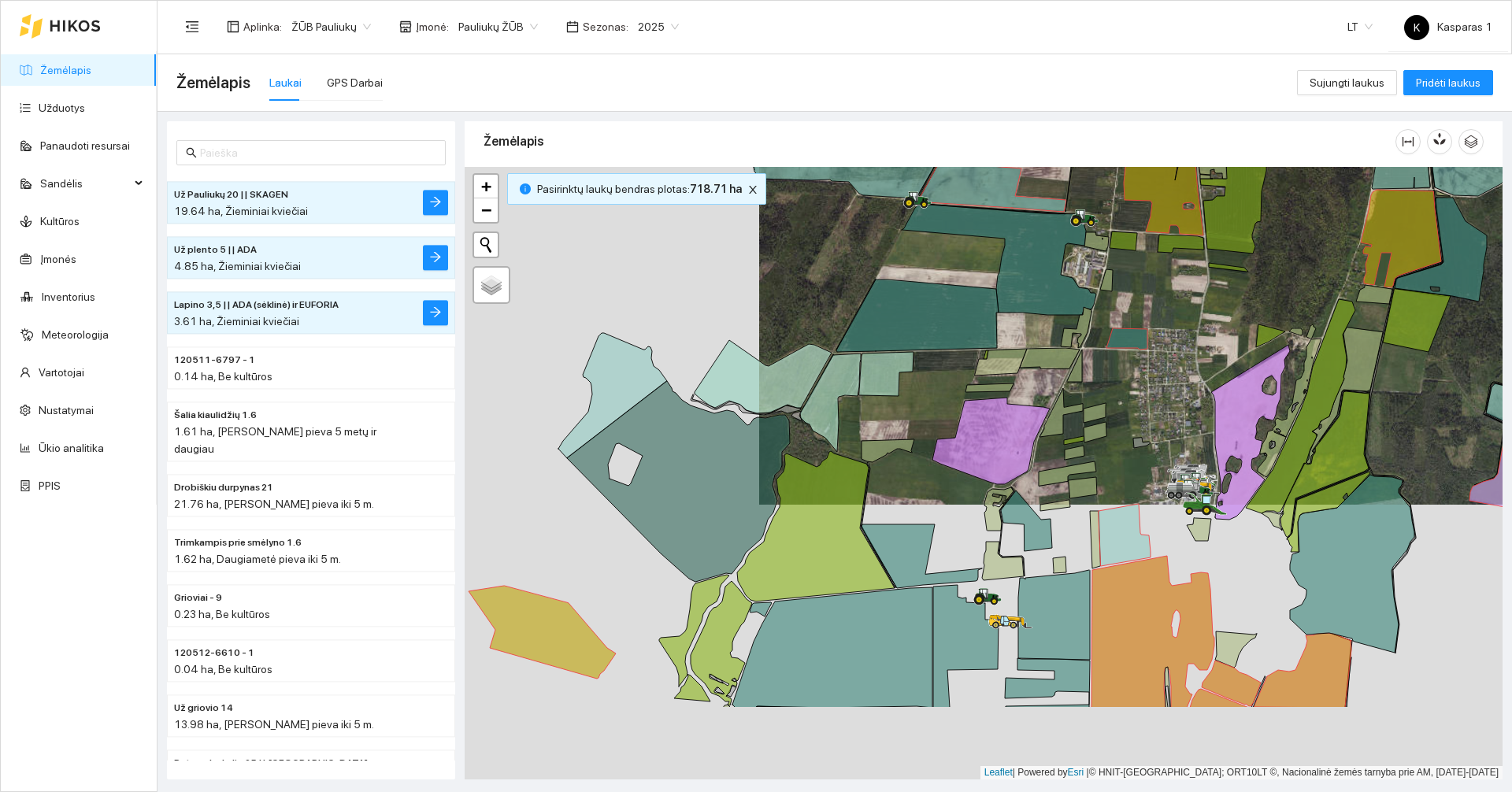
drag, startPoint x: 738, startPoint y: 442, endPoint x: 864, endPoint y: 207, distance: 266.6
click at [864, 207] on div at bounding box center [982, 473] width 1037 height 613
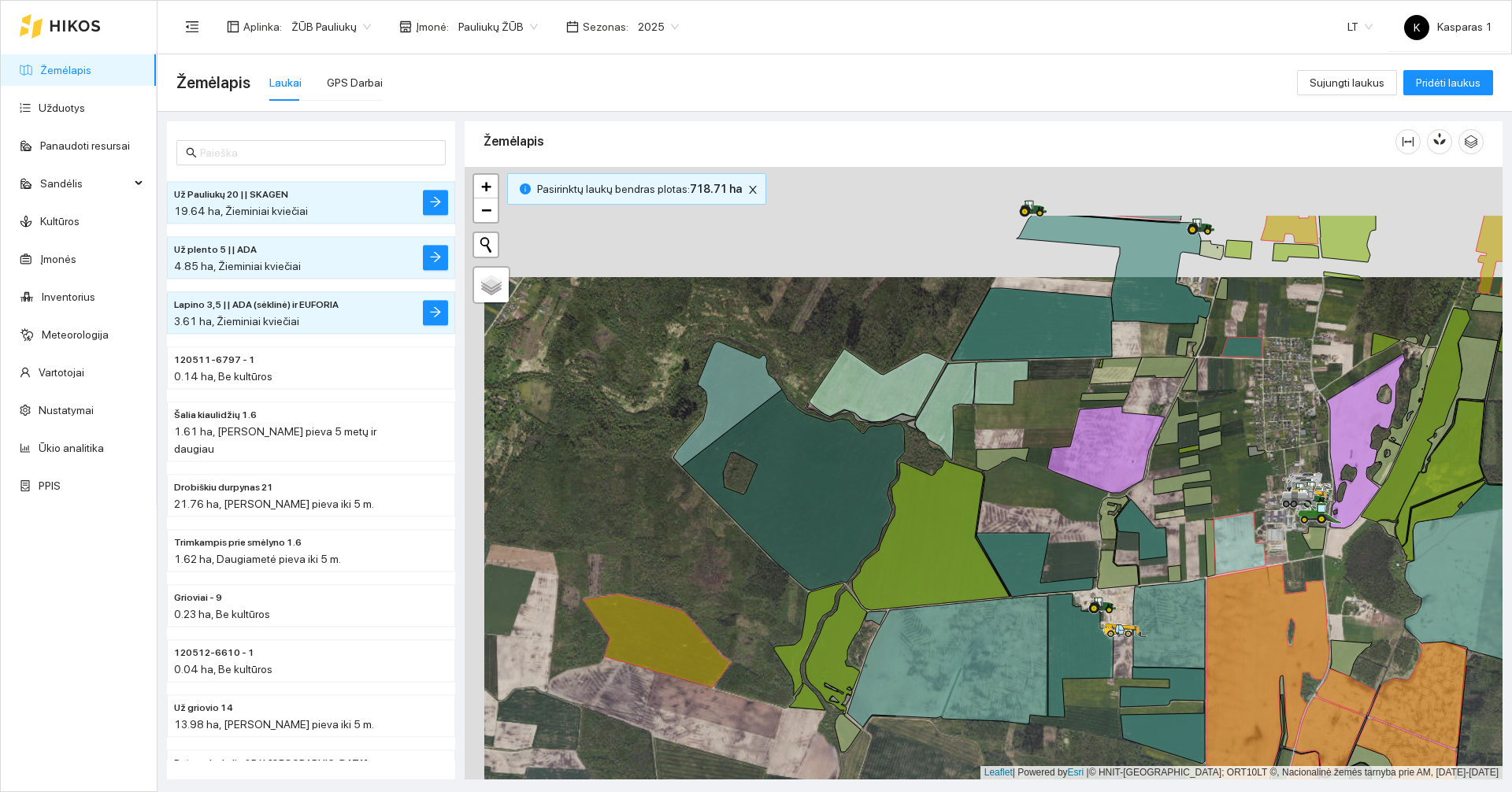
drag, startPoint x: 639, startPoint y: 322, endPoint x: 655, endPoint y: 419, distance: 98.3
click at [655, 419] on div at bounding box center [982, 473] width 1037 height 613
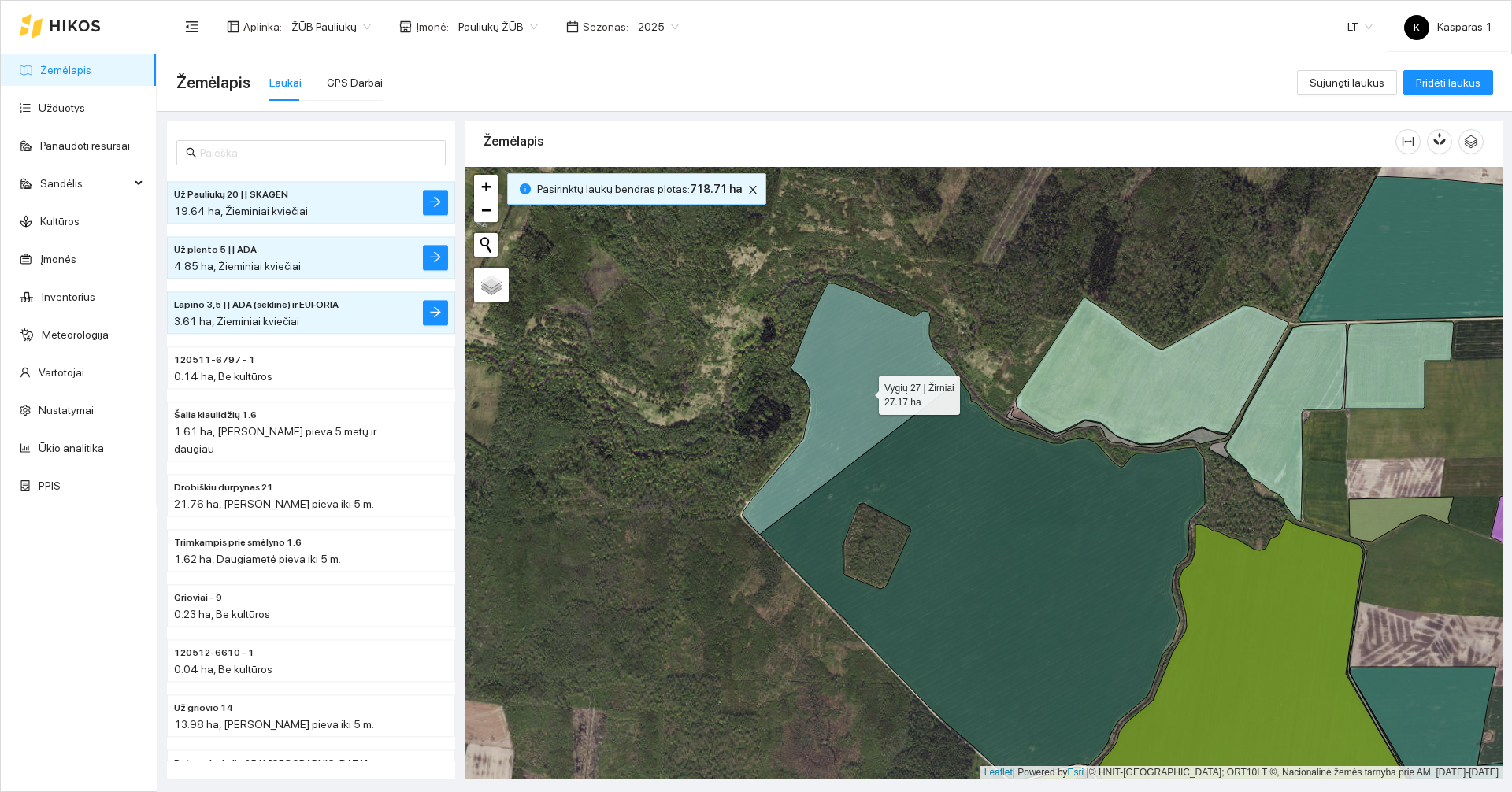
click at [864, 391] on icon at bounding box center [851, 409] width 218 height 251
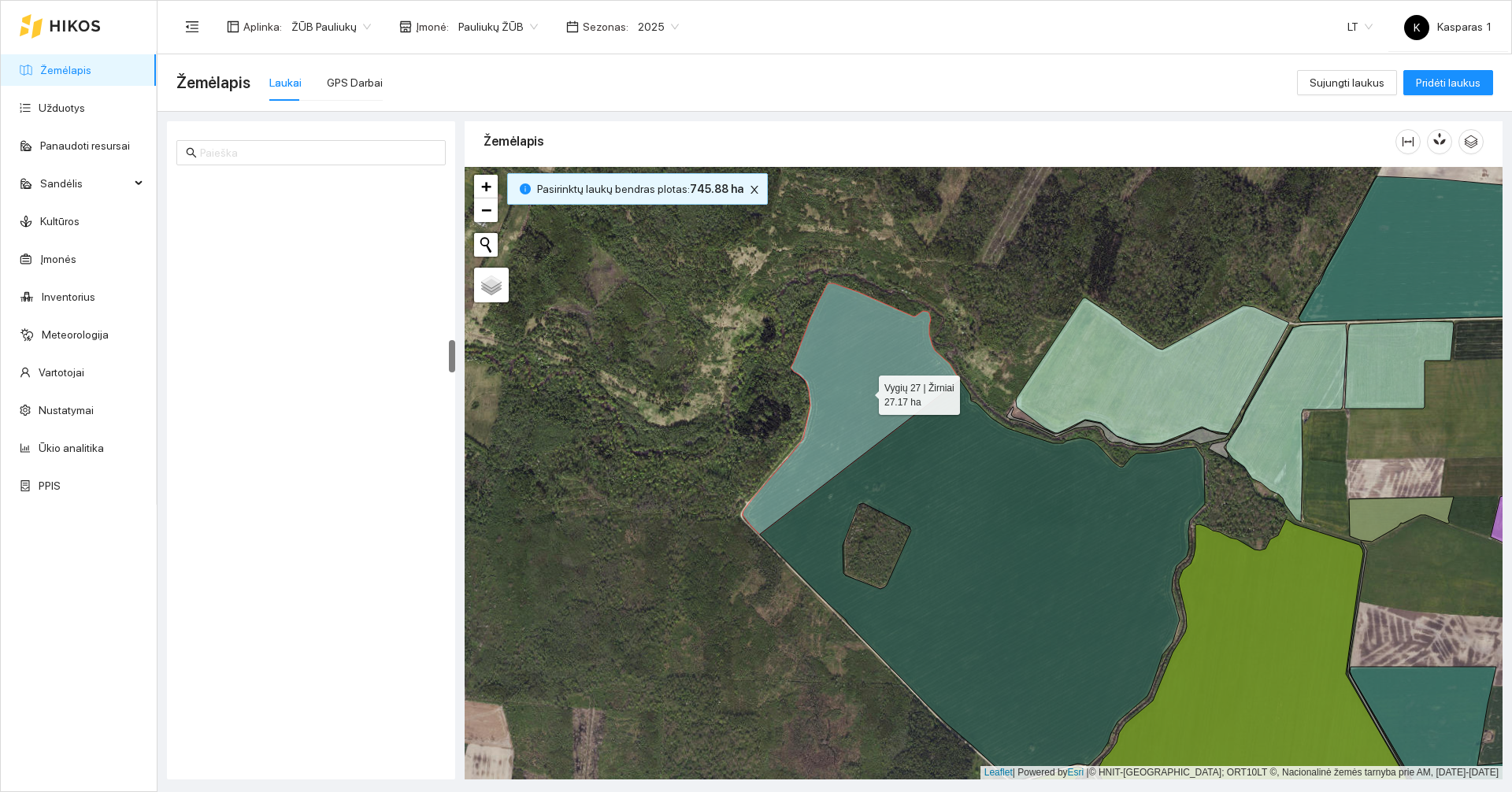
scroll to position [2969, 0]
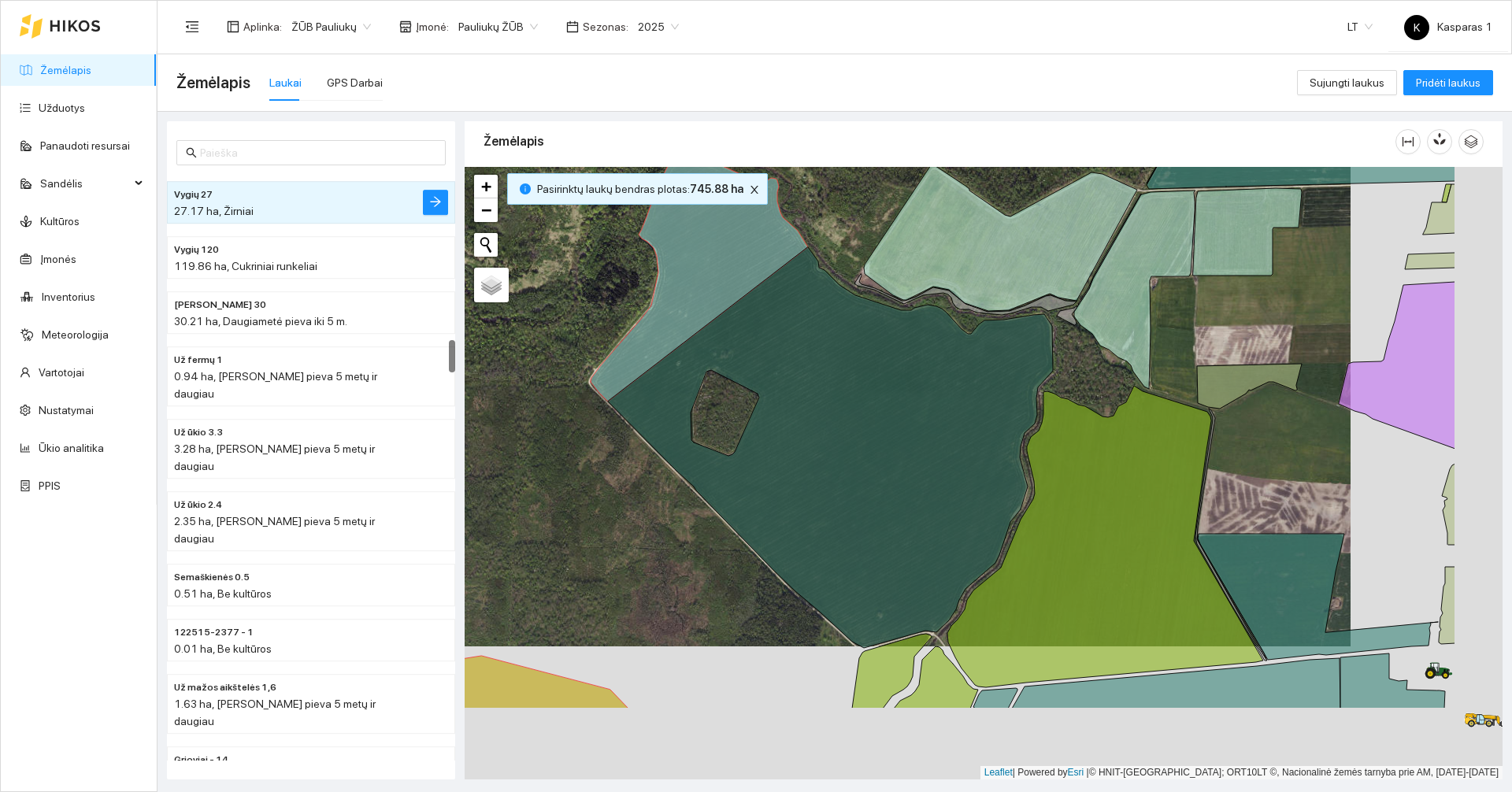
drag, startPoint x: 701, startPoint y: 488, endPoint x: 549, endPoint y: 355, distance: 202.0
click at [549, 355] on div at bounding box center [982, 473] width 1037 height 613
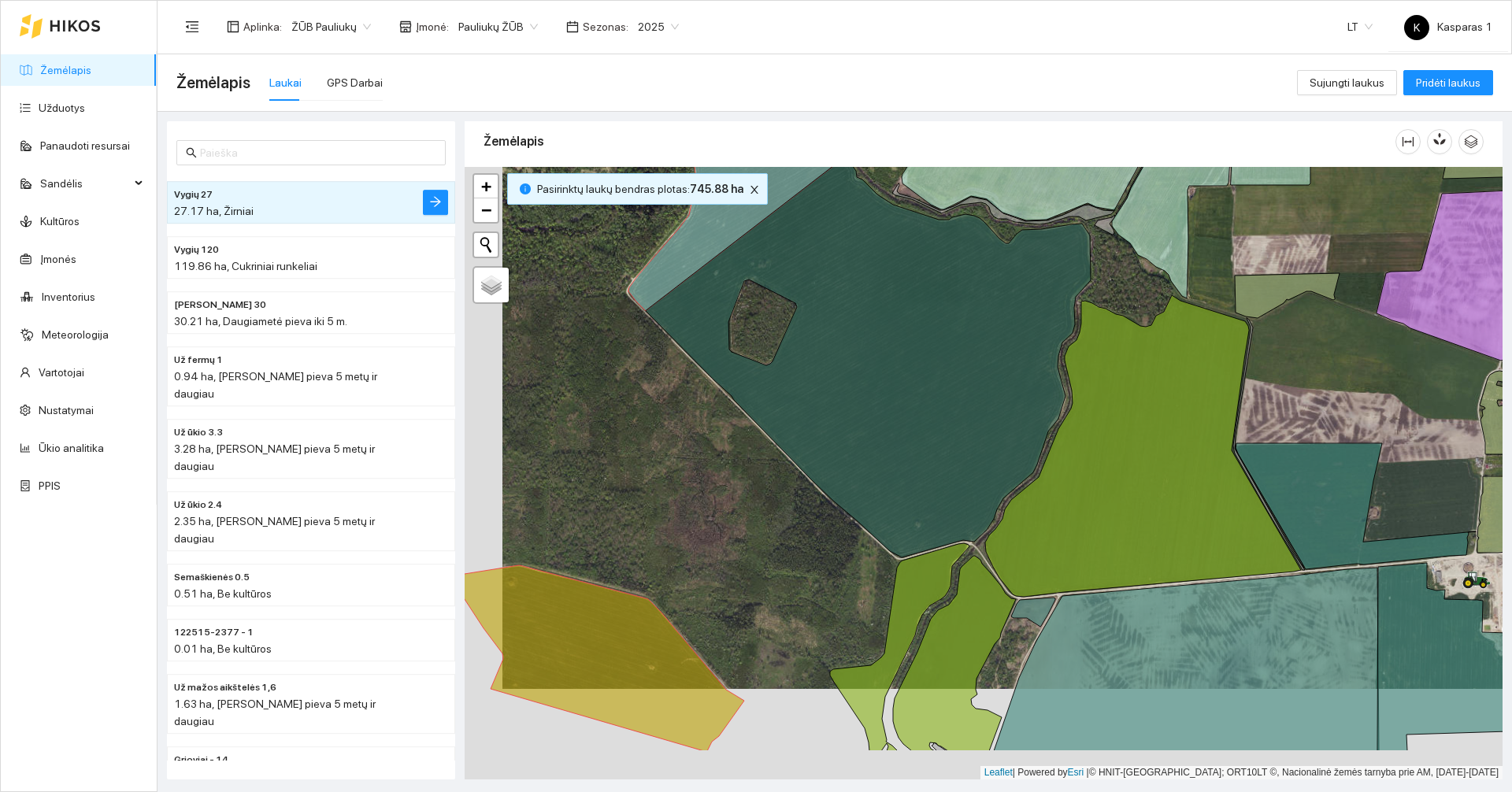
drag, startPoint x: 609, startPoint y: 560, endPoint x: 647, endPoint y: 471, distance: 96.8
click at [647, 471] on div at bounding box center [982, 473] width 1037 height 613
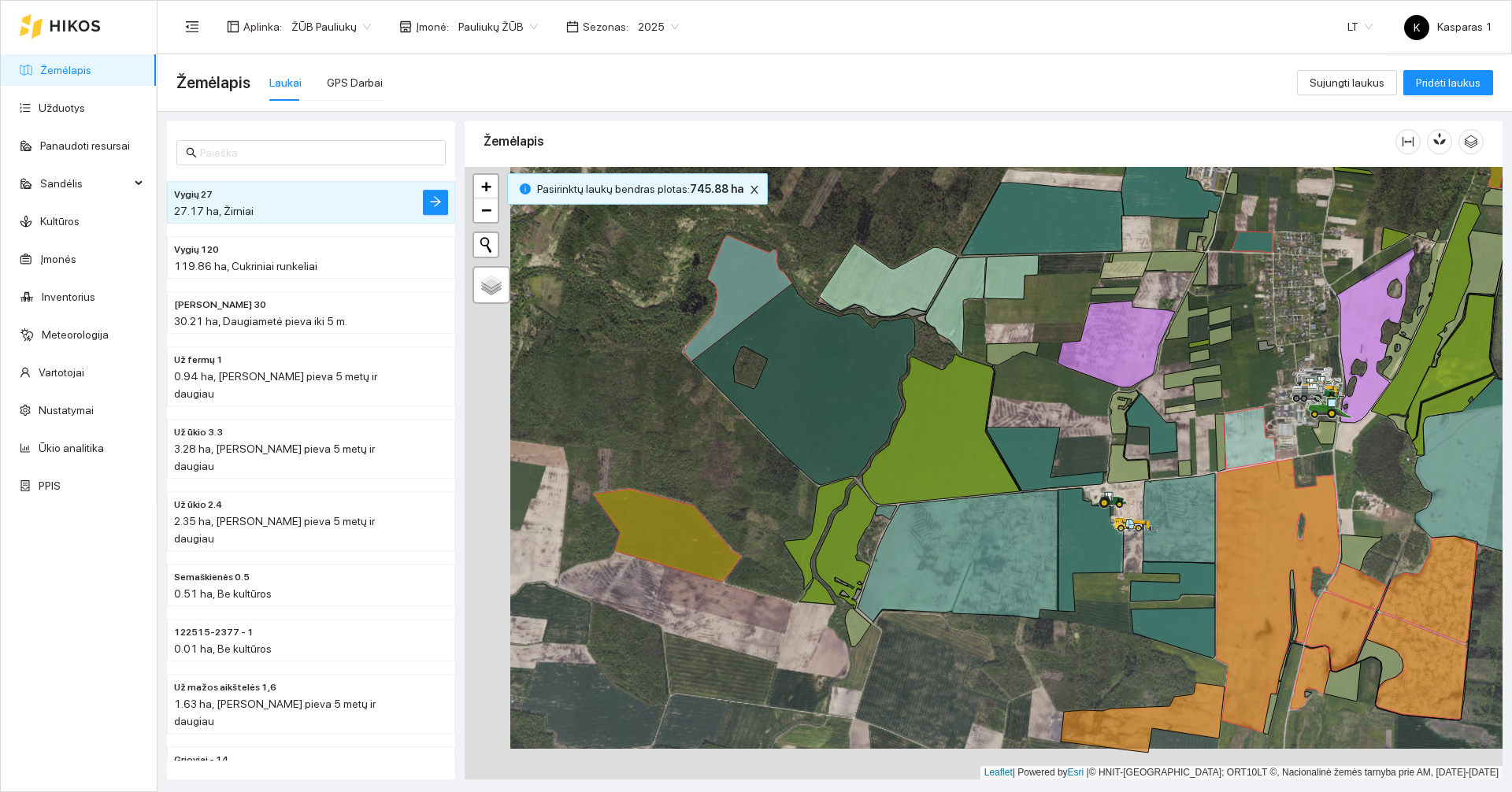
drag, startPoint x: 630, startPoint y: 452, endPoint x: 675, endPoint y: 421, distance: 54.6
click at [675, 421] on div at bounding box center [982, 473] width 1037 height 613
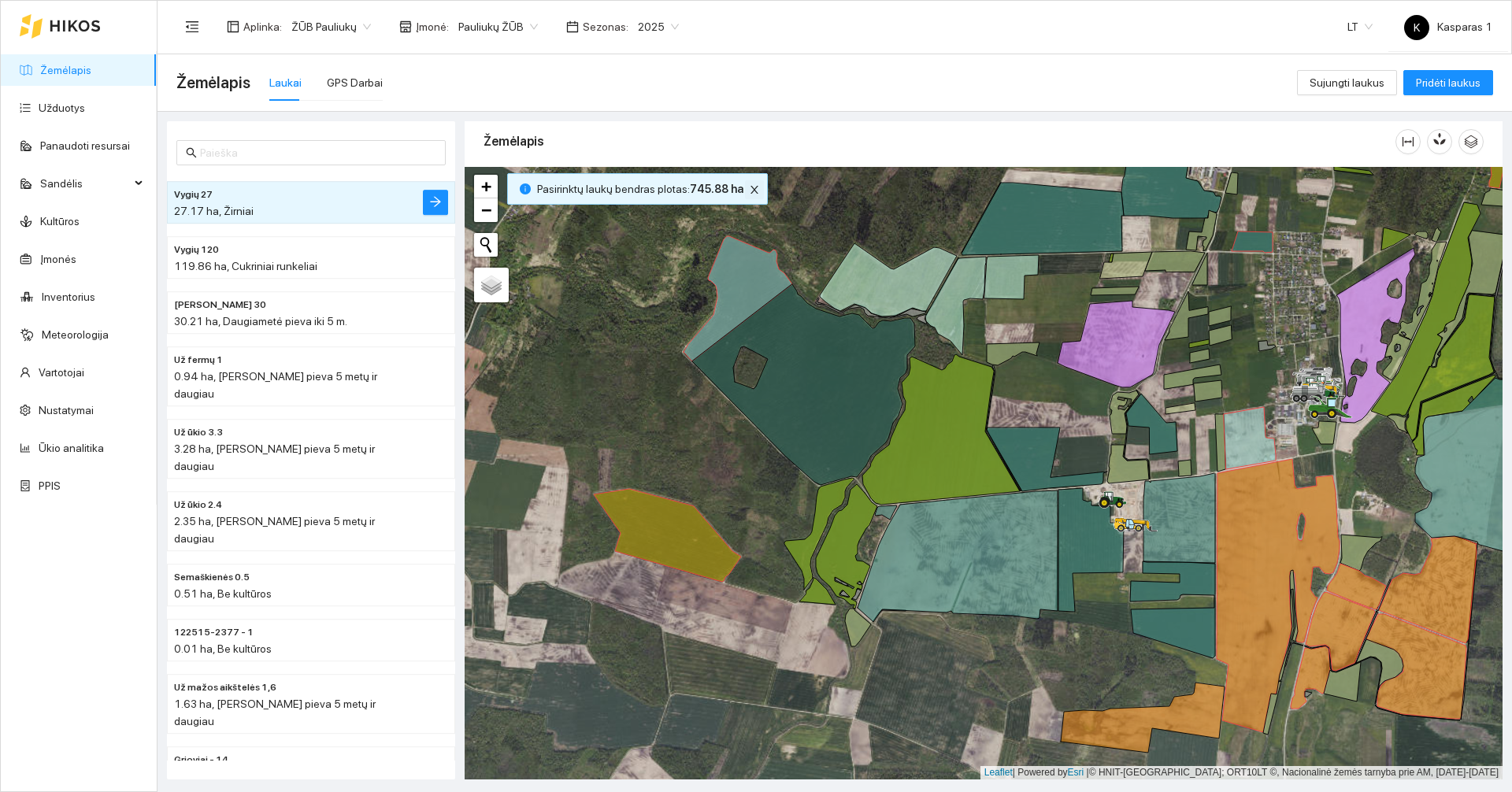
click at [751, 192] on icon "close" at bounding box center [754, 190] width 11 height 11
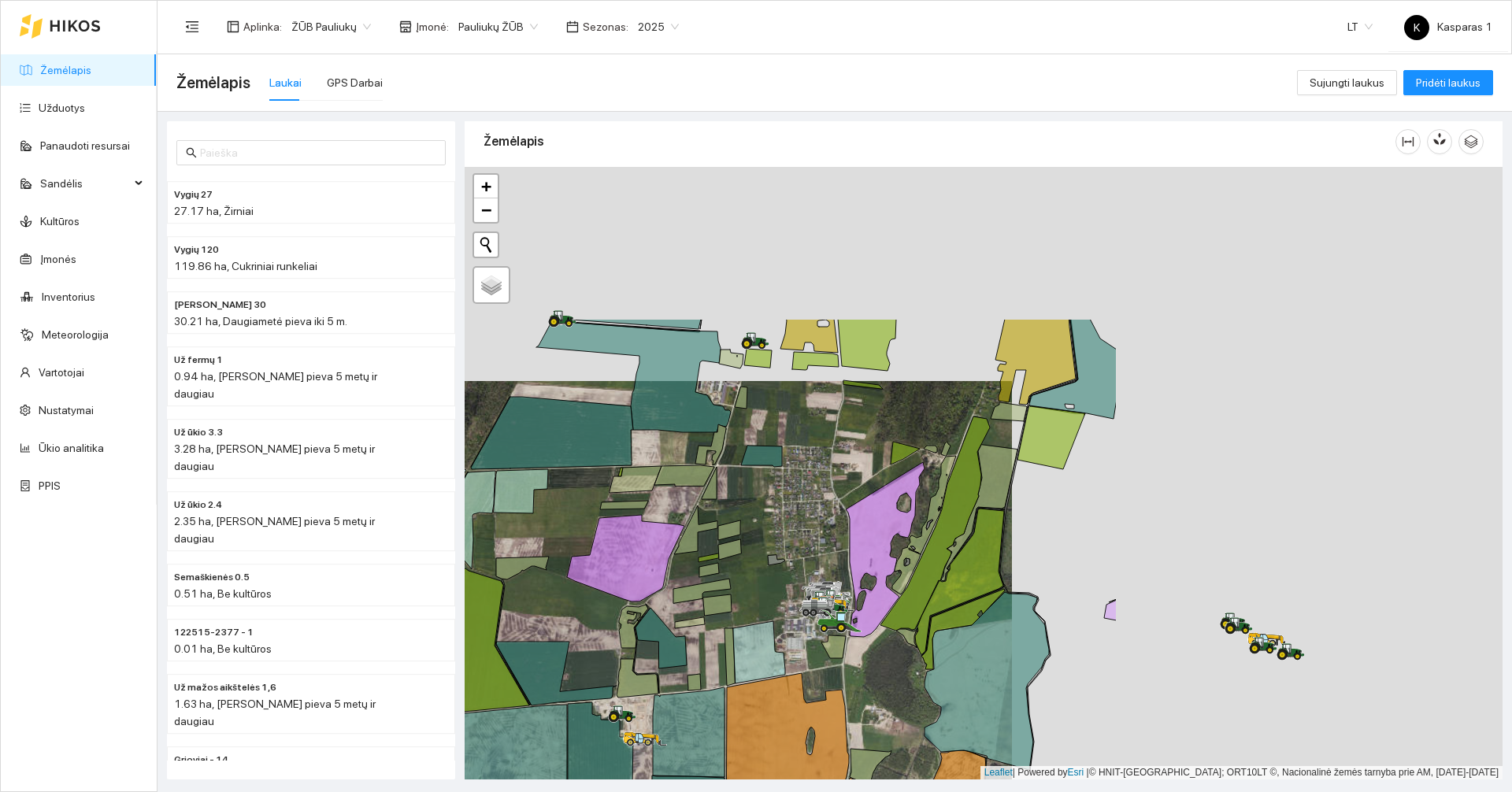
drag, startPoint x: 1306, startPoint y: 318, endPoint x: 813, endPoint y: 534, distance: 538.2
click at [813, 534] on div at bounding box center [982, 473] width 1037 height 613
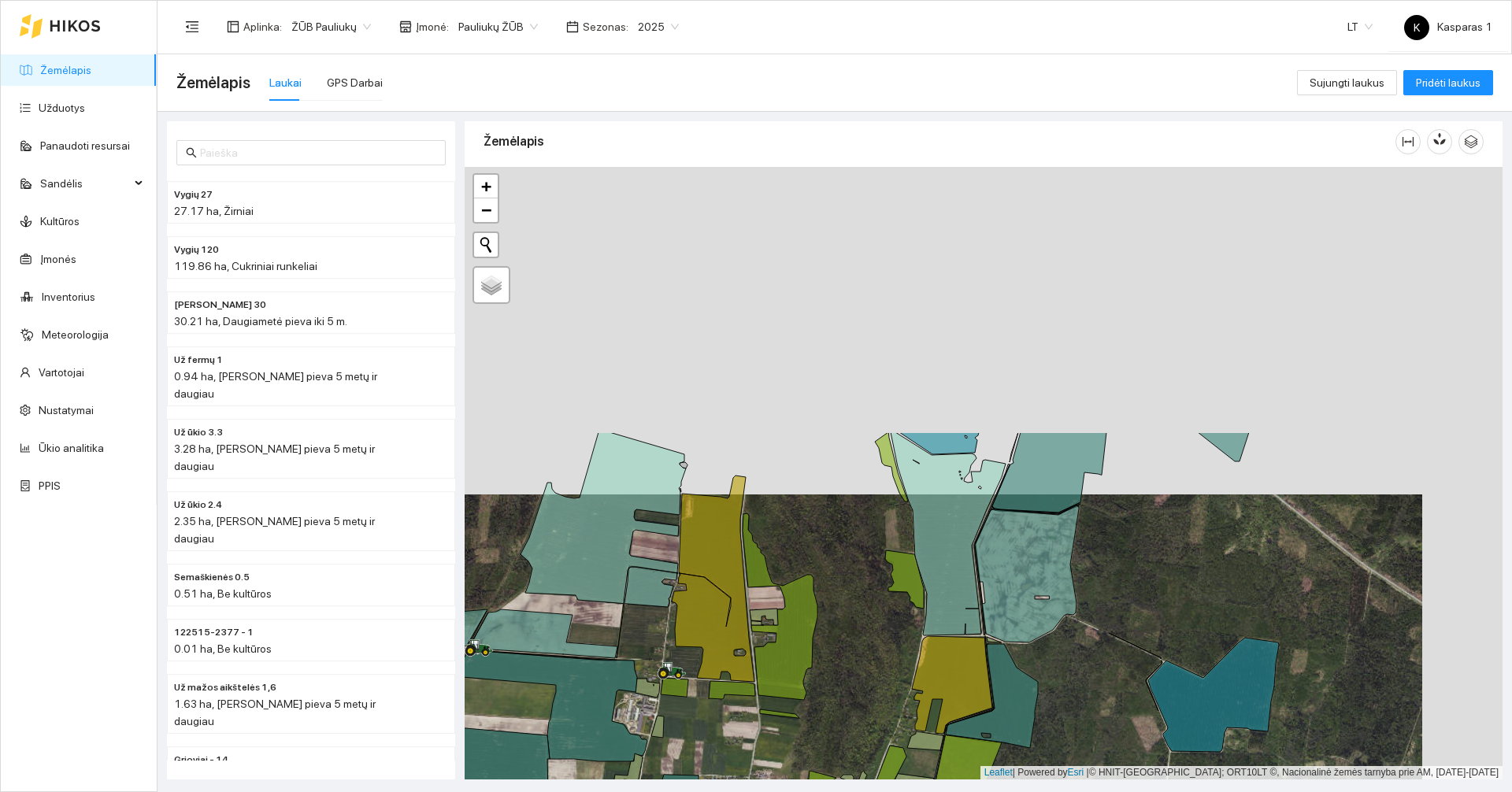
drag, startPoint x: 949, startPoint y: 332, endPoint x: 864, endPoint y: 659, distance: 337.9
click at [864, 659] on div at bounding box center [982, 473] width 1037 height 613
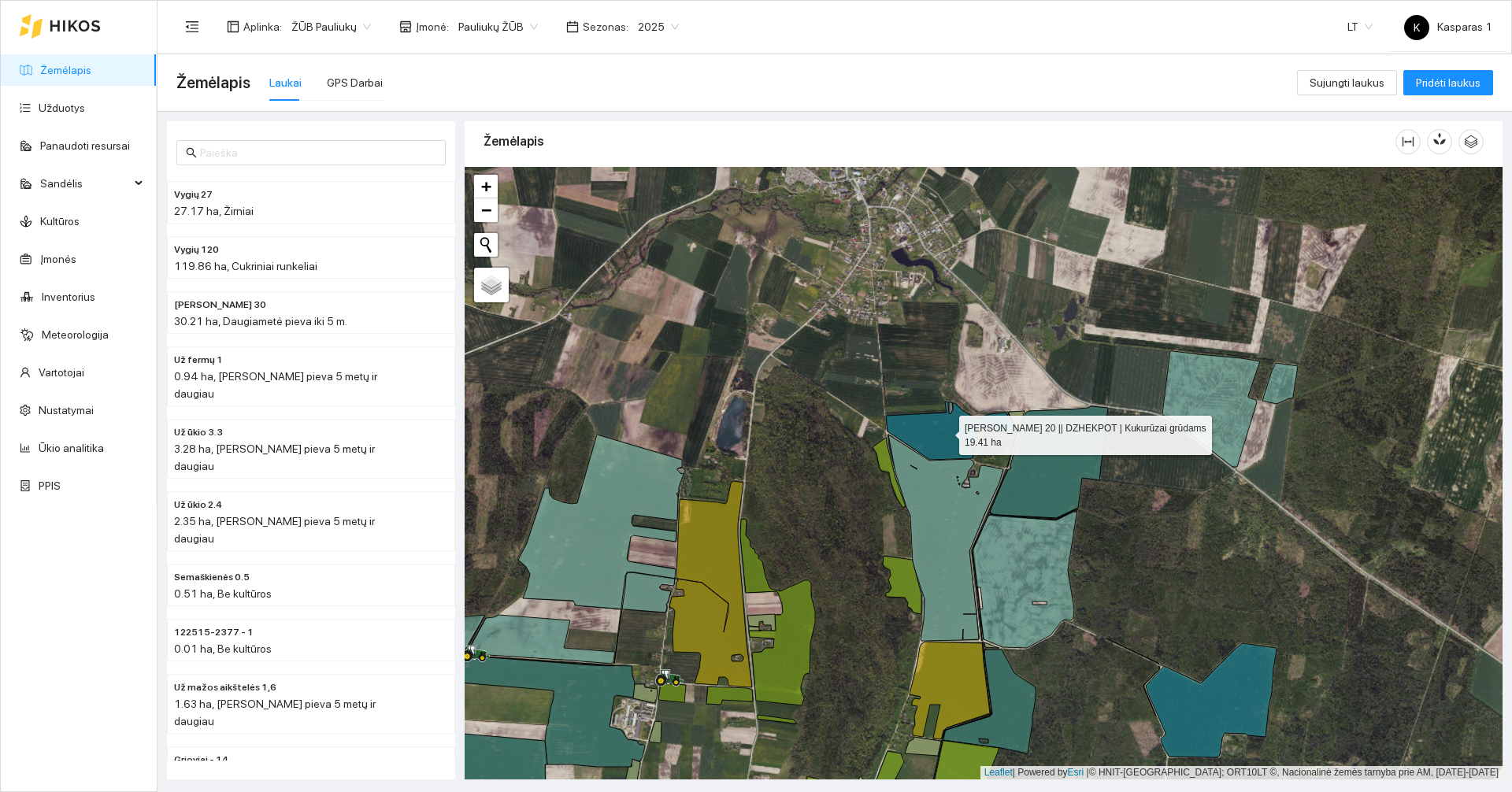
click at [944, 423] on icon at bounding box center [950, 431] width 130 height 58
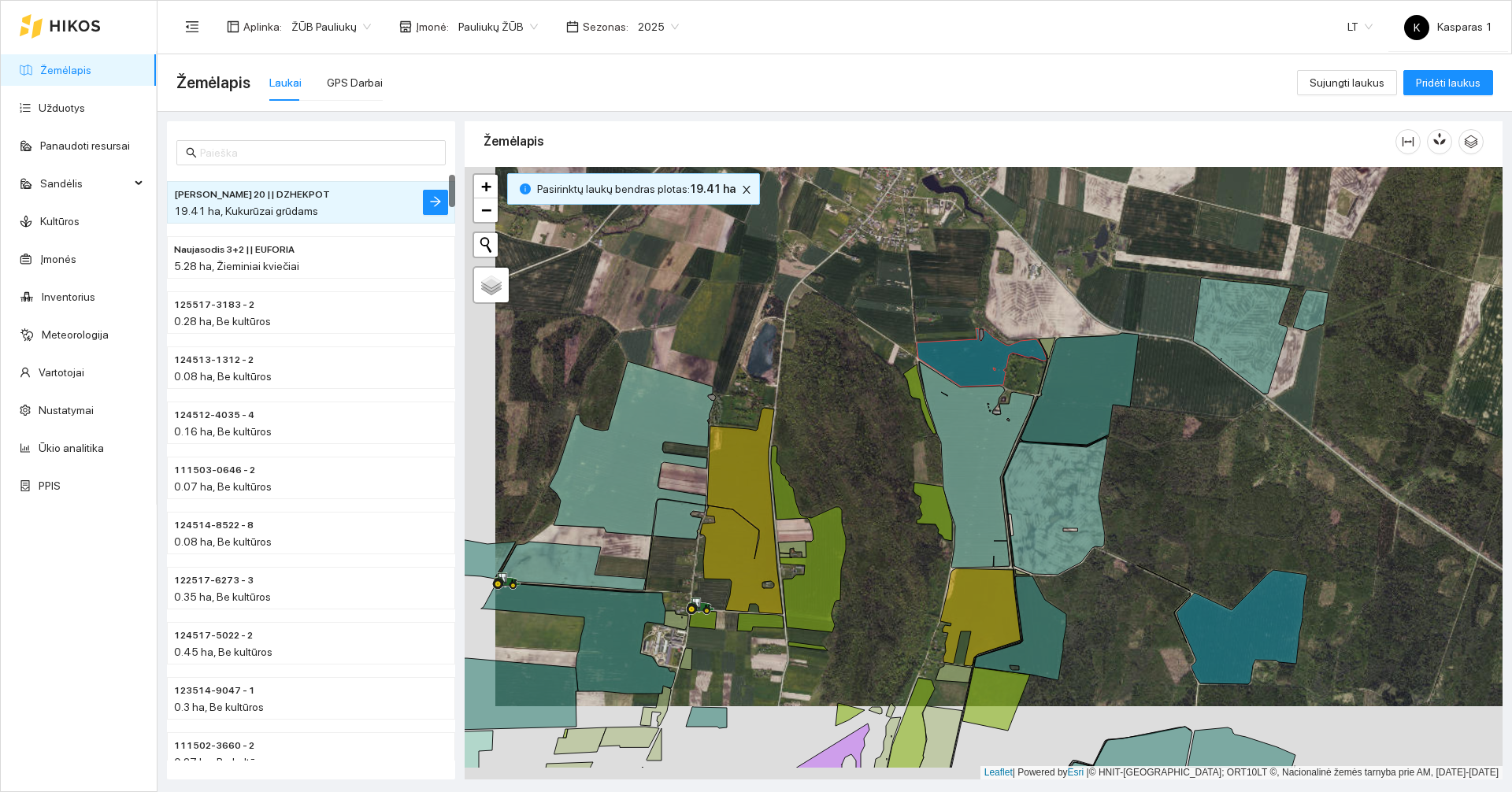
drag, startPoint x: 879, startPoint y: 491, endPoint x: 910, endPoint y: 417, distance: 80.2
click at [910, 417] on div at bounding box center [982, 473] width 1037 height 613
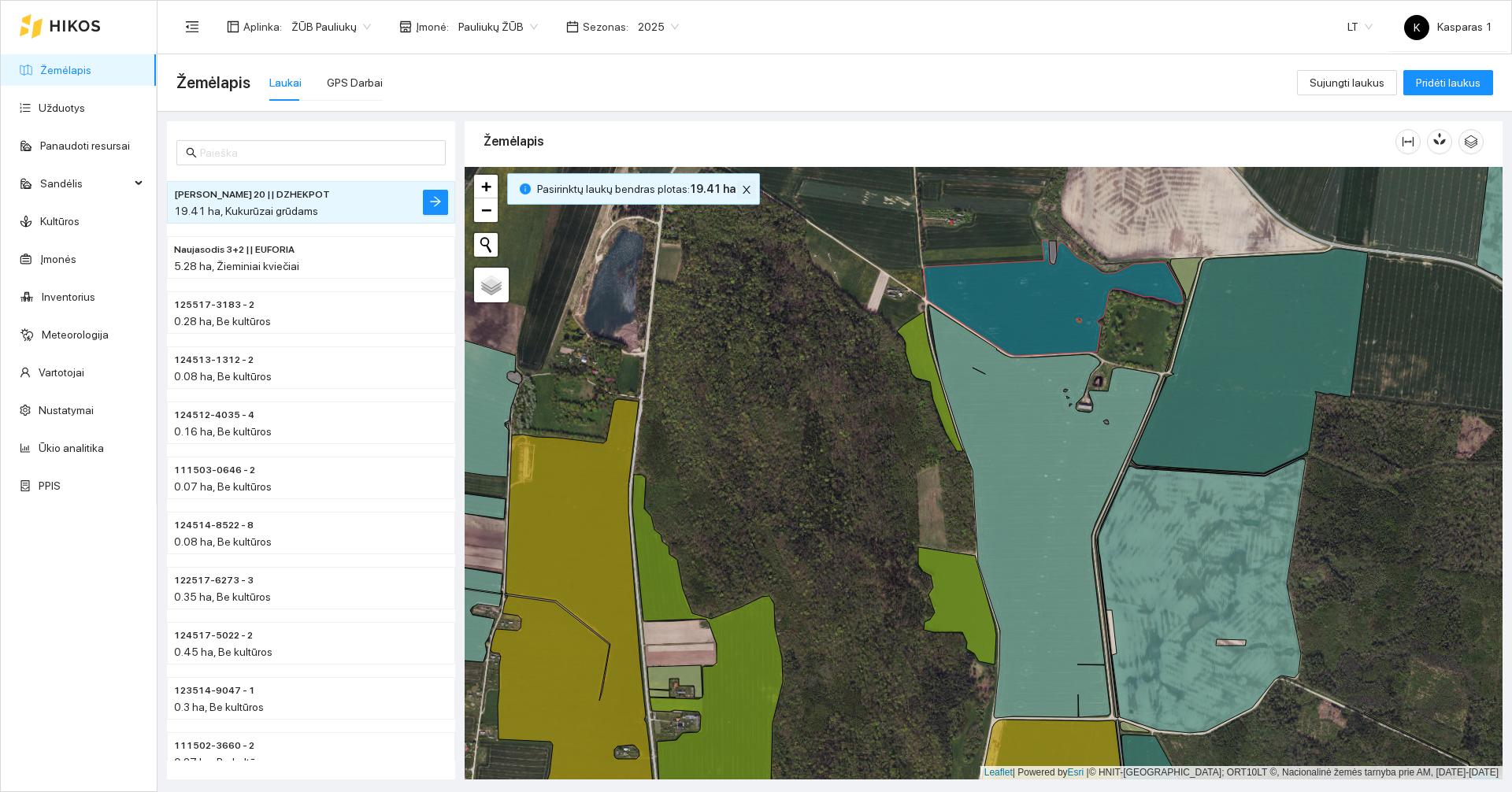
click at [742, 193] on icon "close" at bounding box center [746, 190] width 8 height 8
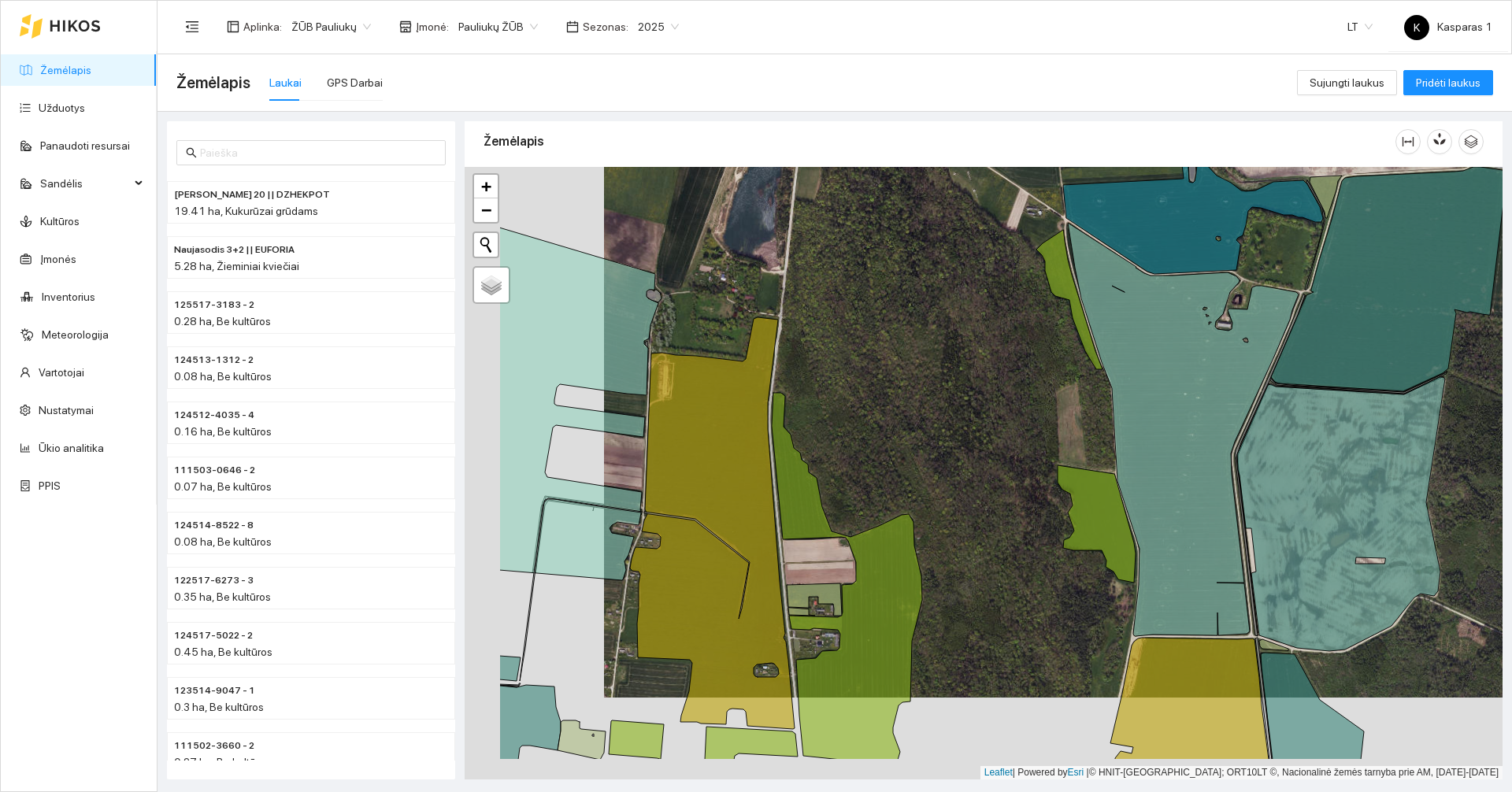
drag, startPoint x: 764, startPoint y: 398, endPoint x: 966, endPoint y: 275, distance: 236.5
click at [966, 275] on div at bounding box center [982, 473] width 1037 height 613
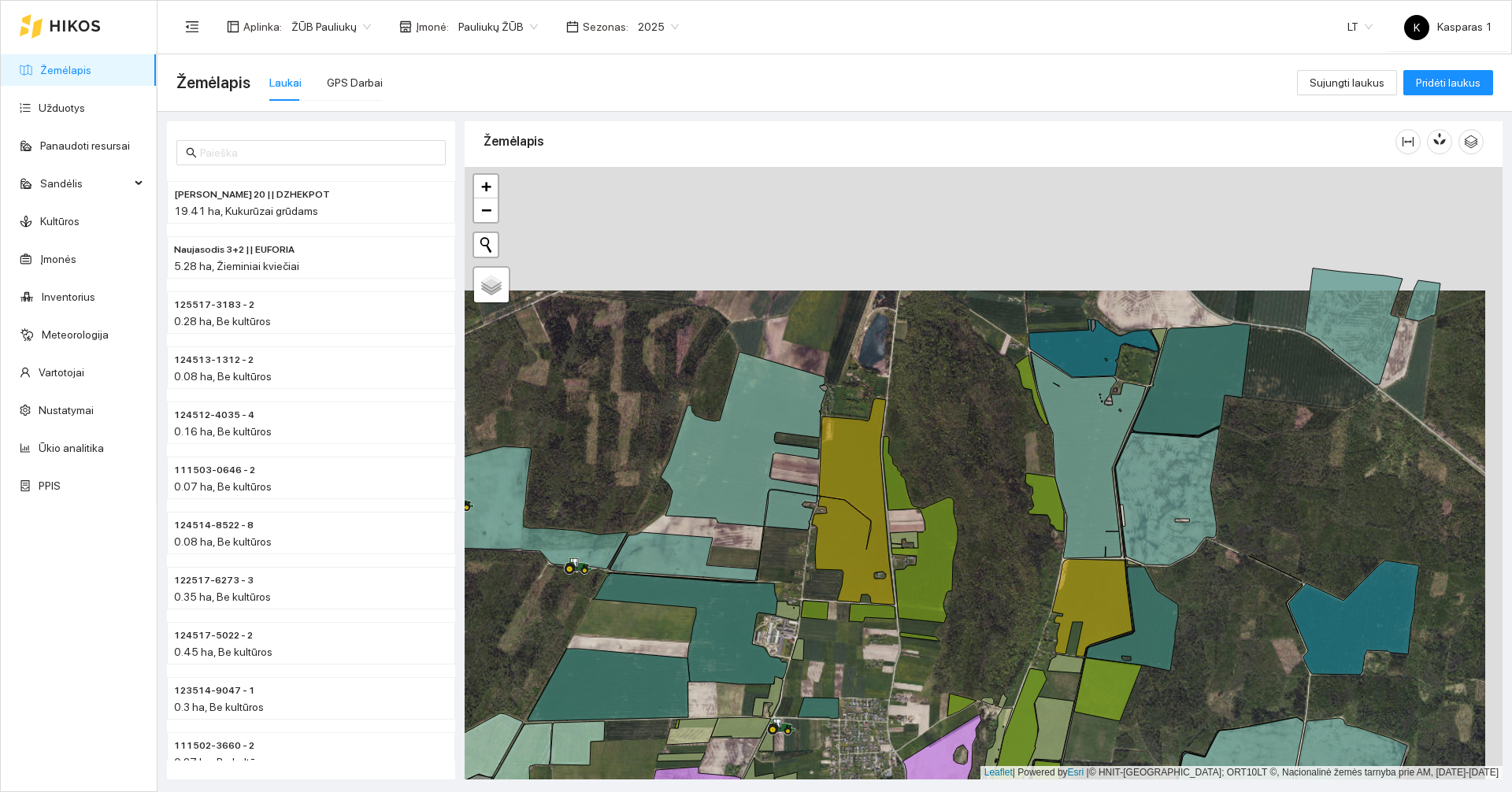
drag, startPoint x: 975, startPoint y: 232, endPoint x: 943, endPoint y: 407, distance: 177.9
click at [943, 407] on div at bounding box center [982, 473] width 1037 height 613
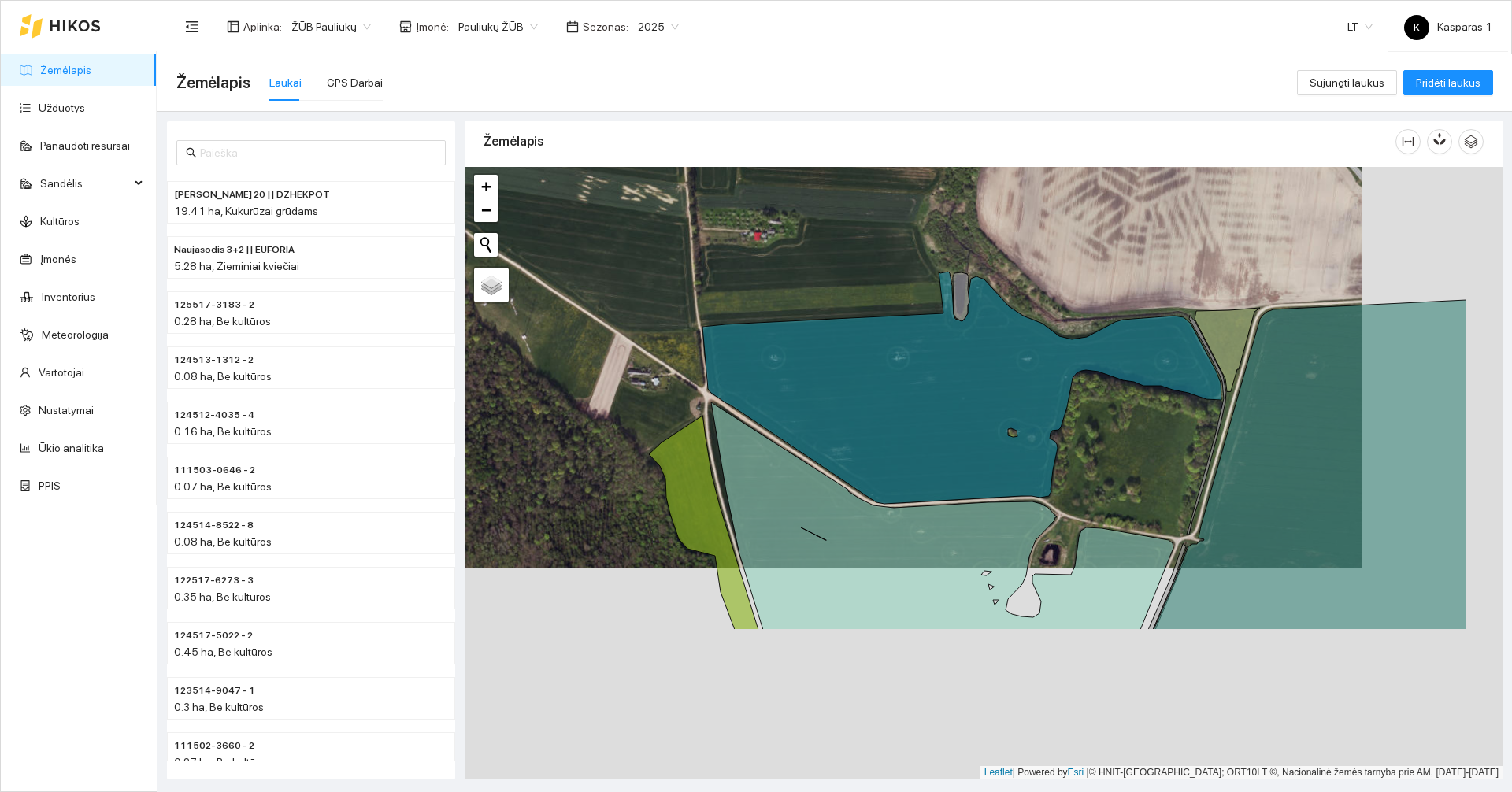
drag, startPoint x: 937, startPoint y: 414, endPoint x: 834, endPoint y: 248, distance: 195.4
click at [834, 249] on div at bounding box center [982, 473] width 1037 height 613
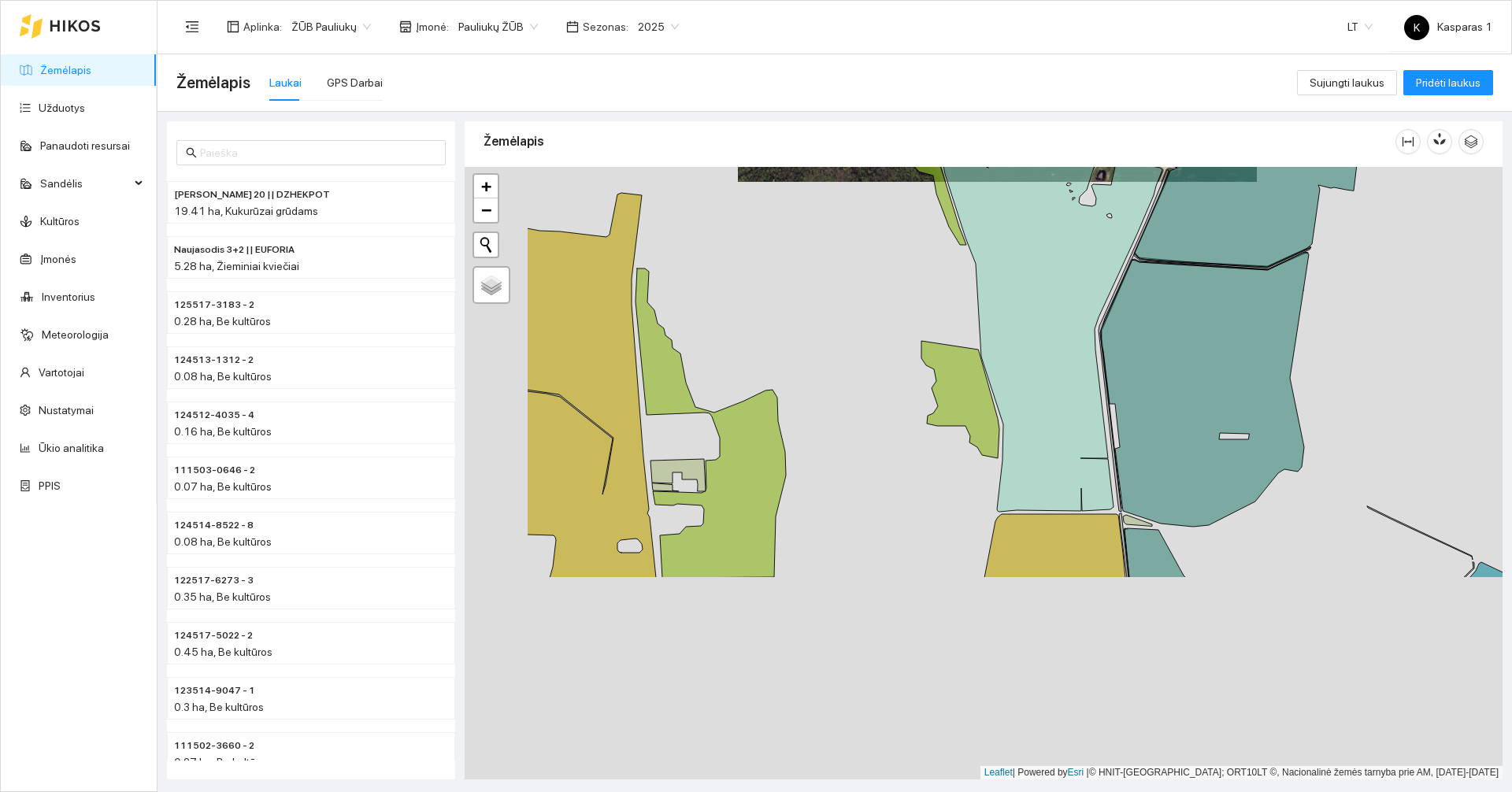
drag, startPoint x: 691, startPoint y: 566, endPoint x: 861, endPoint y: 298, distance: 317.4
click at [861, 298] on div at bounding box center [982, 473] width 1037 height 613
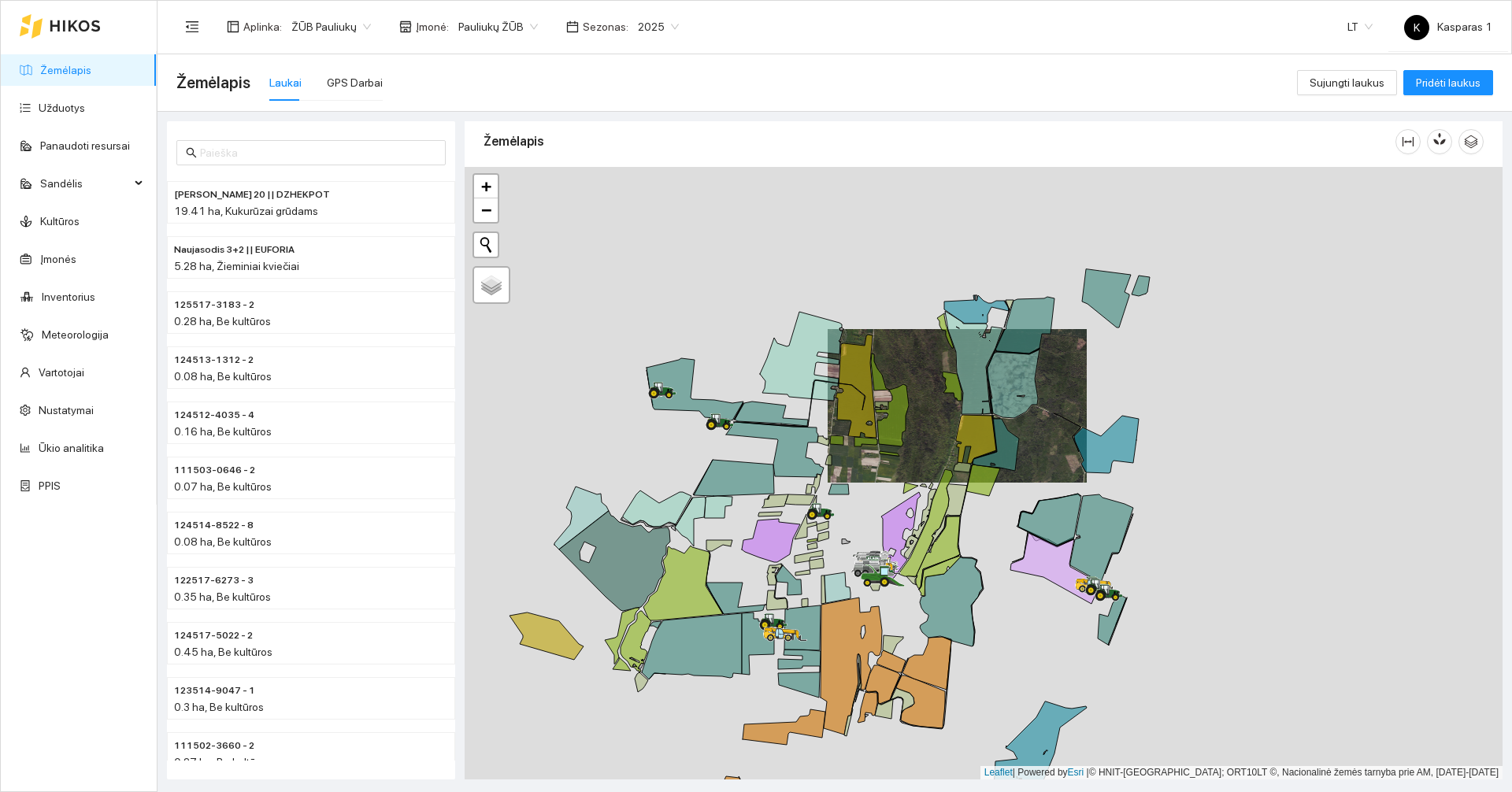
drag, startPoint x: 859, startPoint y: 378, endPoint x: 926, endPoint y: 444, distance: 94.0
click at [926, 444] on div at bounding box center [982, 473] width 1037 height 613
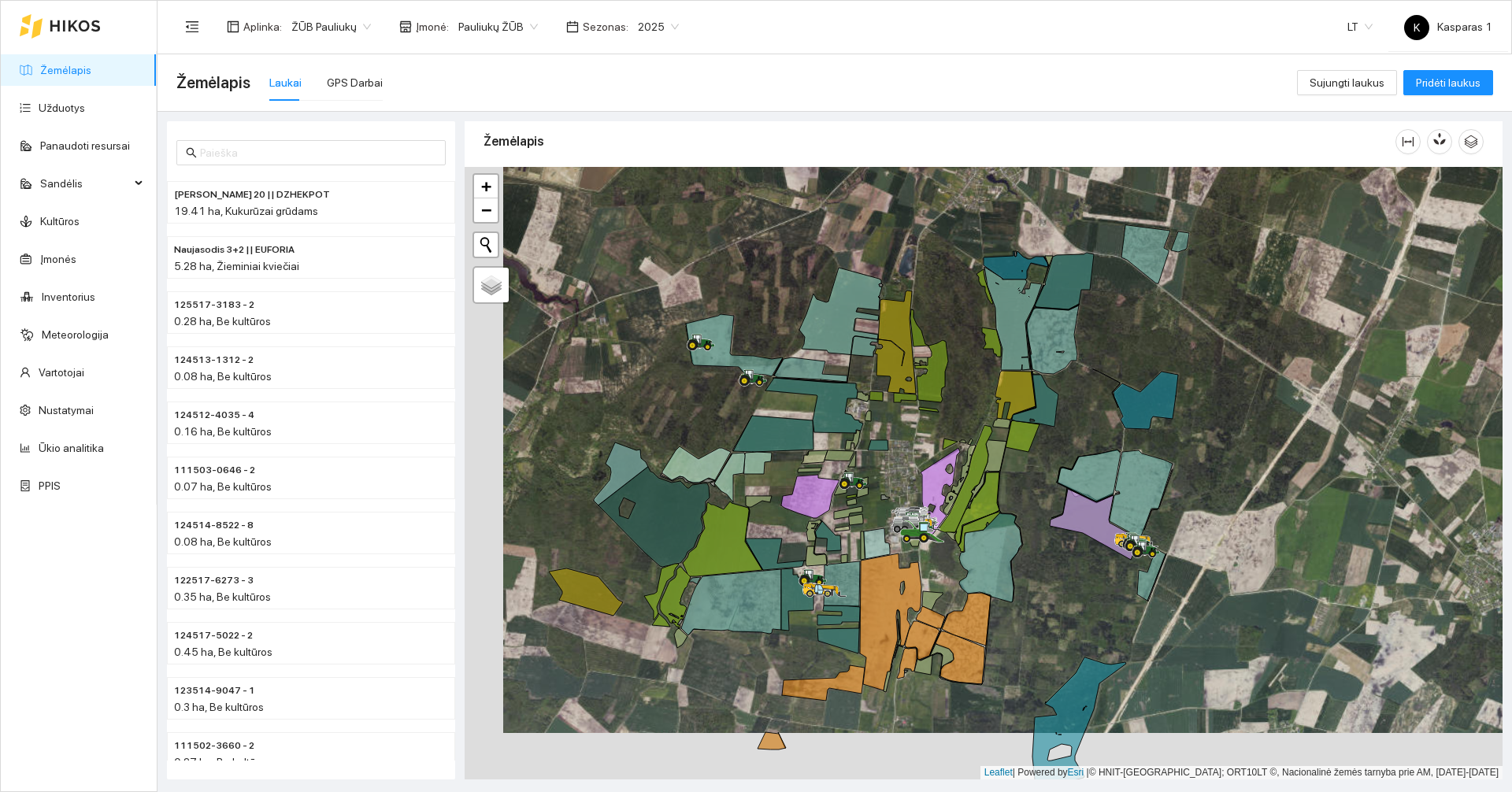
drag, startPoint x: 919, startPoint y: 461, endPoint x: 957, endPoint y: 415, distance: 59.7
click at [957, 415] on div at bounding box center [982, 473] width 1037 height 613
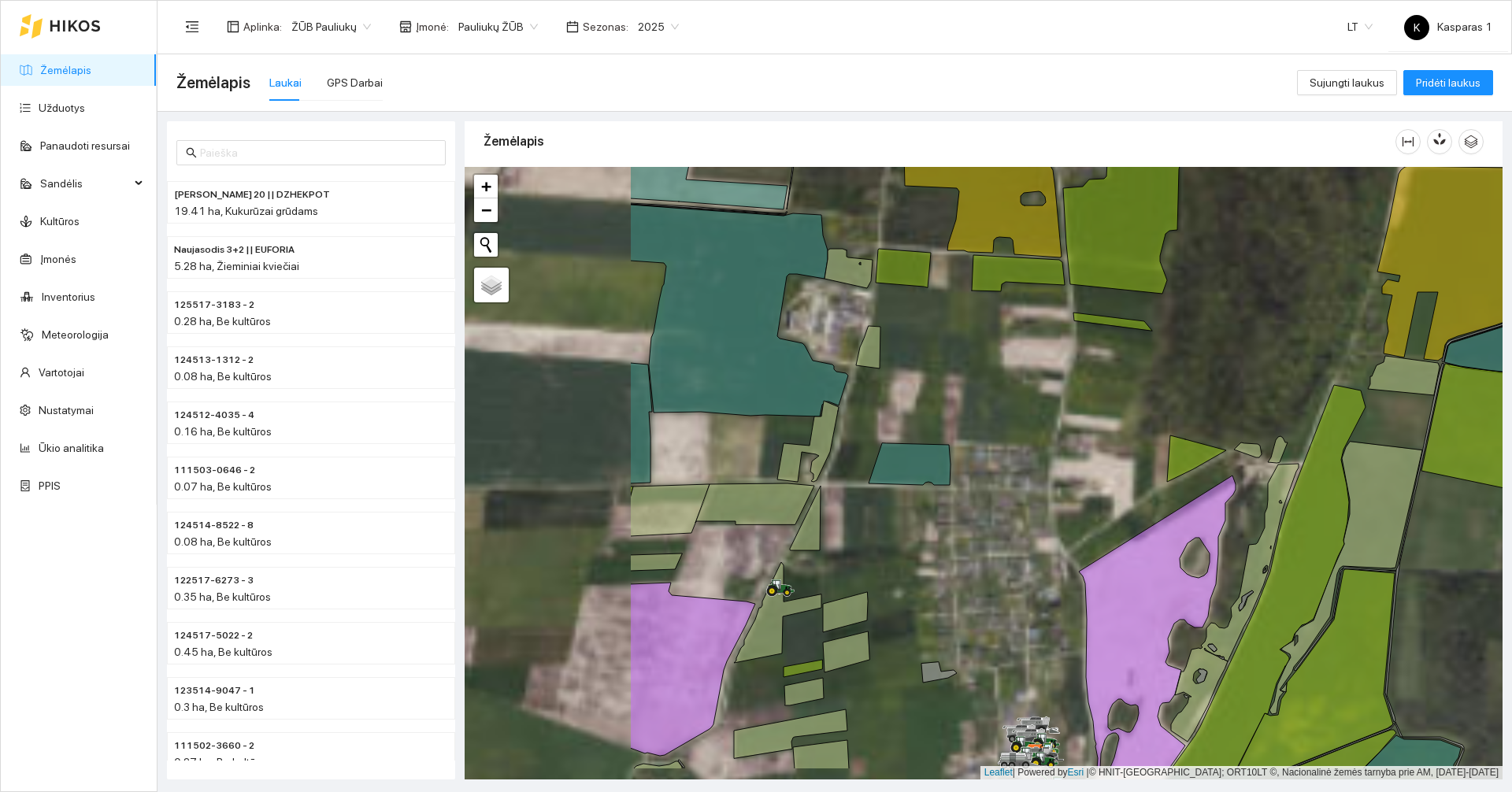
drag, startPoint x: 828, startPoint y: 463, endPoint x: 1098, endPoint y: 390, distance: 279.7
click at [1098, 390] on div at bounding box center [982, 473] width 1037 height 613
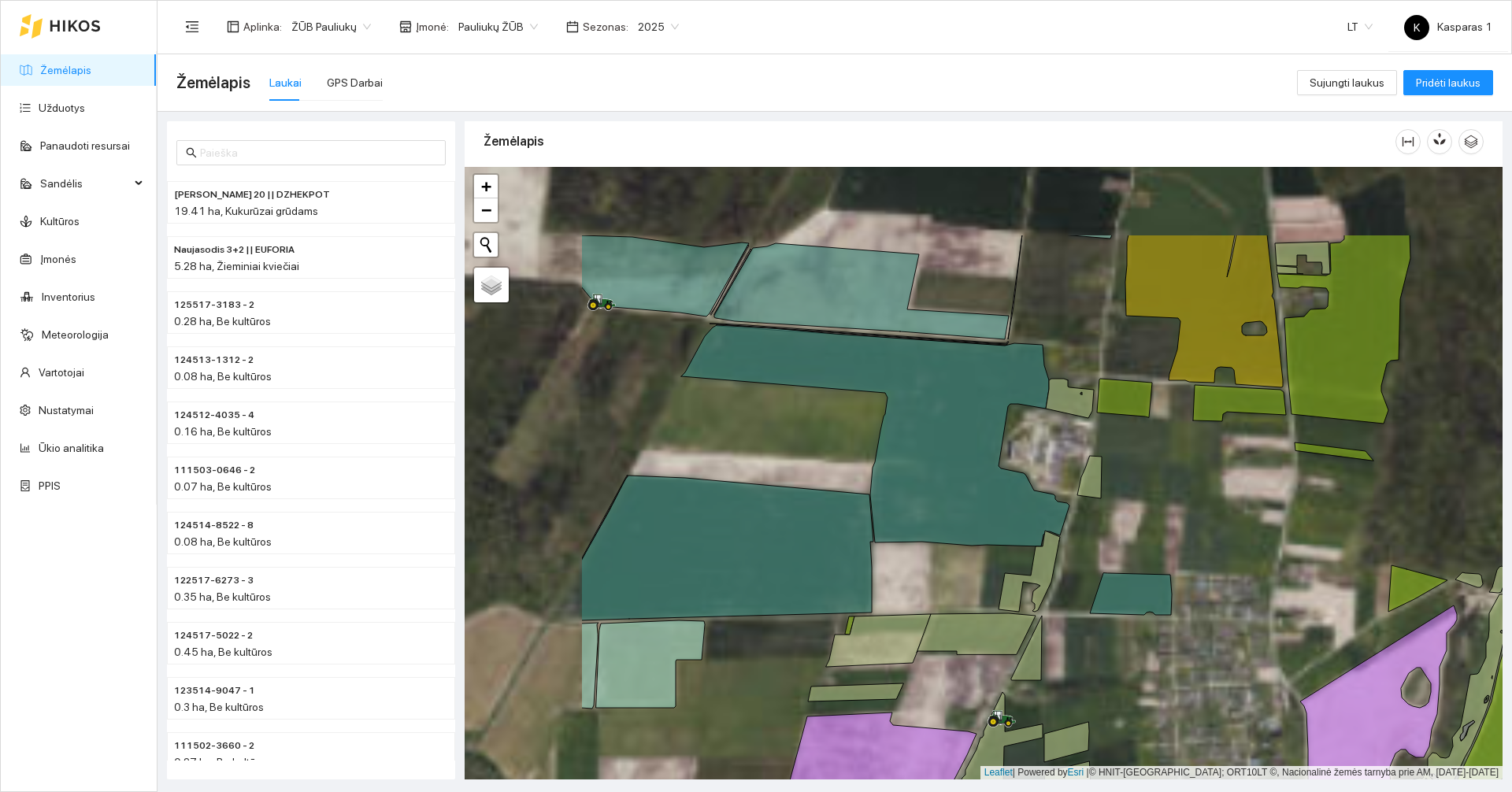
drag, startPoint x: 1008, startPoint y: 363, endPoint x: 1242, endPoint y: 503, distance: 272.7
click at [1242, 503] on div at bounding box center [982, 473] width 1037 height 613
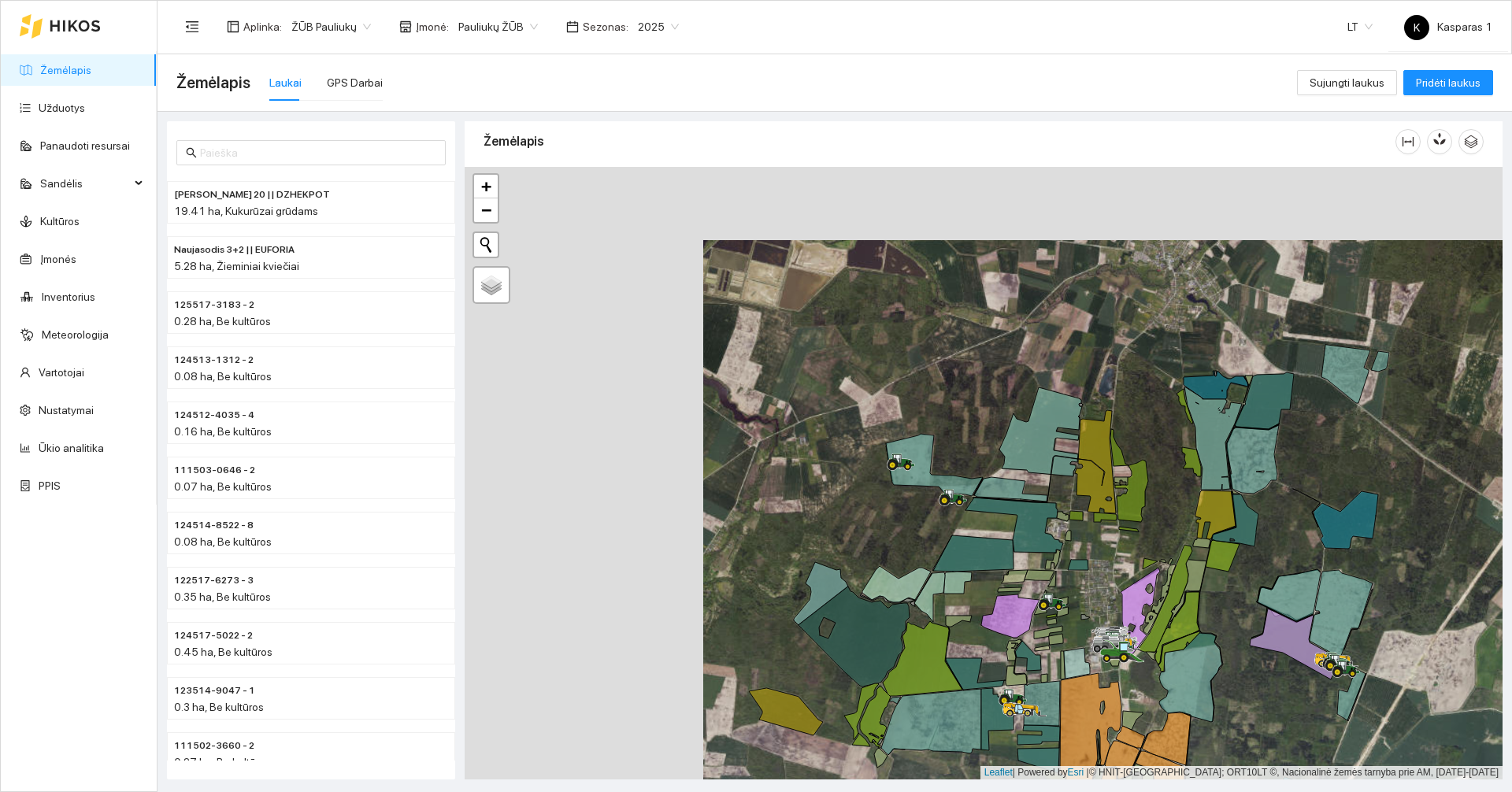
drag, startPoint x: 1195, startPoint y: 451, endPoint x: 1163, endPoint y: 492, distance: 52.0
click at [1163, 492] on div at bounding box center [982, 473] width 1037 height 613
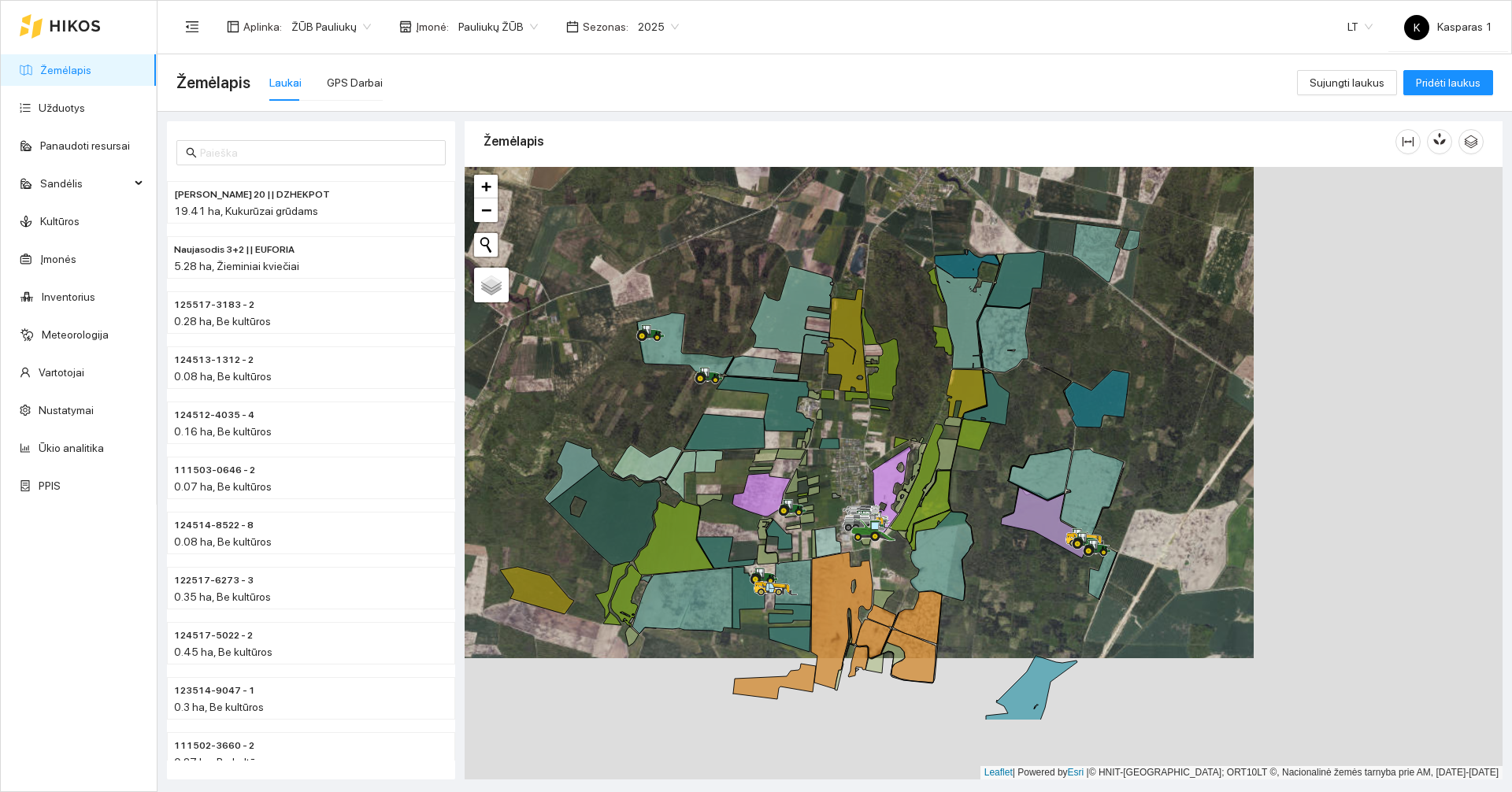
drag, startPoint x: 1269, startPoint y: 714, endPoint x: 958, endPoint y: 575, distance: 340.6
click at [971, 579] on div at bounding box center [982, 473] width 1037 height 613
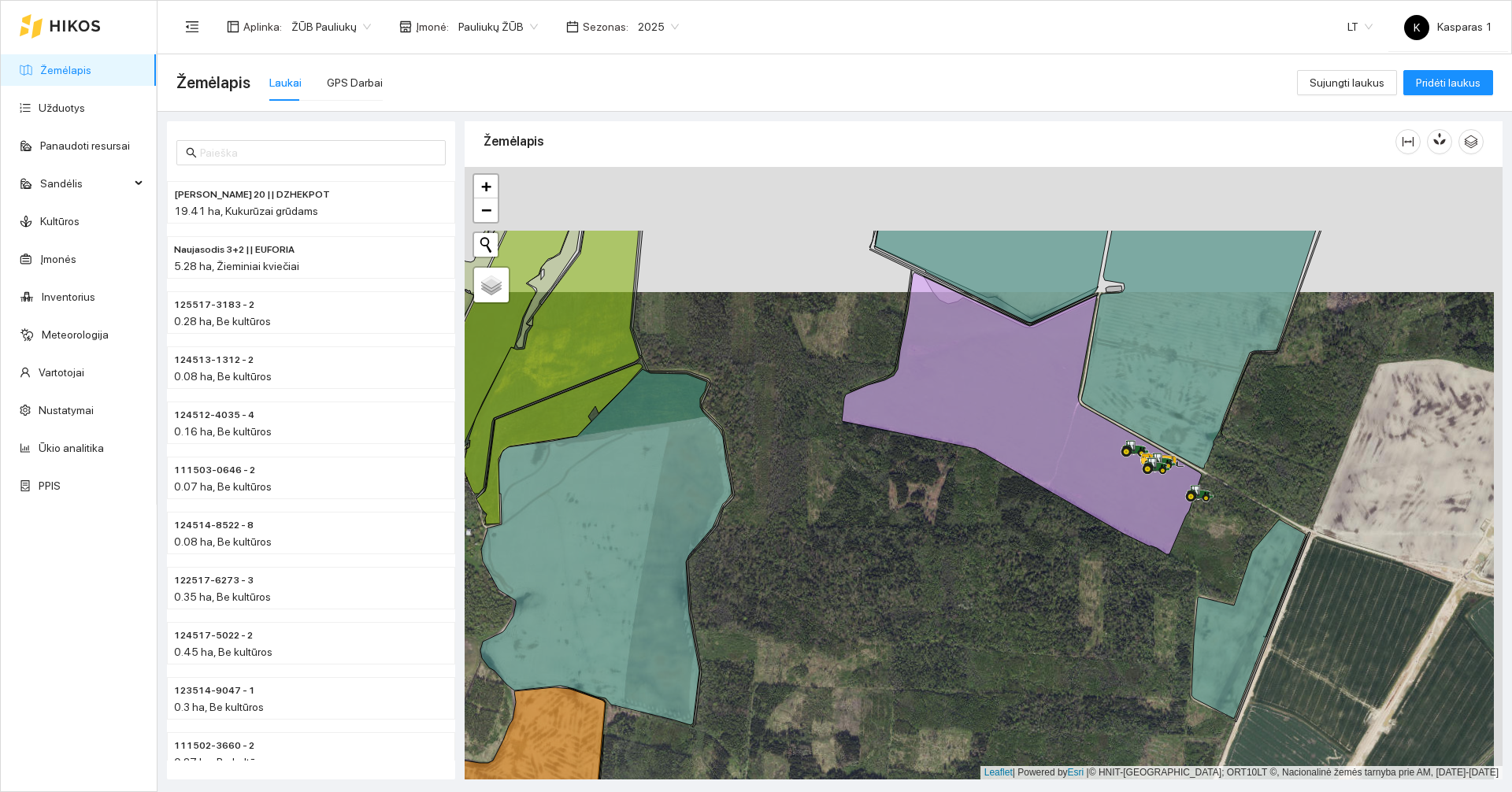
drag, startPoint x: 1028, startPoint y: 407, endPoint x: 1003, endPoint y: 610, distance: 204.5
click at [1003, 610] on div at bounding box center [982, 473] width 1037 height 613
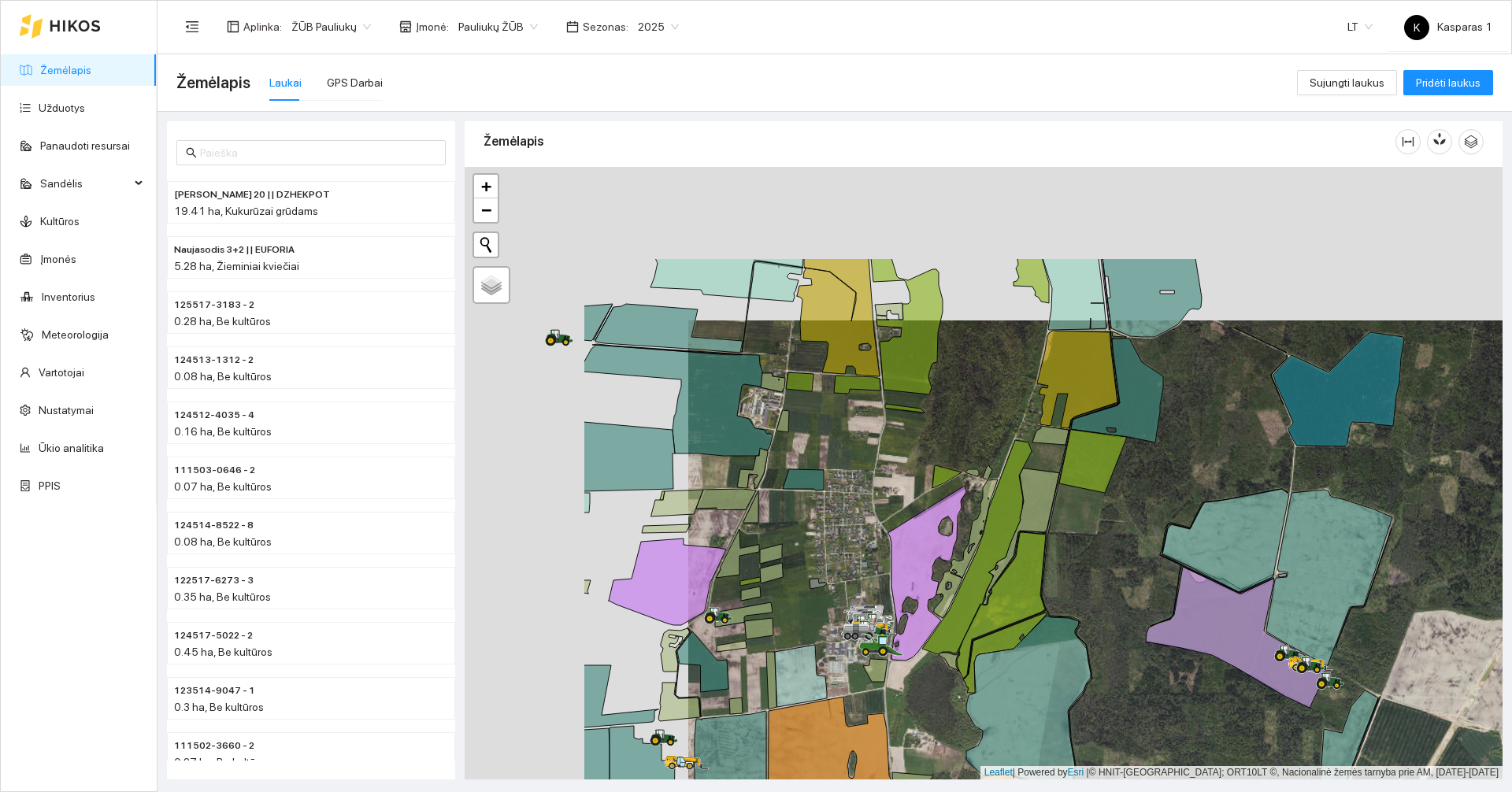
drag, startPoint x: 932, startPoint y: 578, endPoint x: 1156, endPoint y: 732, distance: 271.8
click at [1156, 732] on div at bounding box center [982, 473] width 1037 height 613
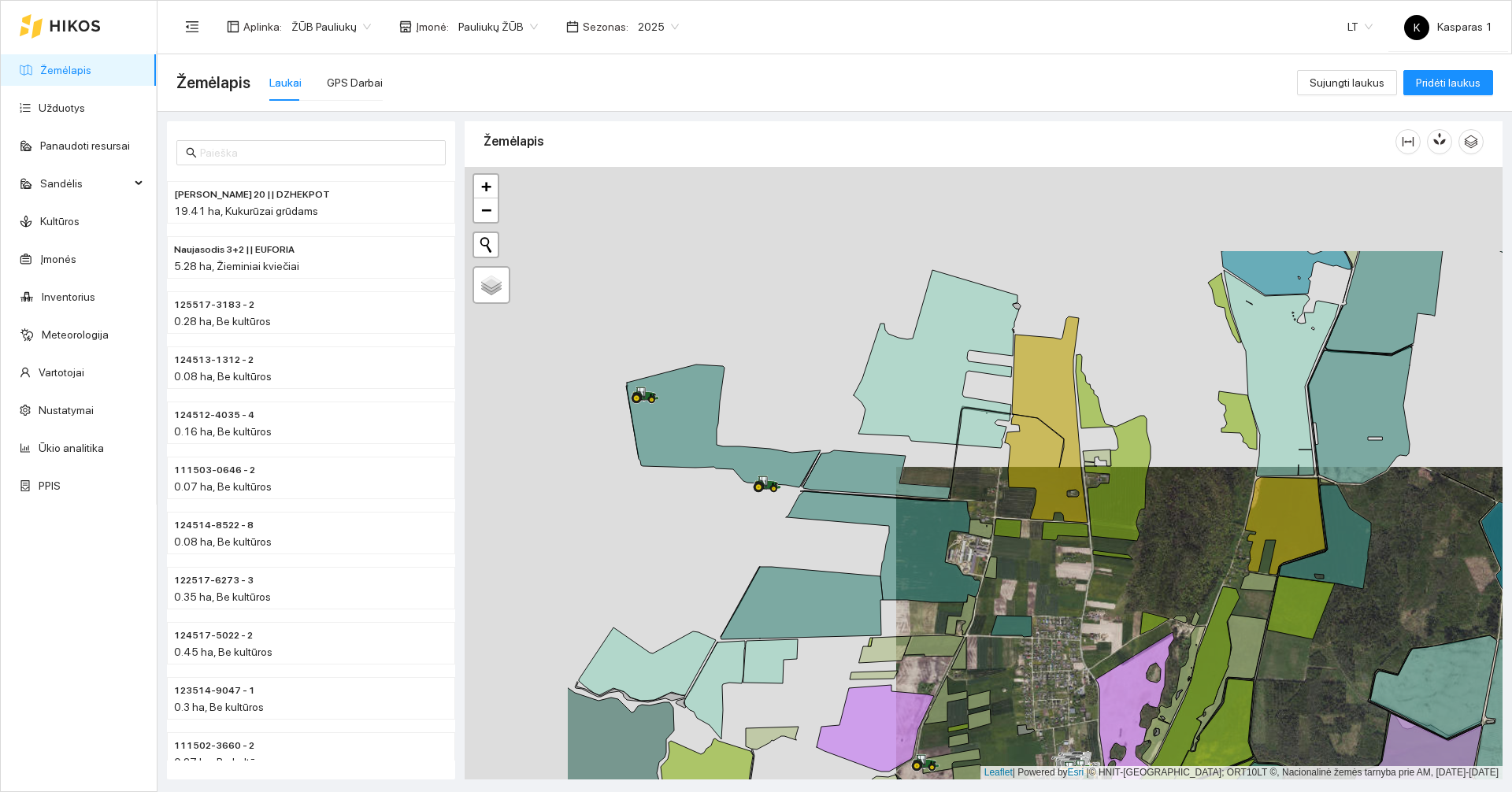
drag, startPoint x: 972, startPoint y: 427, endPoint x: 1074, endPoint y: 592, distance: 194.0
click at [1179, 573] on div at bounding box center [982, 473] width 1037 height 613
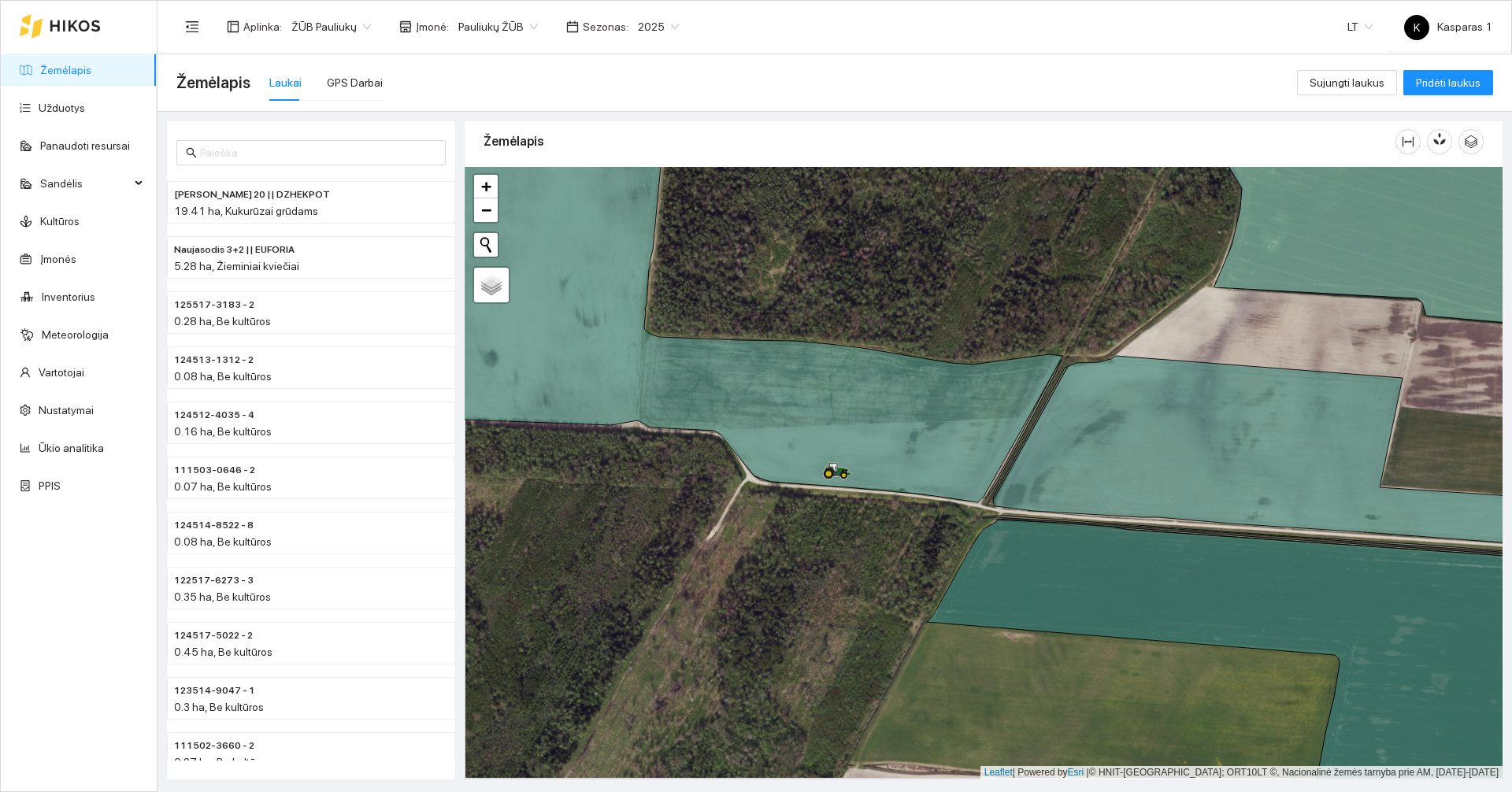
drag, startPoint x: 767, startPoint y: 559, endPoint x: 827, endPoint y: 487, distance: 93.7
click at [827, 487] on div at bounding box center [982, 473] width 1037 height 613
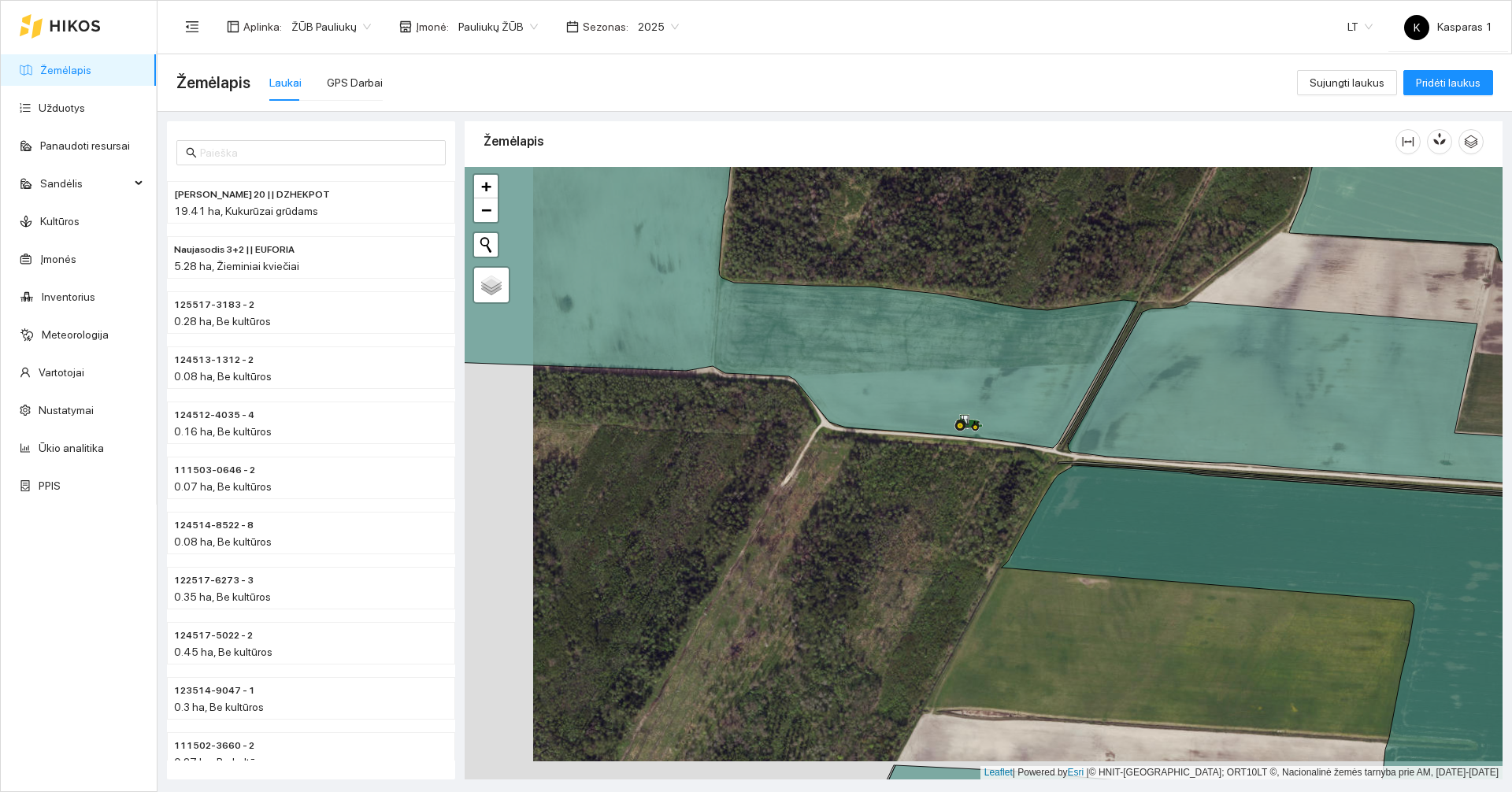
drag, startPoint x: 794, startPoint y: 602, endPoint x: 863, endPoint y: 583, distance: 71.6
click at [863, 583] on div at bounding box center [982, 473] width 1037 height 613
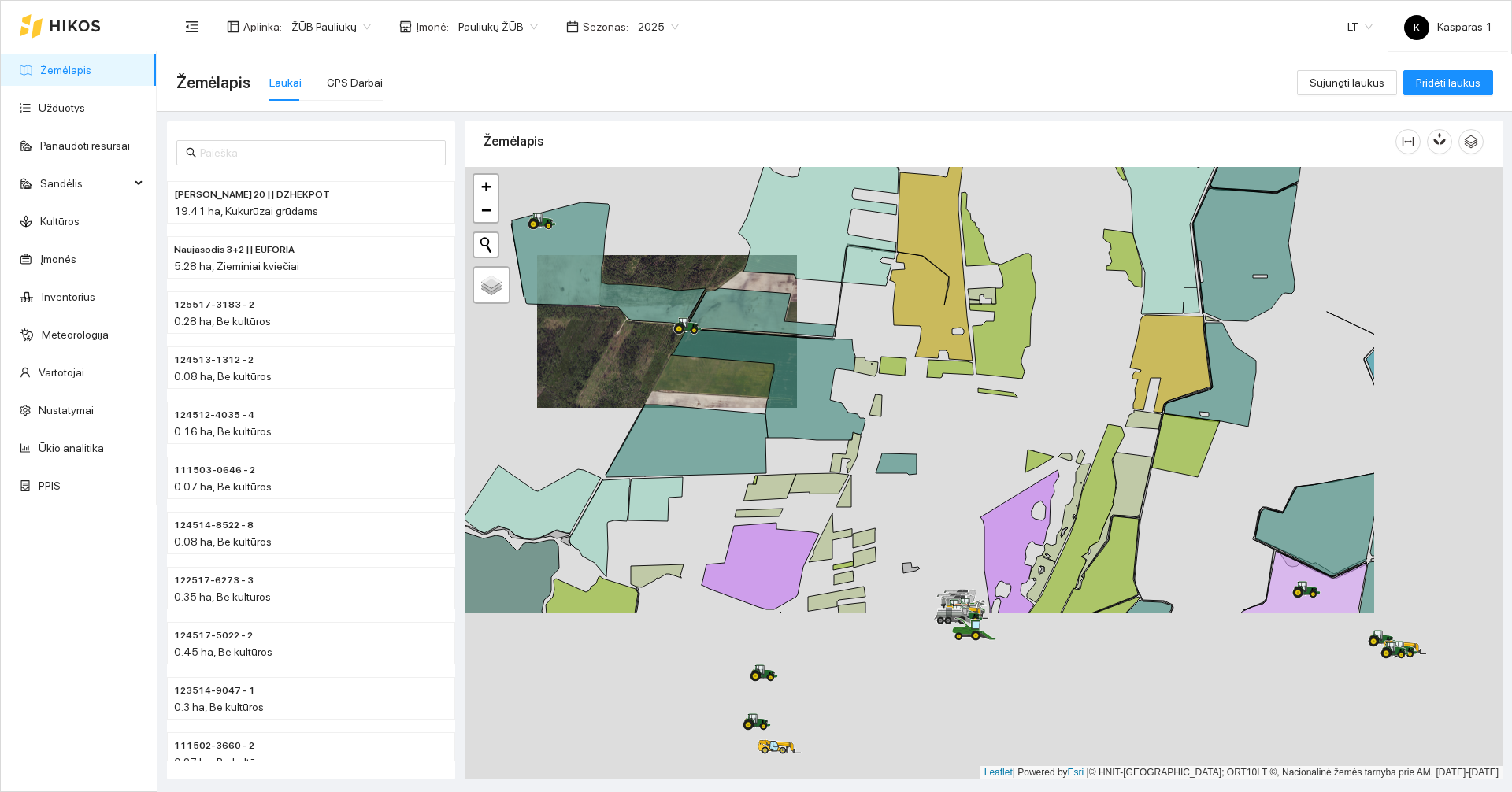
drag, startPoint x: 999, startPoint y: 626, endPoint x: 644, endPoint y: 368, distance: 438.8
click at [685, 366] on div at bounding box center [982, 473] width 1037 height 613
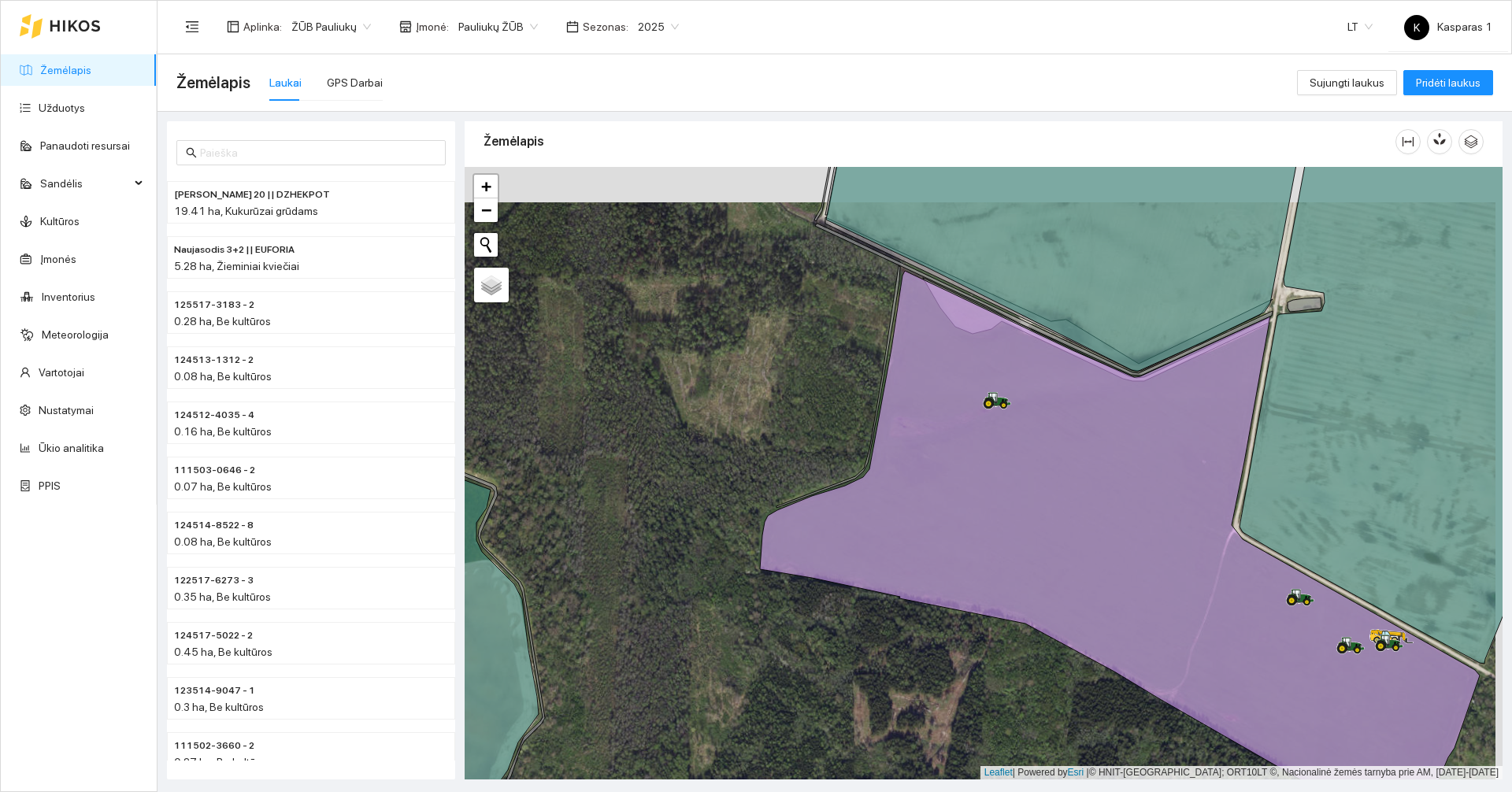
drag, startPoint x: 795, startPoint y: 289, endPoint x: 754, endPoint y: 392, distance: 110.9
click at [754, 389] on div at bounding box center [982, 473] width 1037 height 613
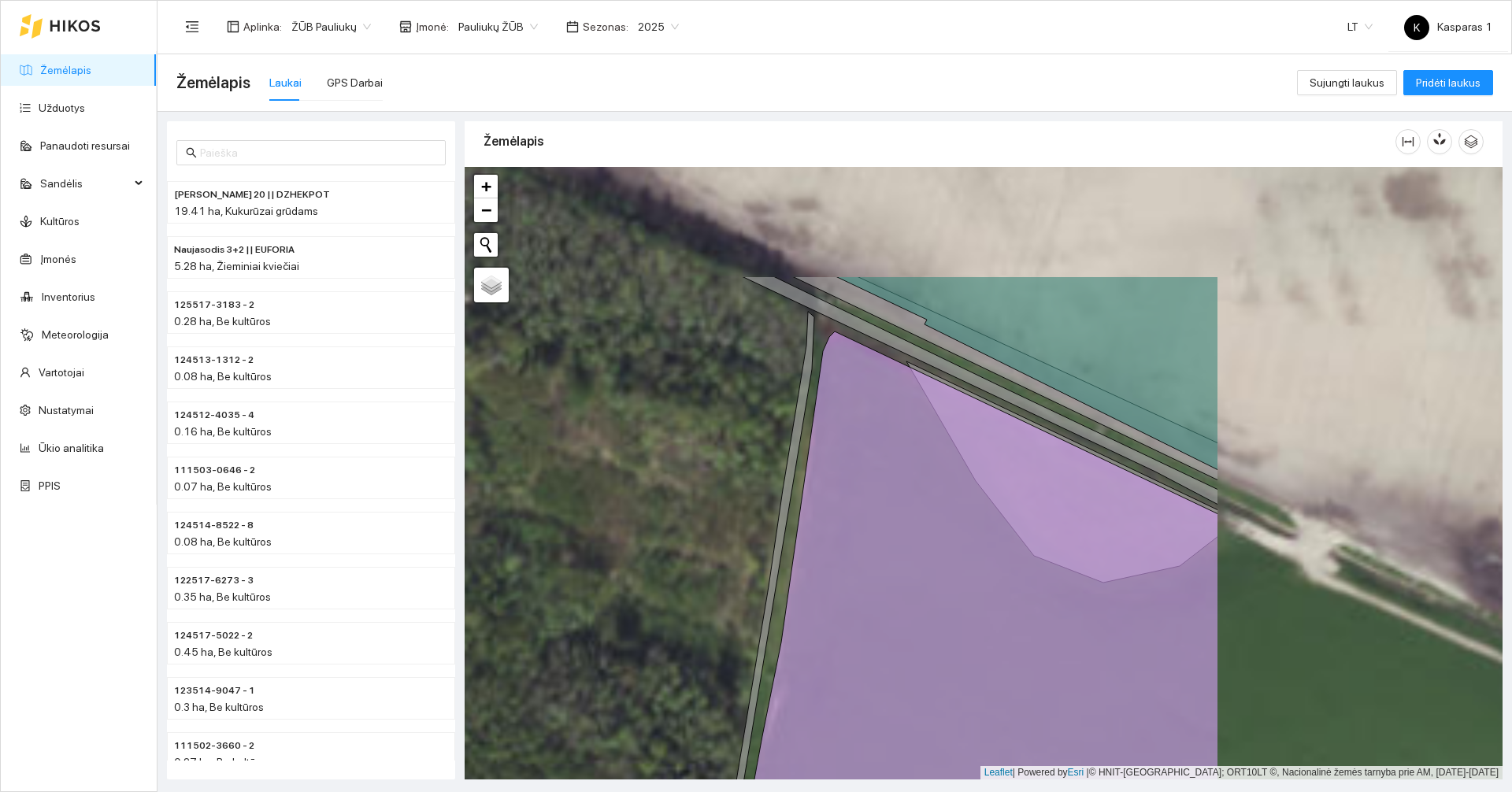
drag, startPoint x: 935, startPoint y: 379, endPoint x: 546, endPoint y: 550, distance: 424.9
click at [546, 550] on div at bounding box center [982, 473] width 1037 height 613
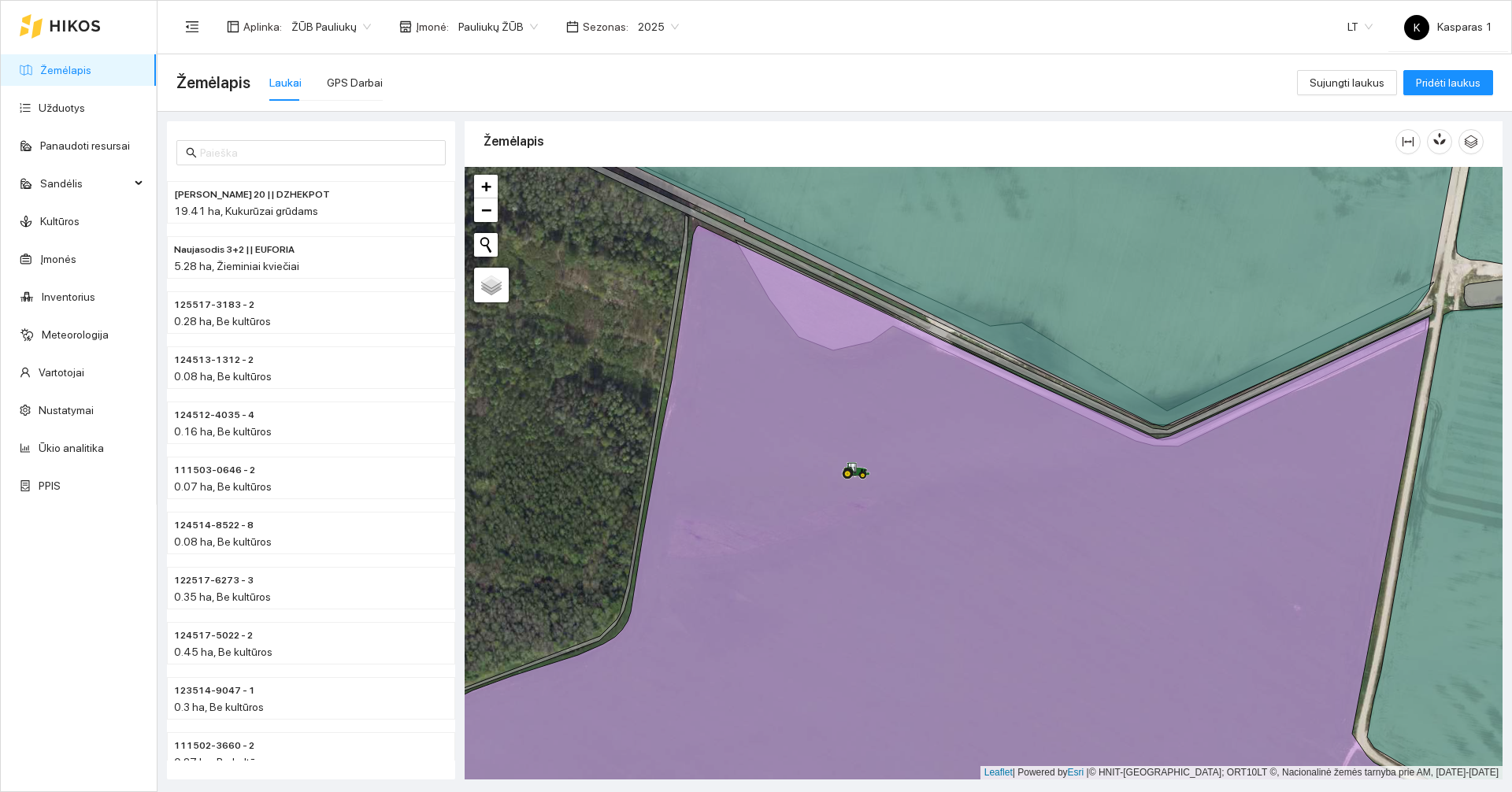
drag, startPoint x: 604, startPoint y: 434, endPoint x: 526, endPoint y: 333, distance: 127.6
click at [526, 333] on div at bounding box center [982, 473] width 1037 height 613
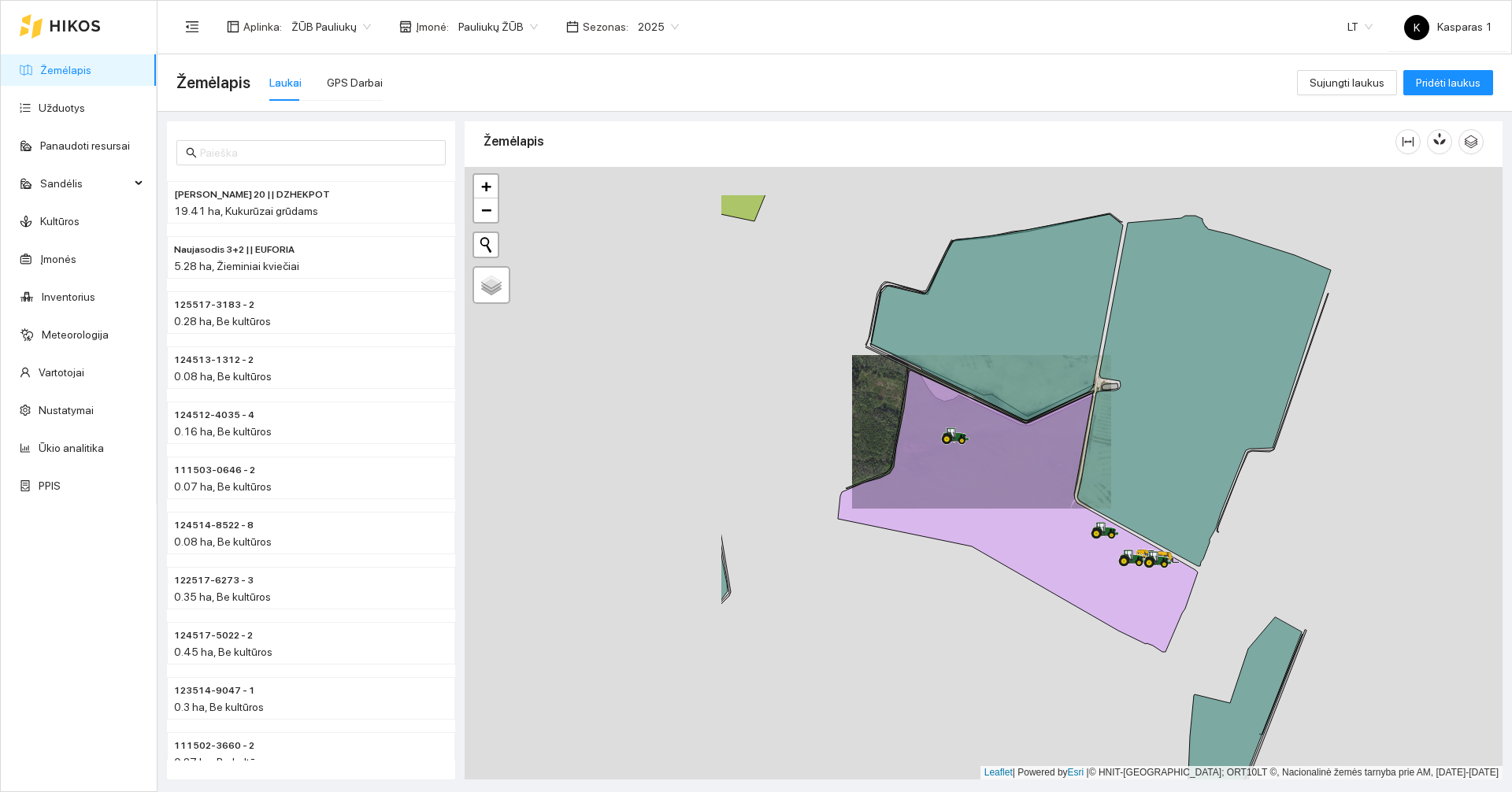
drag, startPoint x: 589, startPoint y: 532, endPoint x: 949, endPoint y: 621, distance: 370.8
click at [949, 621] on div at bounding box center [982, 473] width 1037 height 613
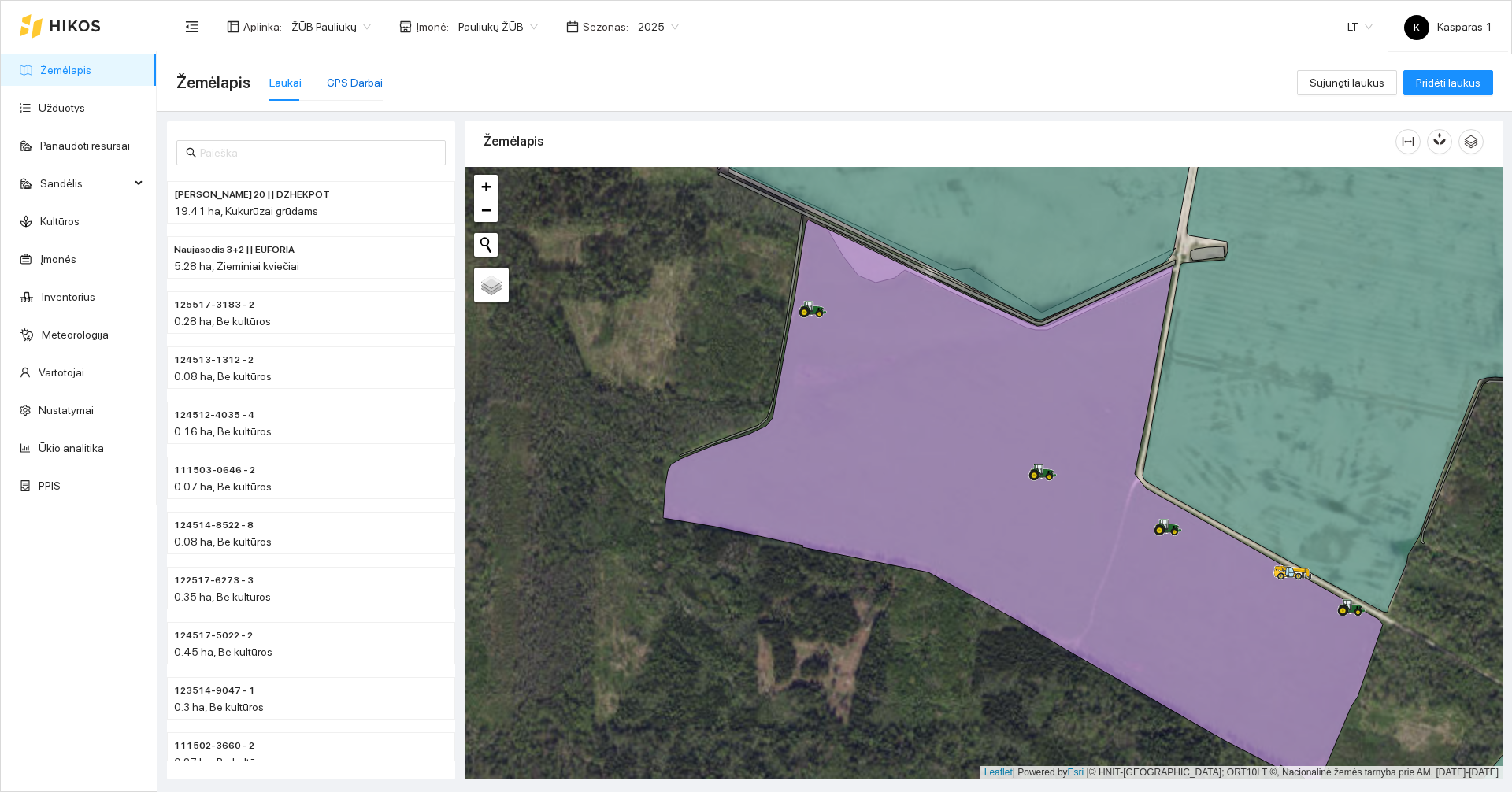
click at [351, 78] on div "GPS Darbai" at bounding box center [354, 82] width 56 height 17
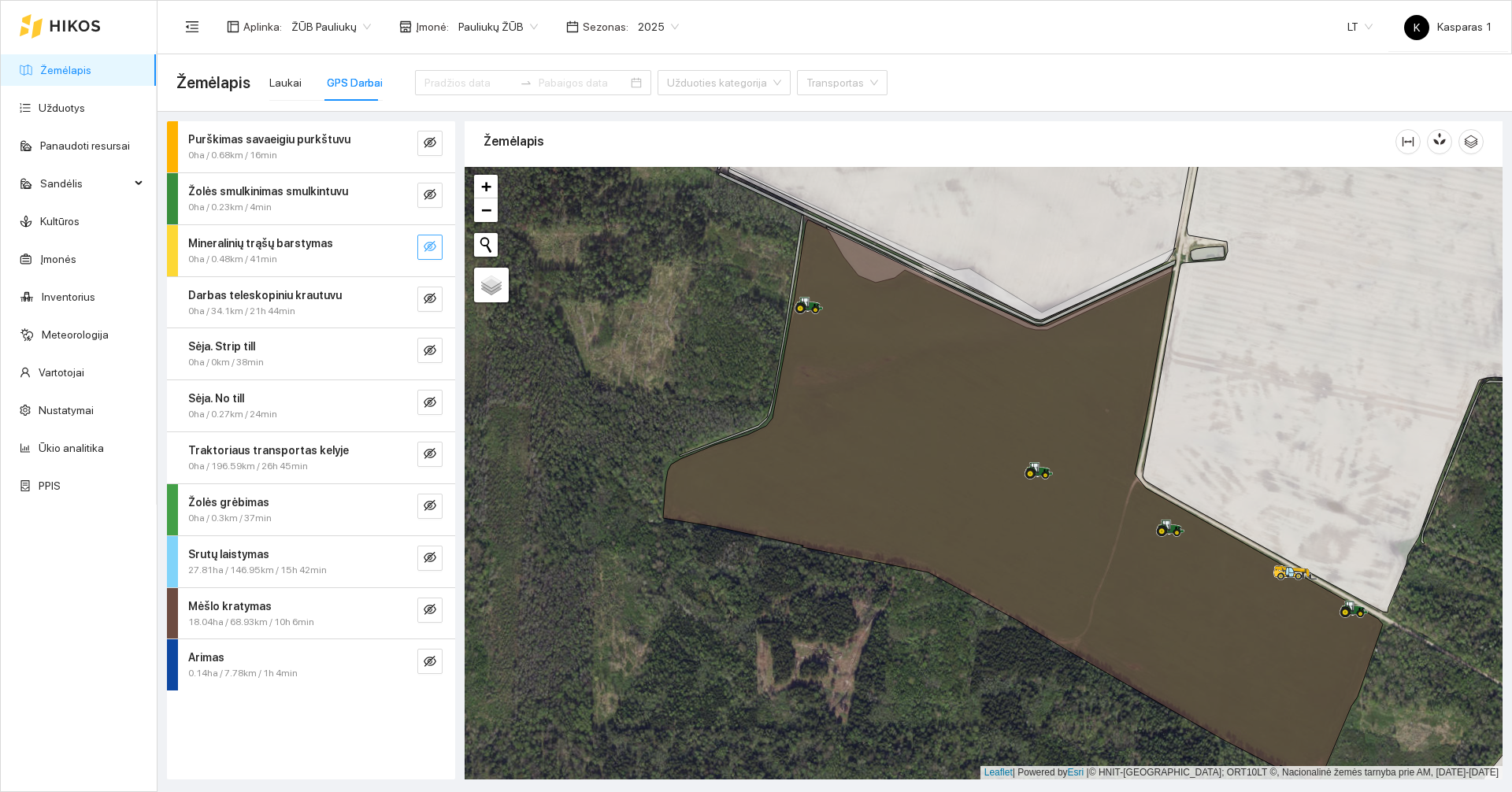
click at [438, 241] on button "button" at bounding box center [429, 246] width 25 height 25
click at [434, 250] on icon "eye" at bounding box center [430, 246] width 13 height 10
click at [436, 617] on button "button" at bounding box center [429, 609] width 25 height 25
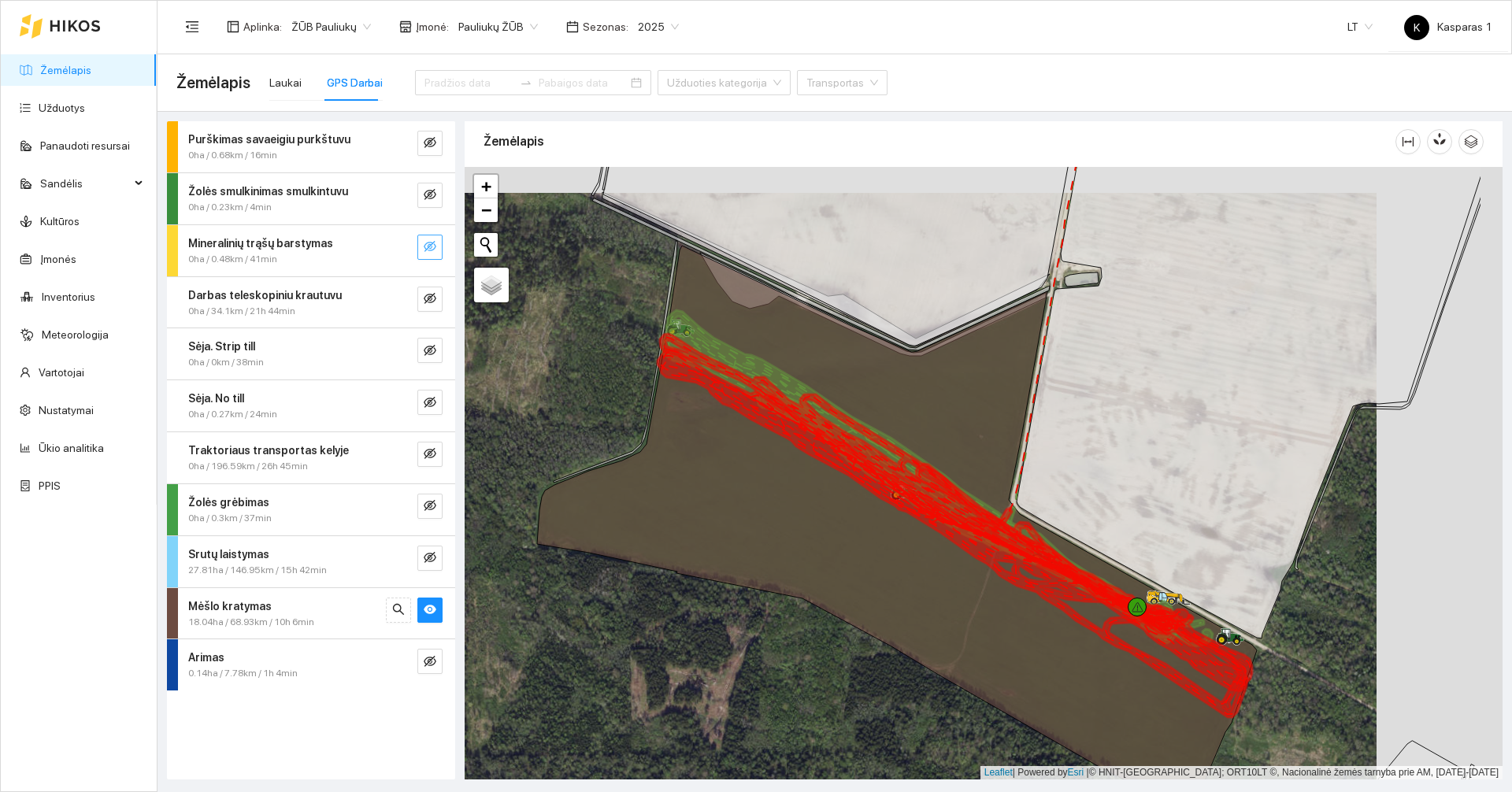
drag, startPoint x: 620, startPoint y: 398, endPoint x: 491, endPoint y: 390, distance: 129.2
click at [491, 390] on div at bounding box center [982, 473] width 1037 height 613
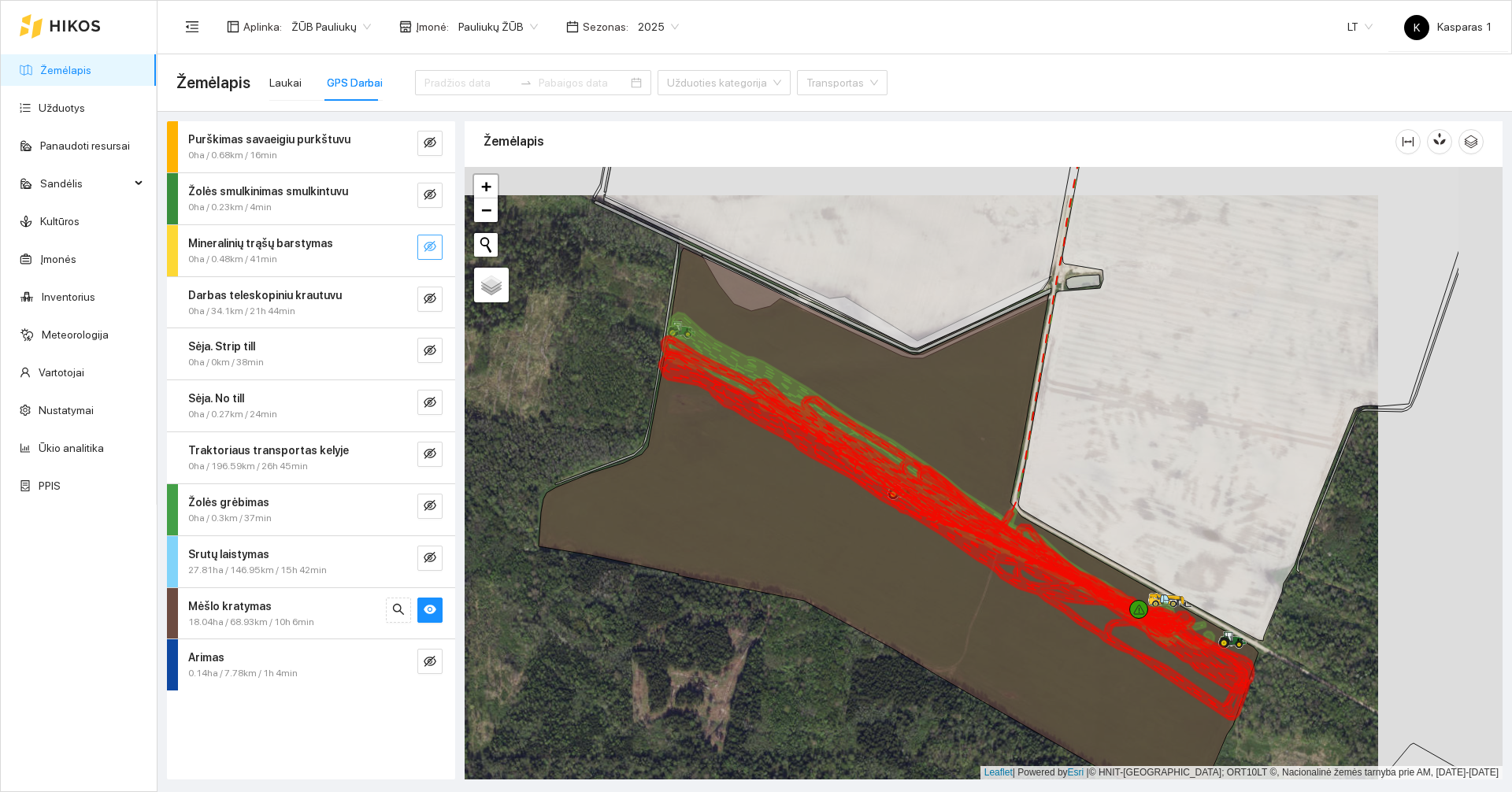
drag, startPoint x: 794, startPoint y: 302, endPoint x: 651, endPoint y: 311, distance: 143.3
click at [651, 311] on div at bounding box center [982, 473] width 1037 height 613
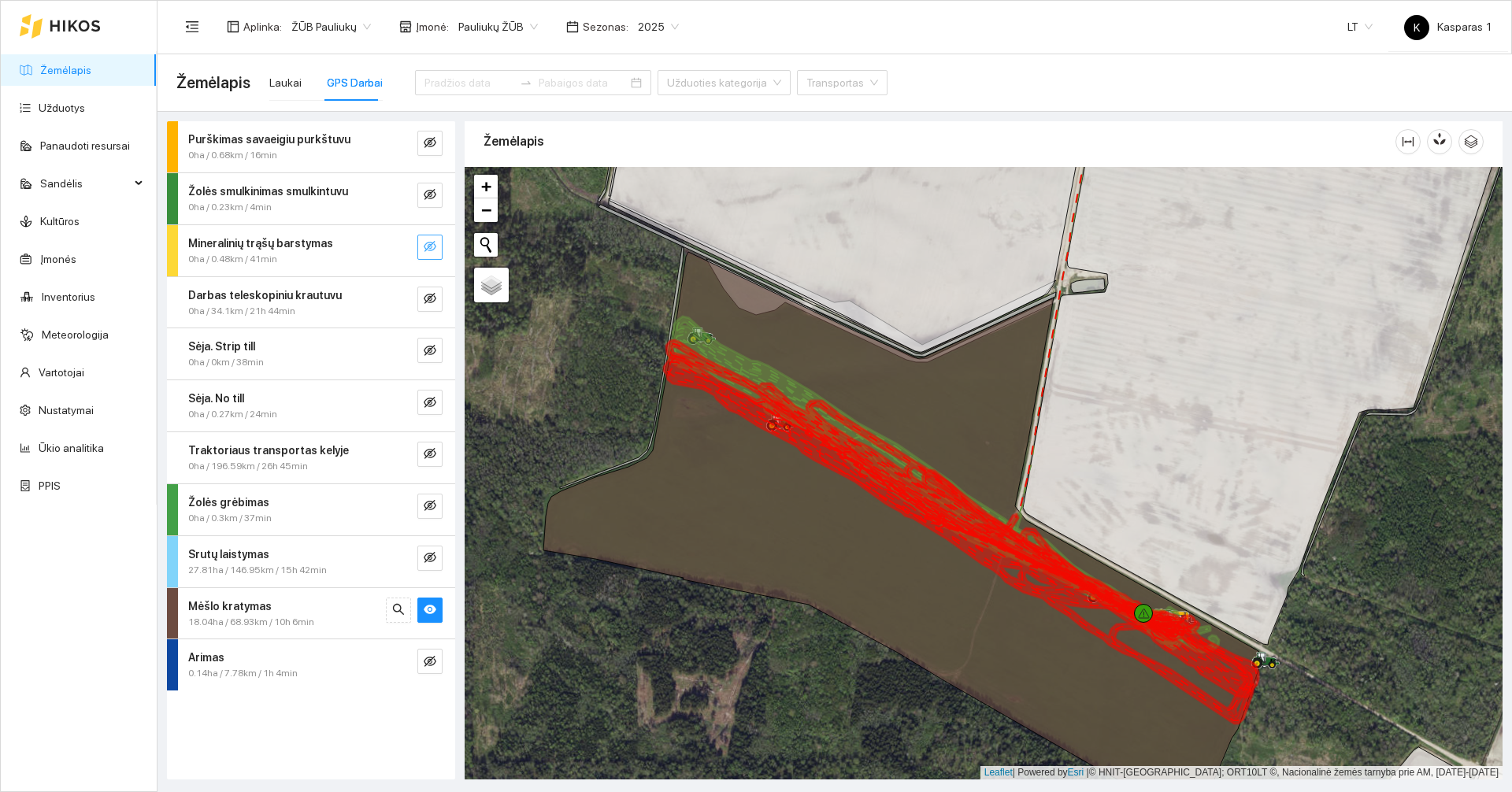
click at [309, 611] on div "Mėšlo kratymas" at bounding box center [285, 605] width 193 height 17
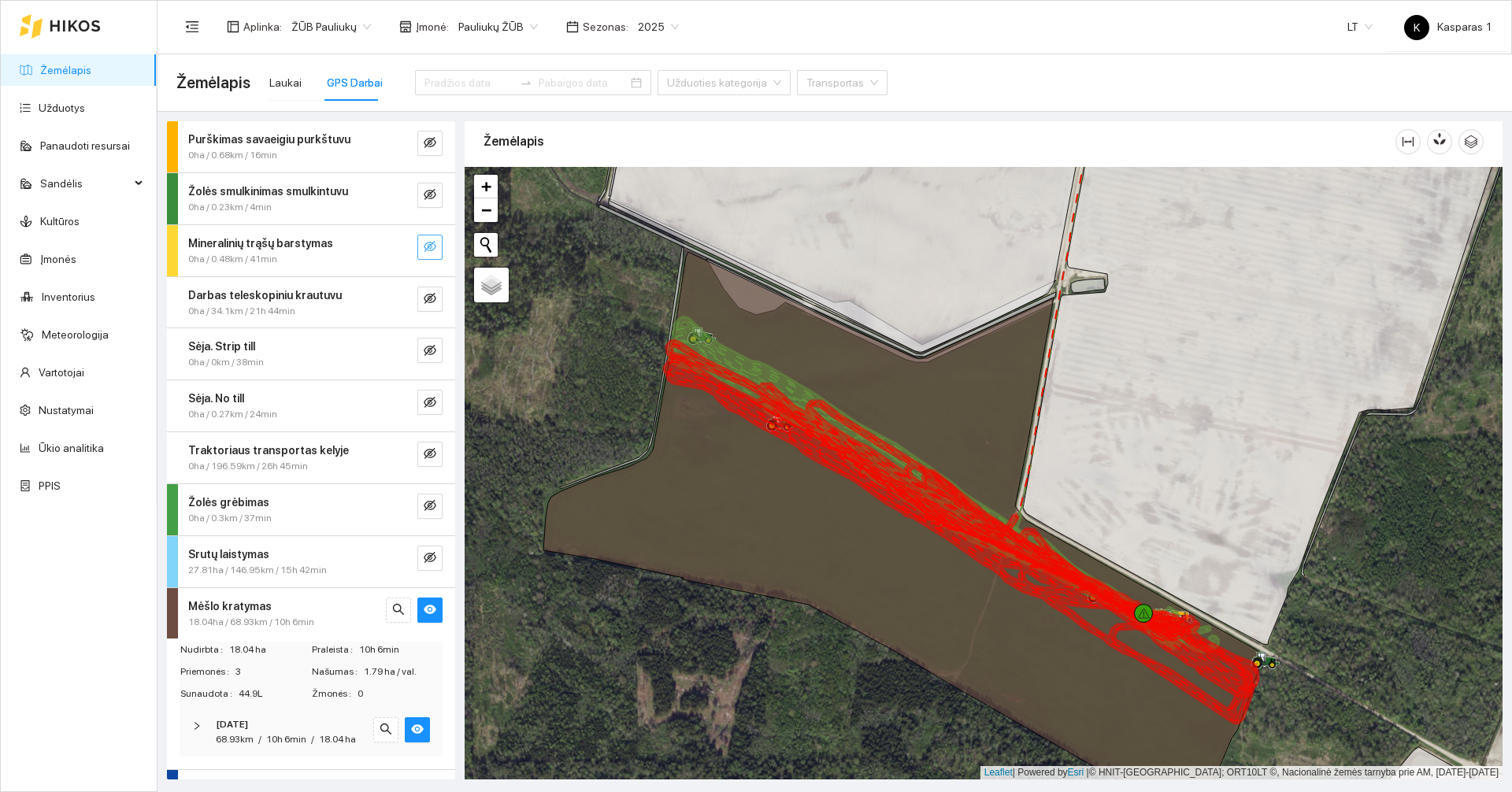
scroll to position [56, 0]
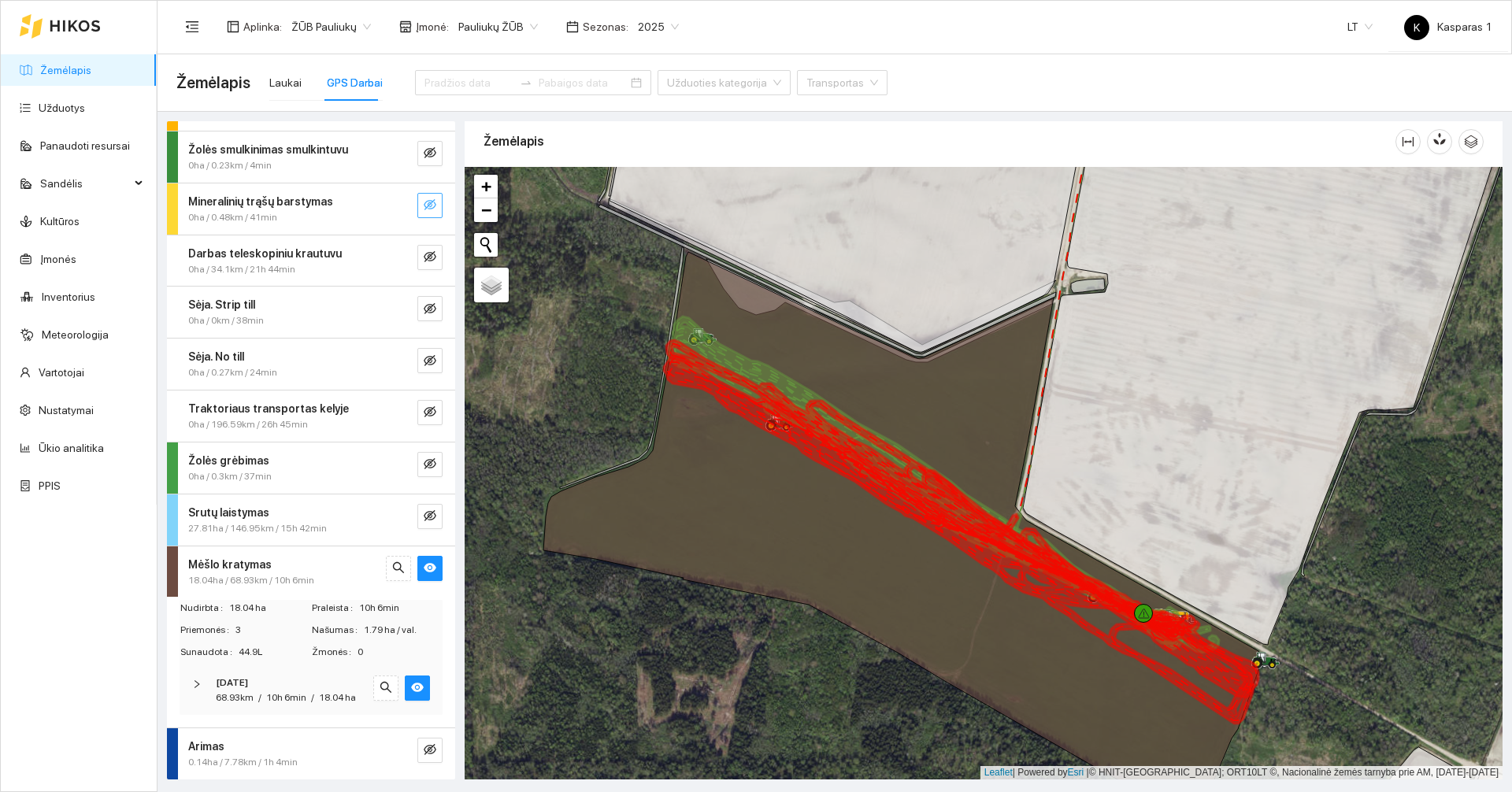
click at [281, 697] on div "68.93km / 10h 6min / 18.04 ha" at bounding box center [285, 697] width 140 height 15
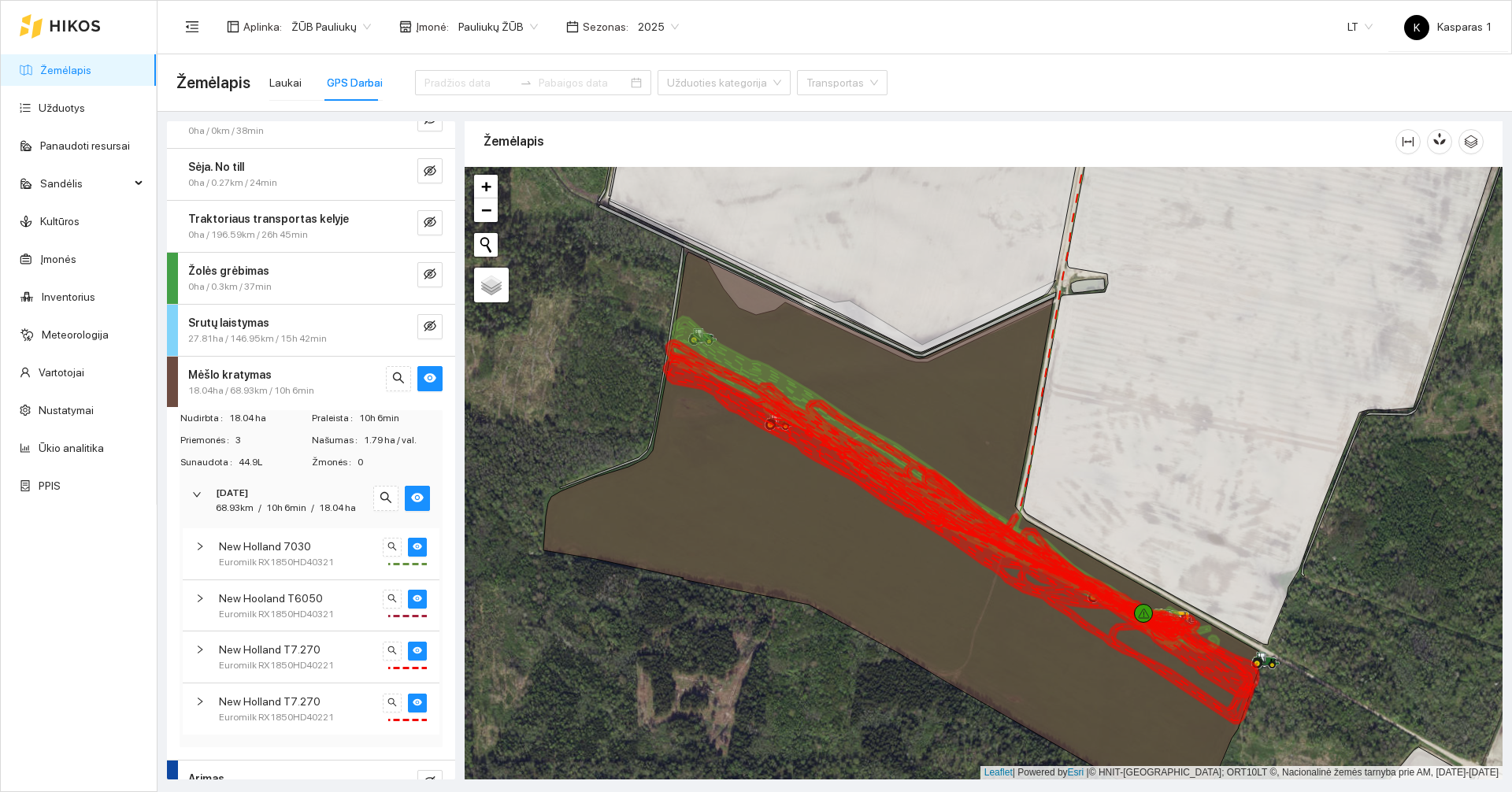
scroll to position [279, 0]
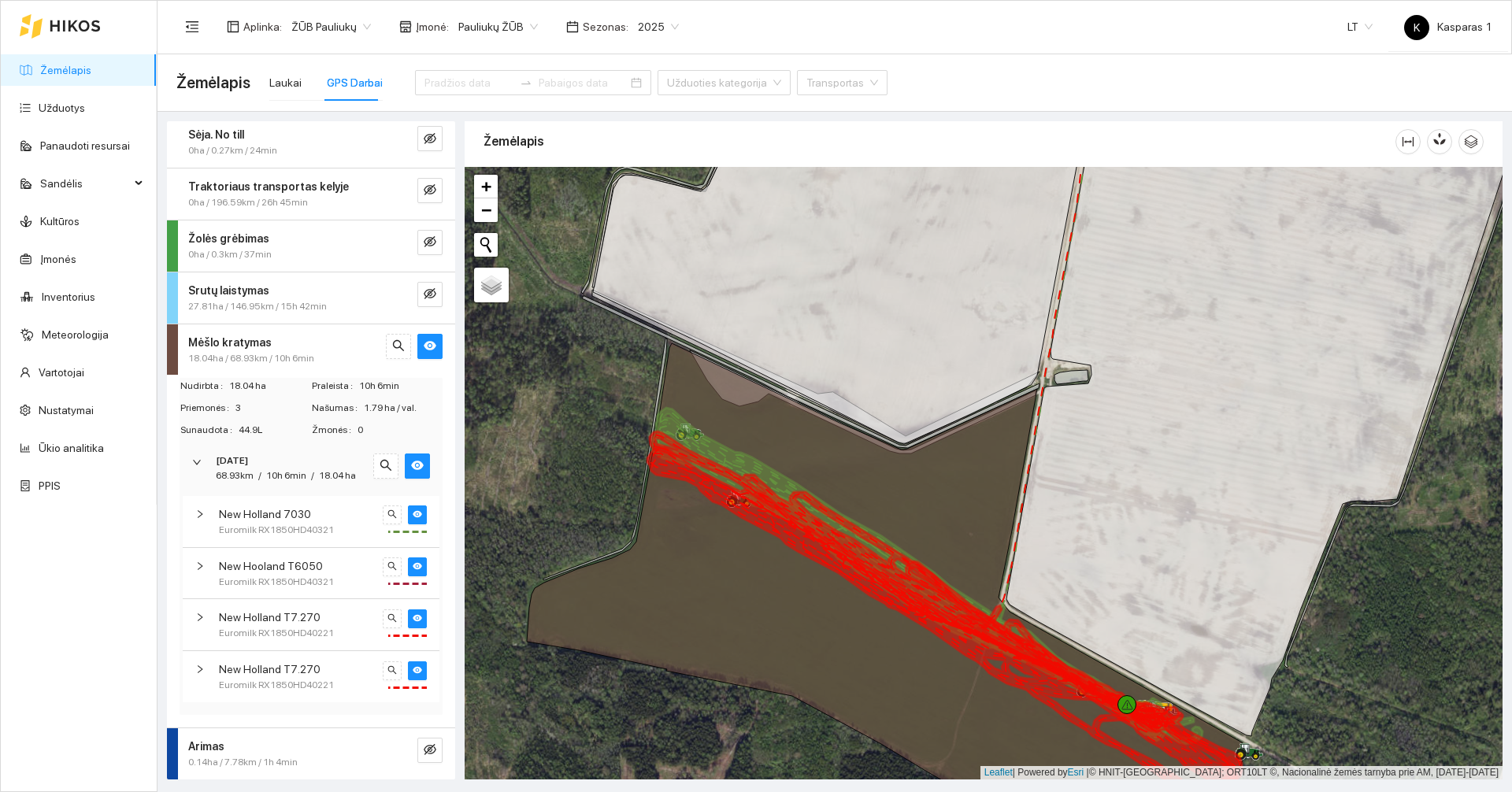
click at [234, 470] on span "68.93km" at bounding box center [234, 475] width 38 height 11
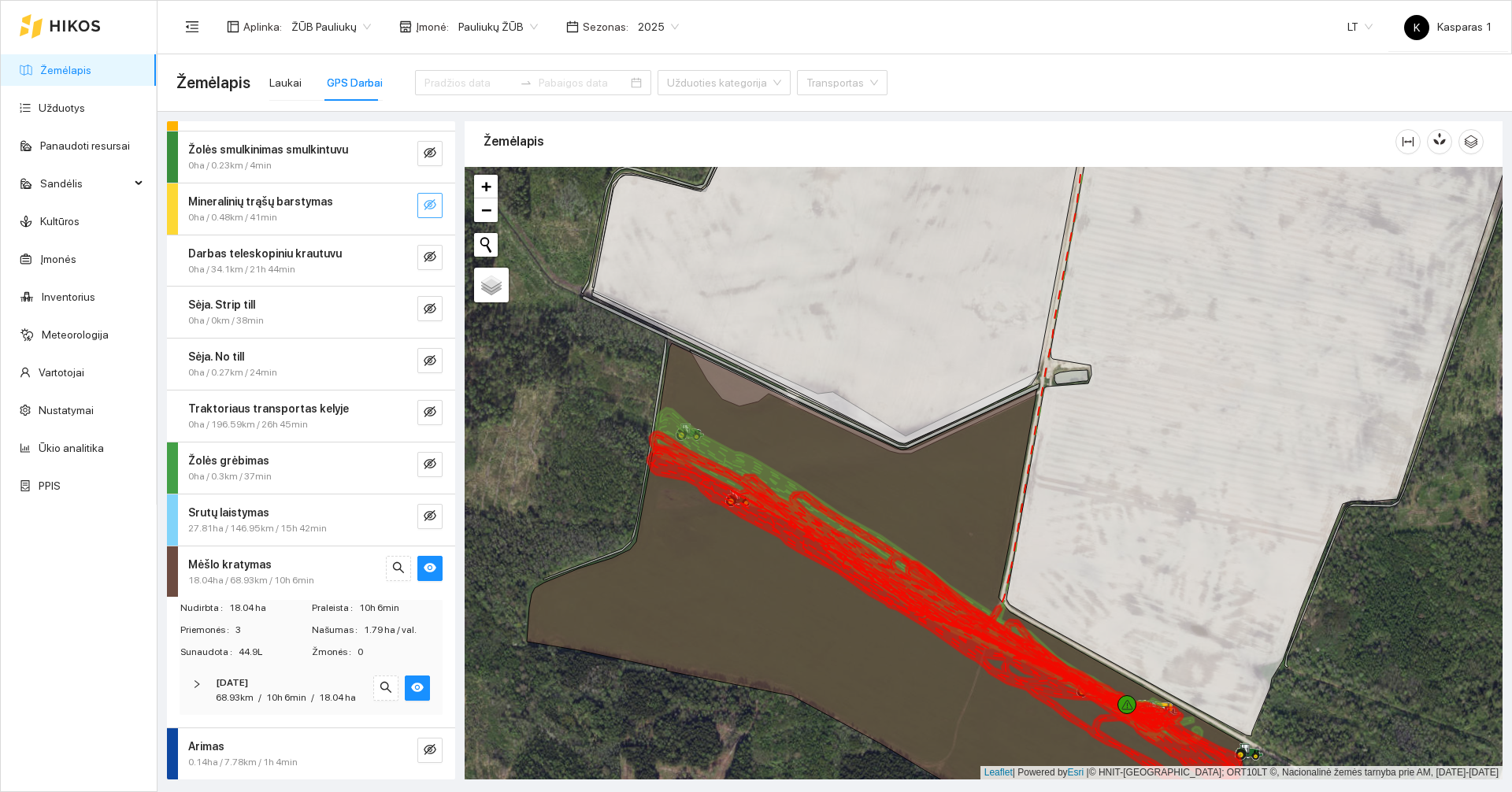
scroll to position [56, 0]
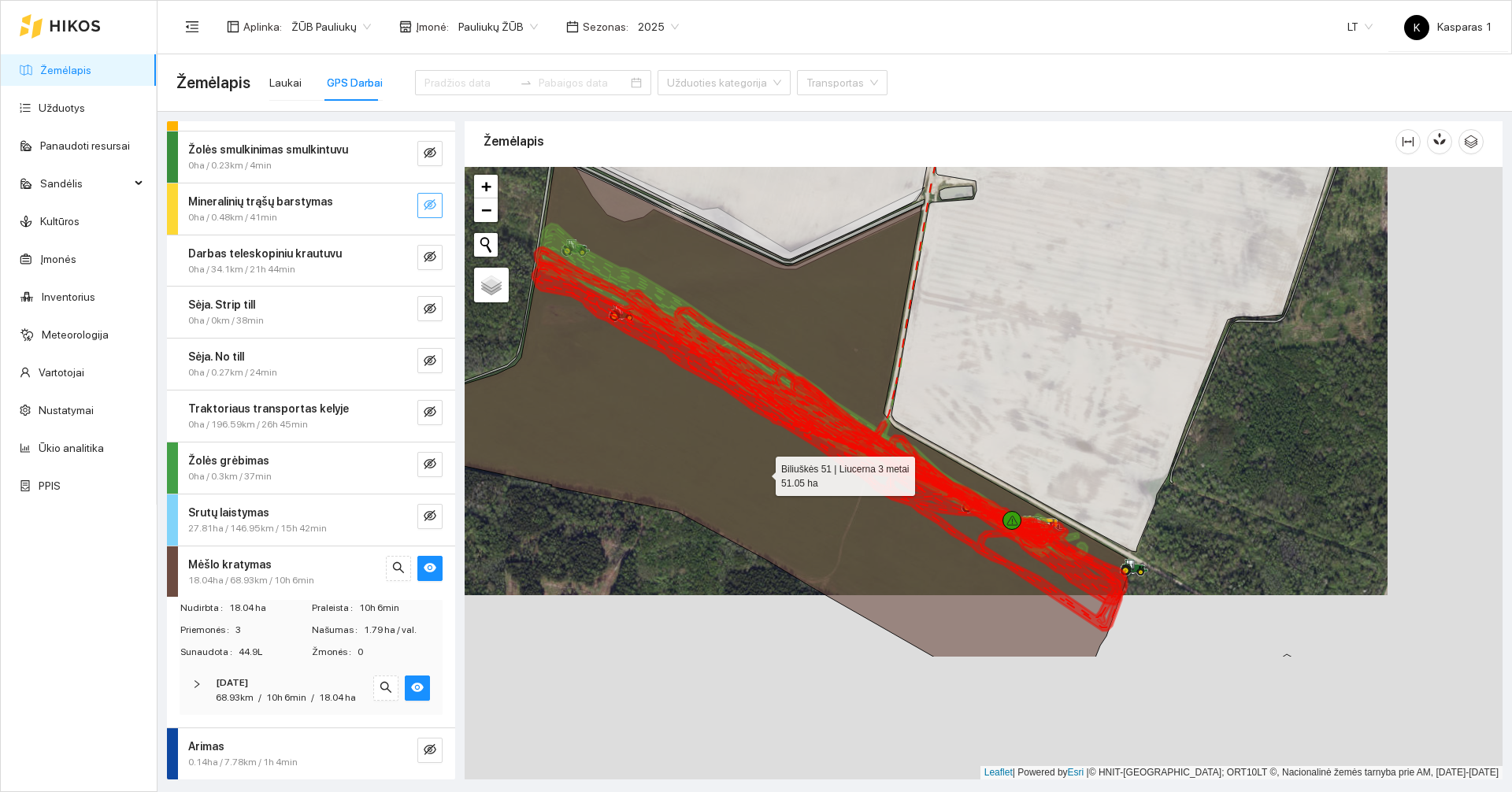
drag, startPoint x: 878, startPoint y: 661, endPoint x: 763, endPoint y: 477, distance: 217.0
click at [763, 477] on icon at bounding box center [771, 408] width 720 height 498
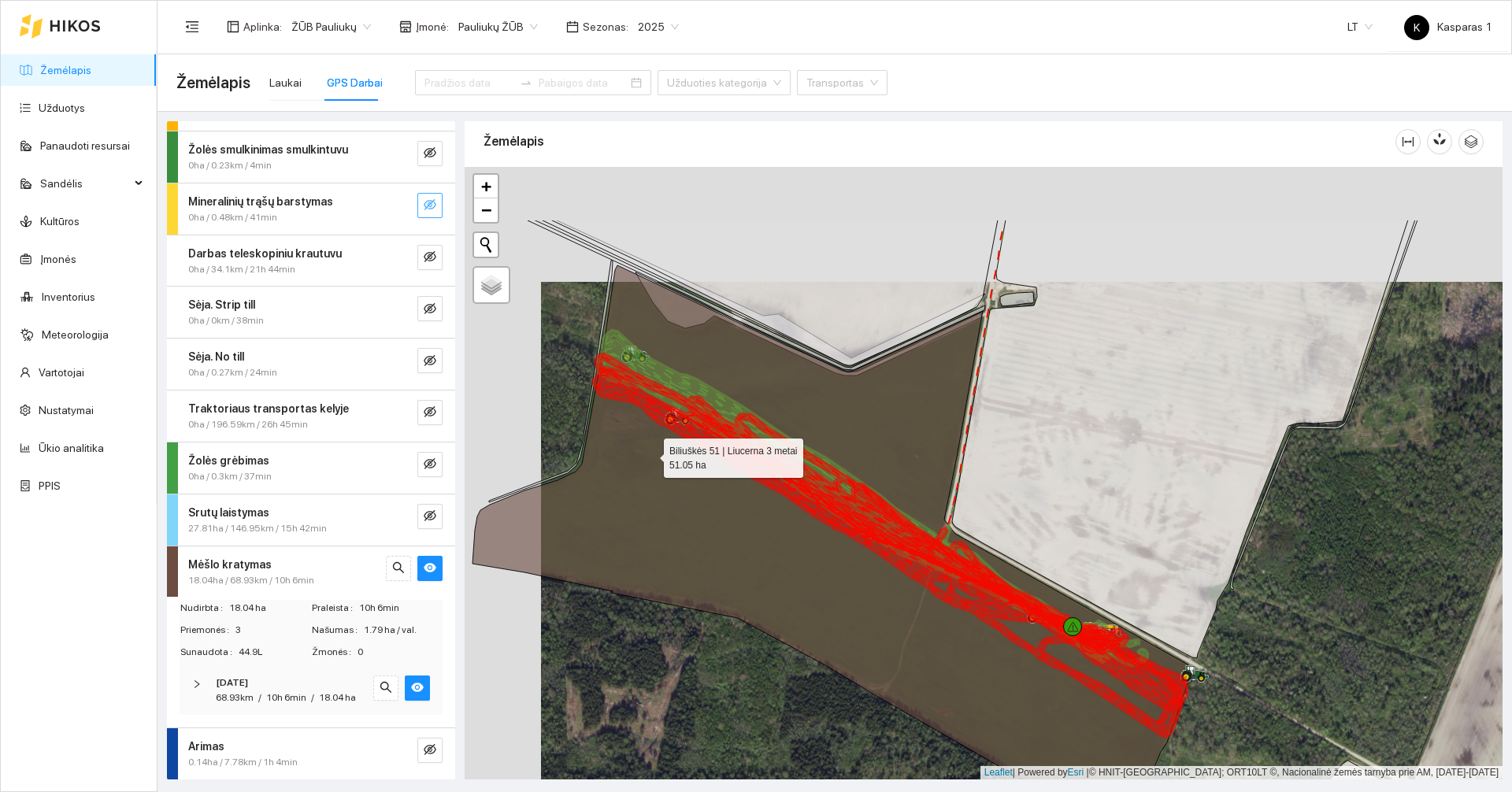
drag, startPoint x: 571, startPoint y: 337, endPoint x: 685, endPoint y: 434, distance: 149.7
click at [655, 457] on icon at bounding box center [832, 546] width 720 height 563
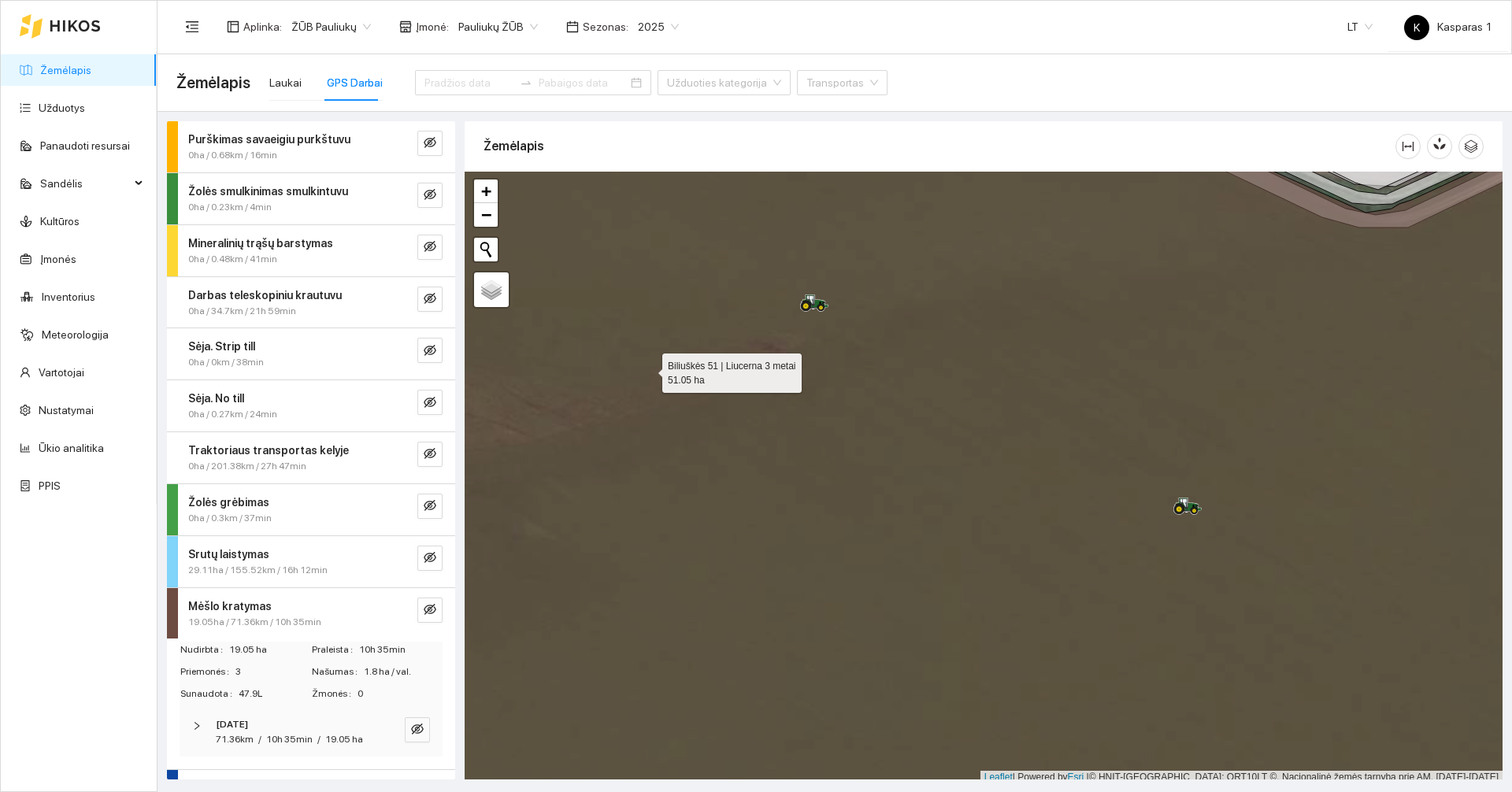
scroll to position [5, 0]
